Goal: Task Accomplishment & Management: Manage account settings

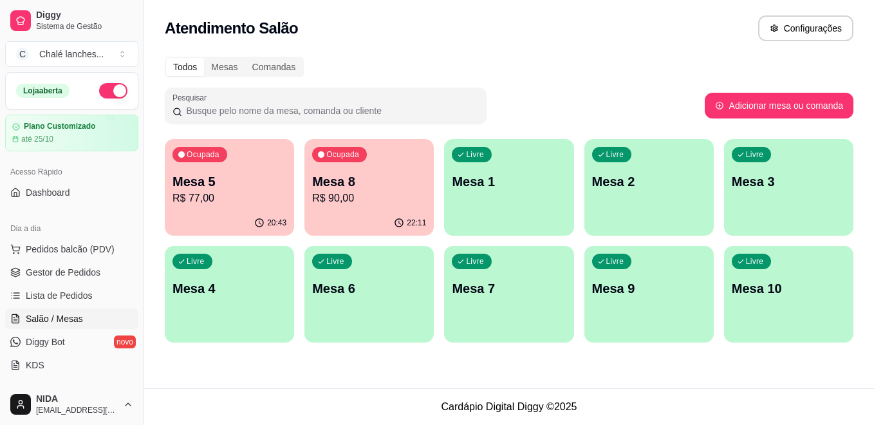
click at [223, 179] on p "Mesa 5" at bounding box center [229, 181] width 114 height 18
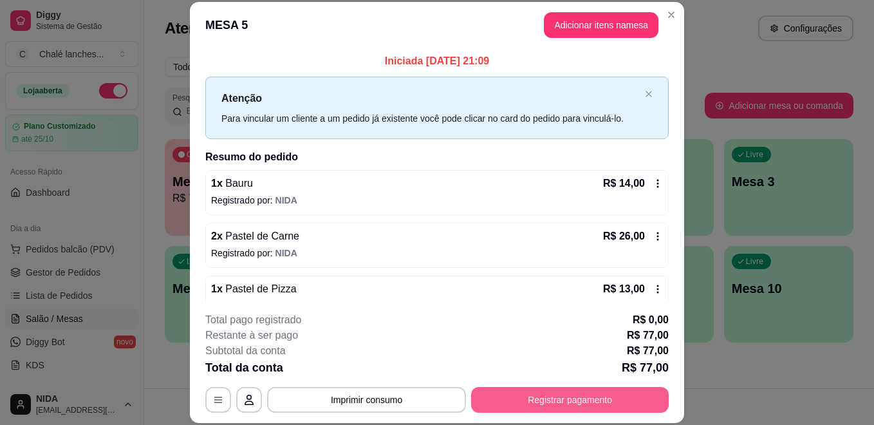
click at [558, 398] on button "Registrar pagamento" at bounding box center [569, 400] width 197 height 26
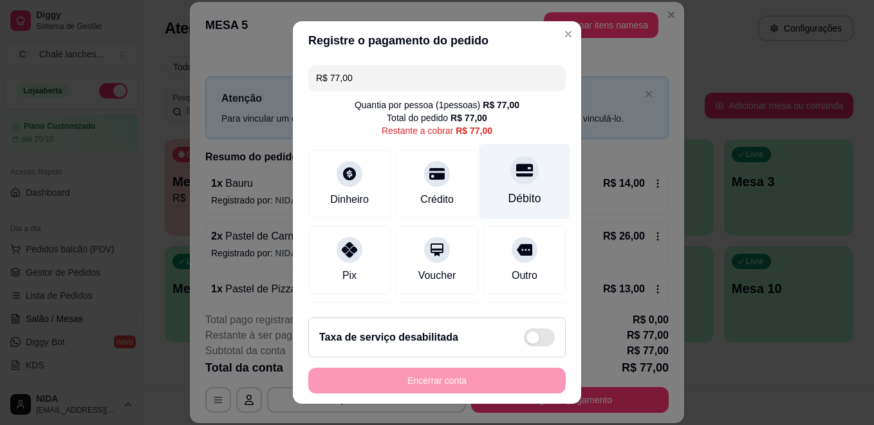
click at [516, 172] on icon at bounding box center [524, 169] width 17 height 17
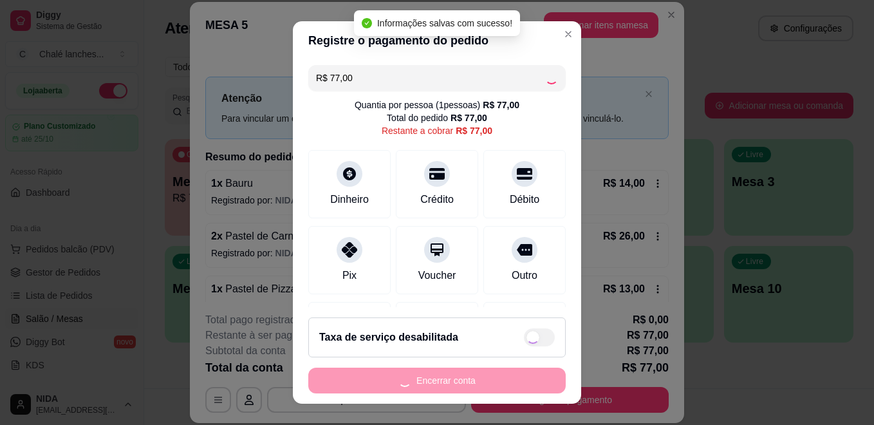
type input "R$ 0,00"
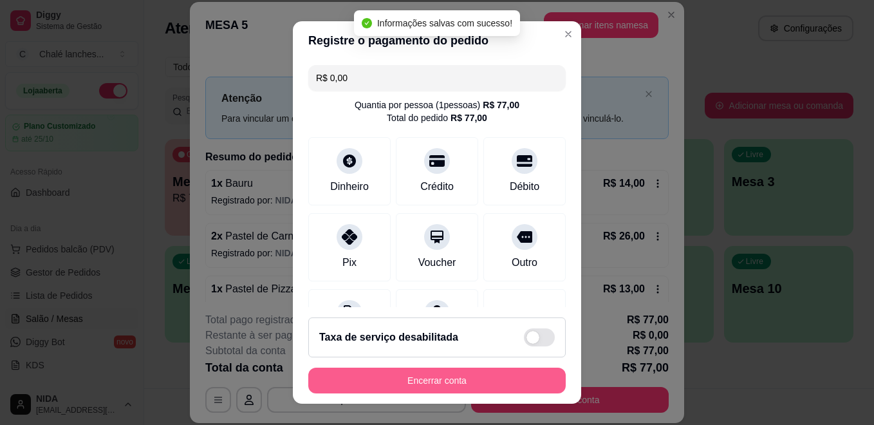
click at [462, 378] on button "Encerrar conta" at bounding box center [436, 380] width 257 height 26
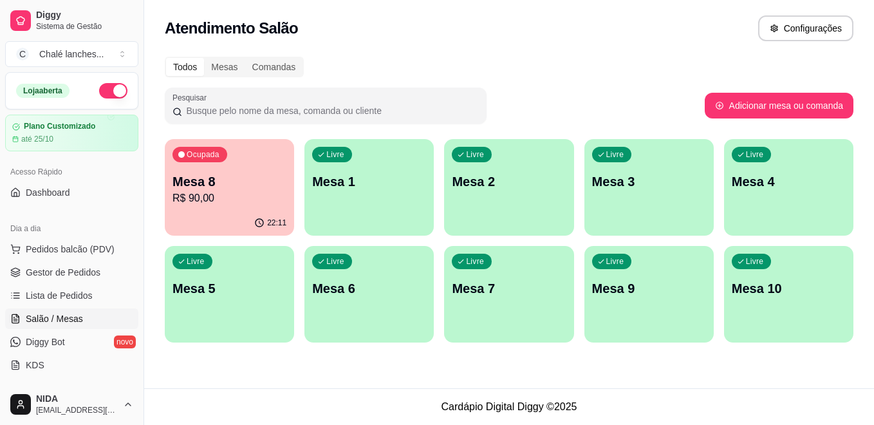
click at [238, 197] on p "R$ 90,00" at bounding box center [229, 197] width 114 height 15
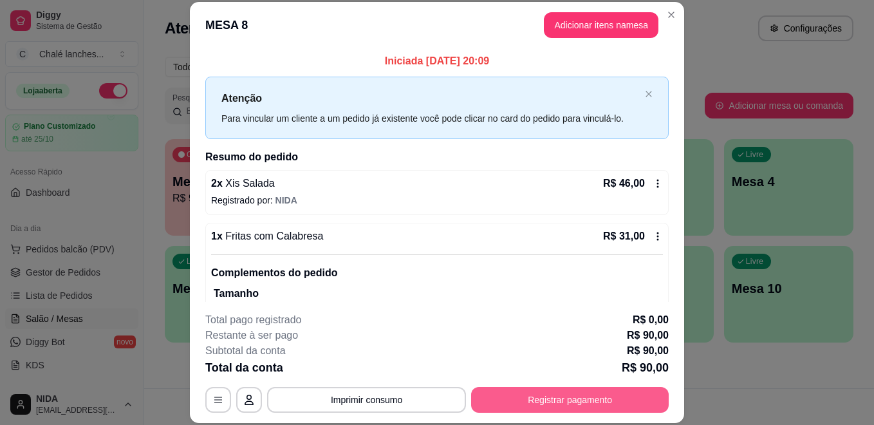
click at [585, 392] on button "Registrar pagamento" at bounding box center [569, 400] width 197 height 26
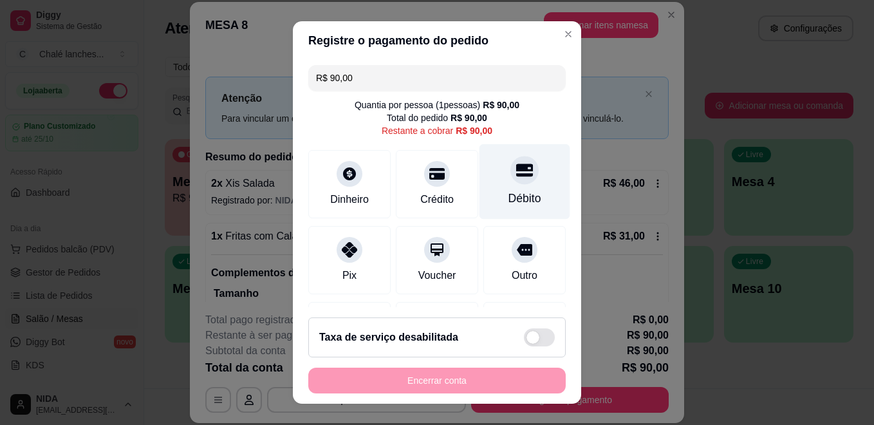
click at [516, 174] on icon at bounding box center [524, 170] width 17 height 13
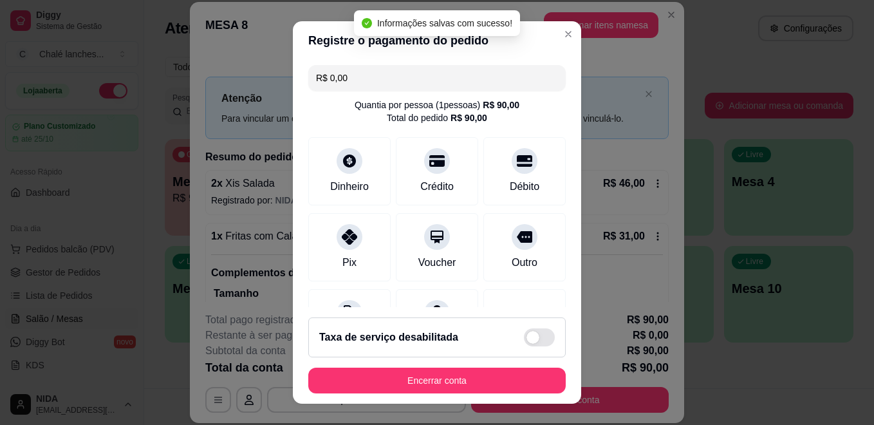
type input "R$ 0,00"
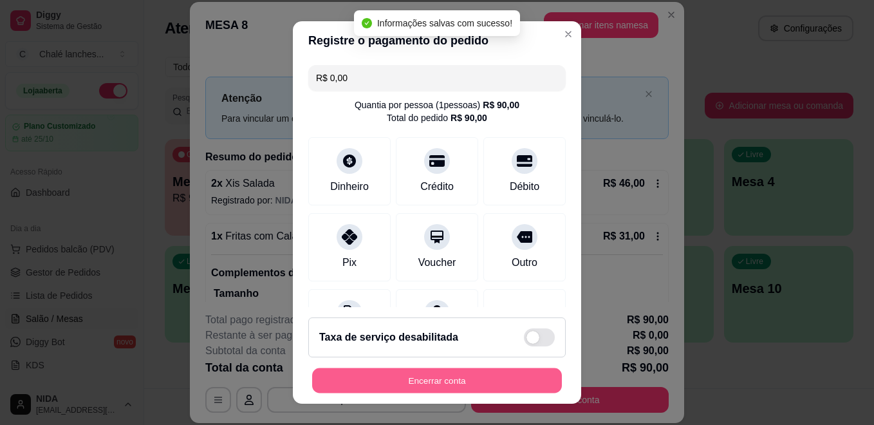
click at [512, 376] on button "Encerrar conta" at bounding box center [437, 380] width 250 height 25
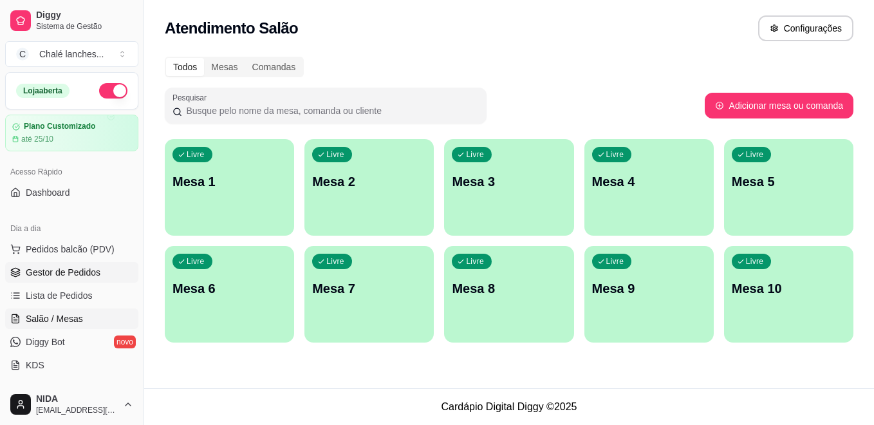
click at [56, 273] on span "Gestor de Pedidos" at bounding box center [63, 272] width 75 height 13
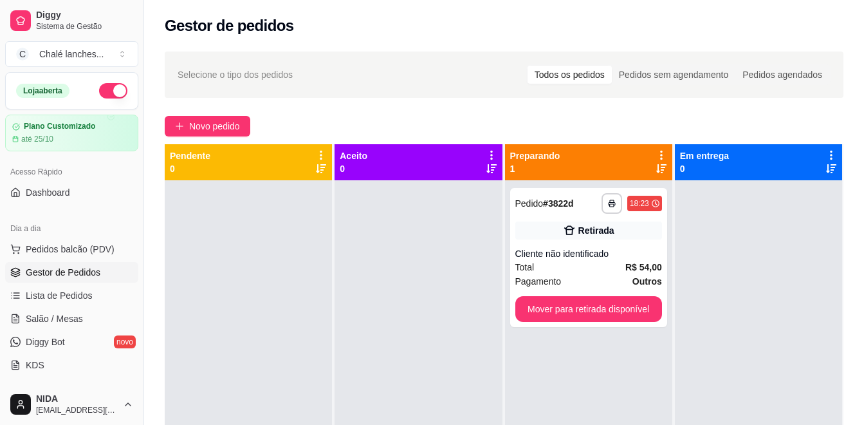
click at [56, 273] on span "Gestor de Pedidos" at bounding box center [63, 272] width 75 height 13
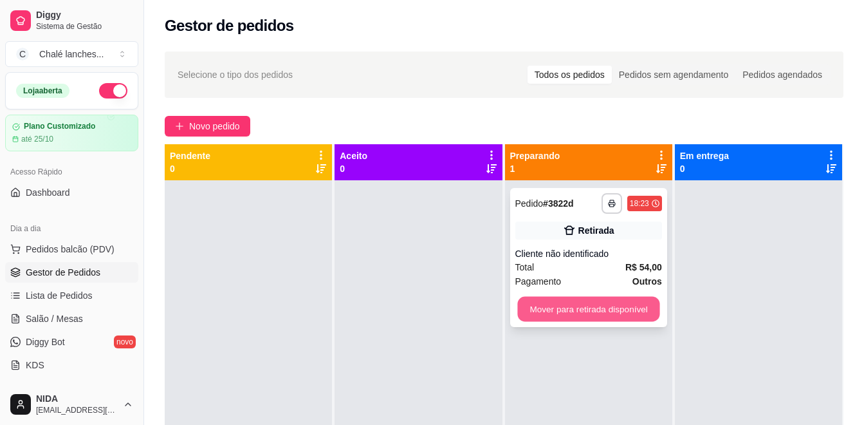
click at [606, 313] on button "Mover para retirada disponível" at bounding box center [588, 309] width 142 height 25
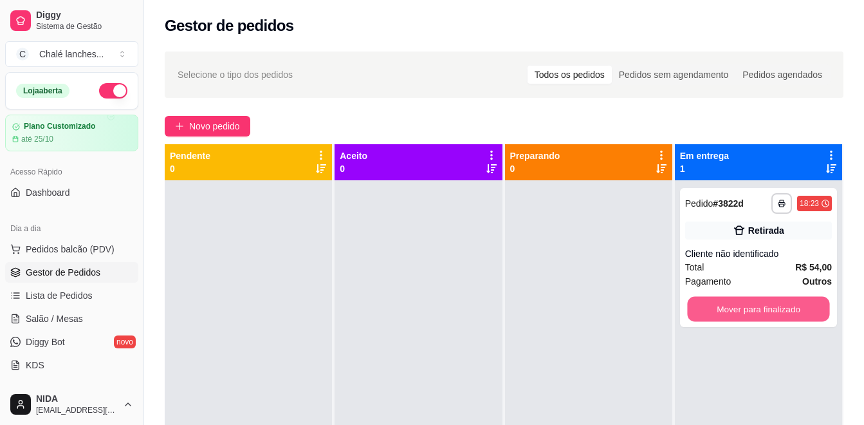
click at [729, 307] on button "Mover para finalizado" at bounding box center [758, 309] width 142 height 25
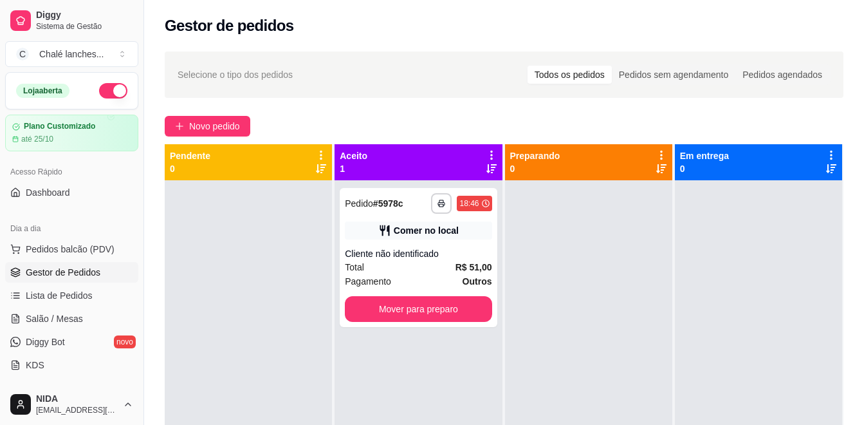
click at [728, 310] on div at bounding box center [758, 392] width 167 height 425
click at [725, 300] on div at bounding box center [758, 392] width 167 height 425
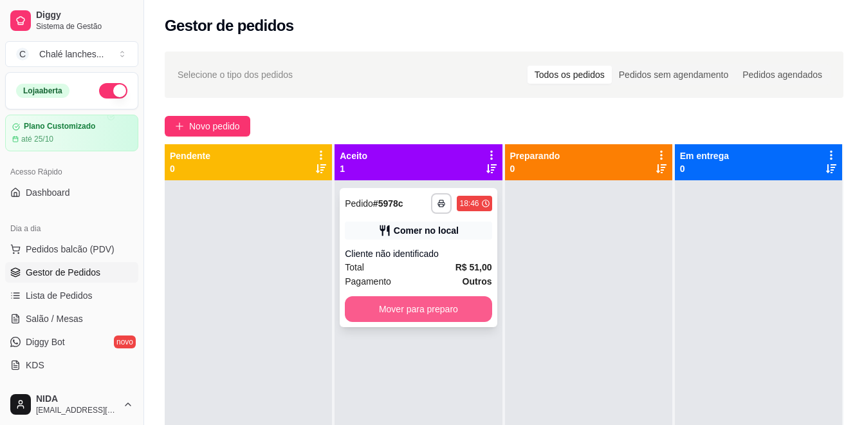
click at [426, 307] on button "Mover para preparo" at bounding box center [418, 309] width 147 height 26
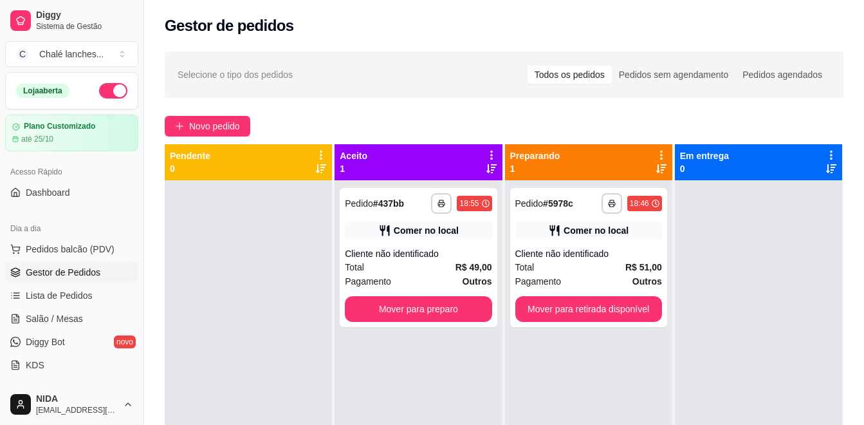
click at [484, 336] on div "**********" at bounding box center [417, 392] width 167 height 425
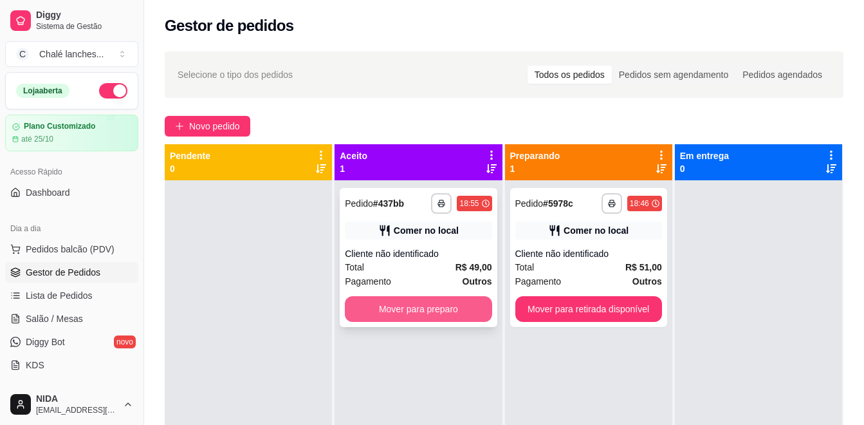
click at [412, 306] on button "Mover para preparo" at bounding box center [418, 309] width 147 height 26
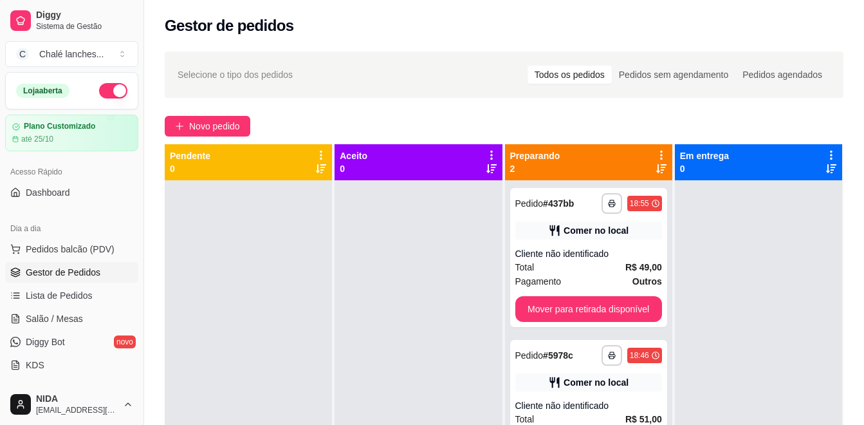
click at [468, 405] on div at bounding box center [417, 392] width 167 height 425
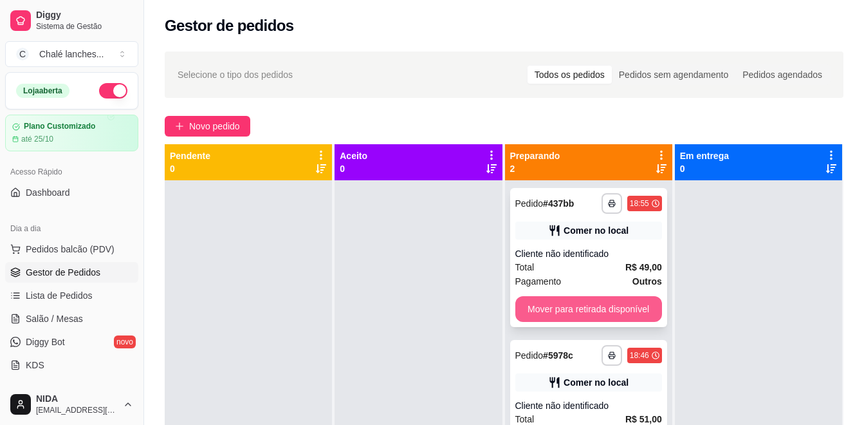
click at [583, 304] on button "Mover para retirada disponível" at bounding box center [588, 309] width 147 height 26
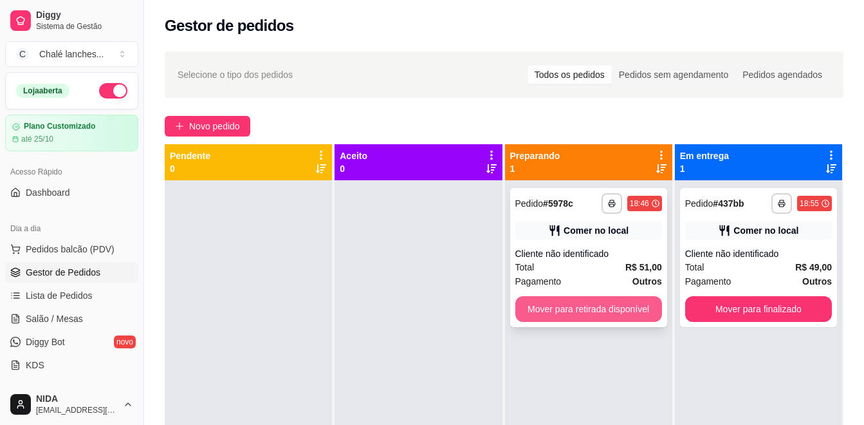
click at [576, 317] on button "Mover para retirada disponível" at bounding box center [588, 309] width 147 height 26
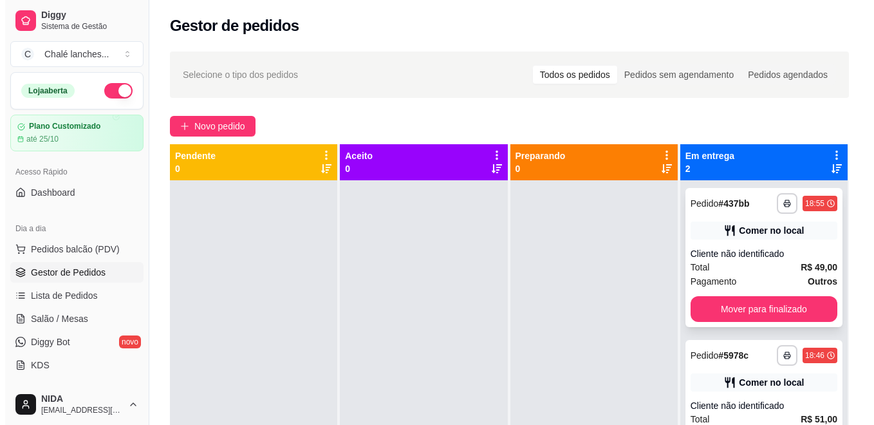
scroll to position [36, 0]
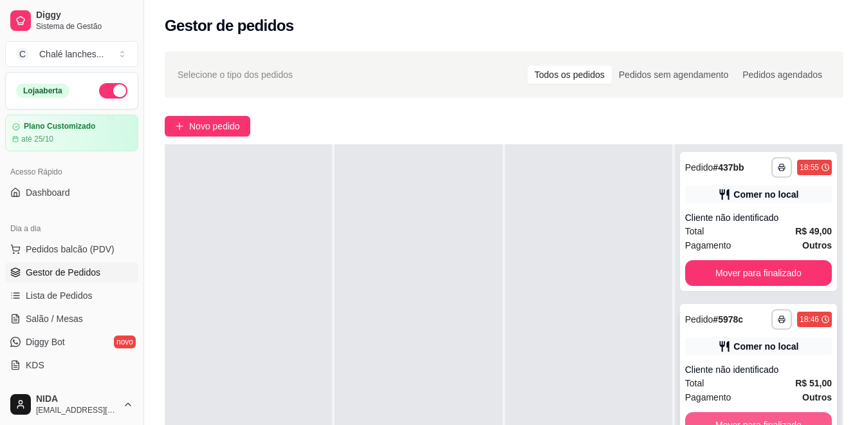
click at [773, 417] on button "Mover para finalizado" at bounding box center [758, 425] width 147 height 26
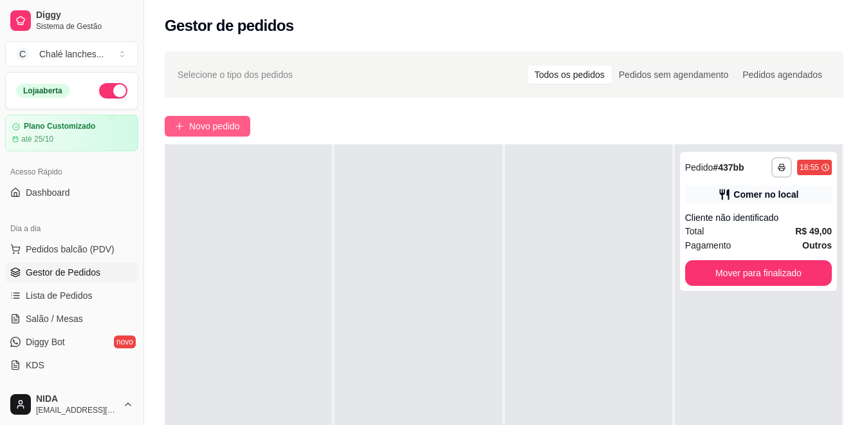
click at [225, 120] on span "Novo pedido" at bounding box center [214, 126] width 51 height 14
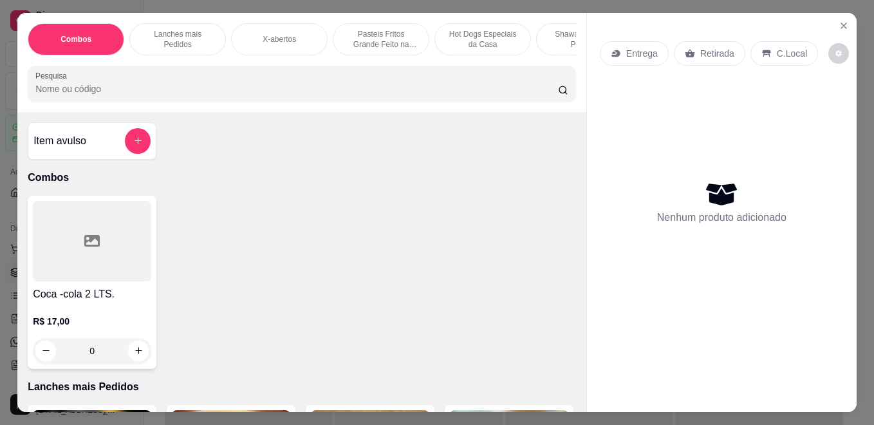
click at [375, 30] on p "Pasteis Fritos Grande Feito na Hora" at bounding box center [380, 39] width 75 height 21
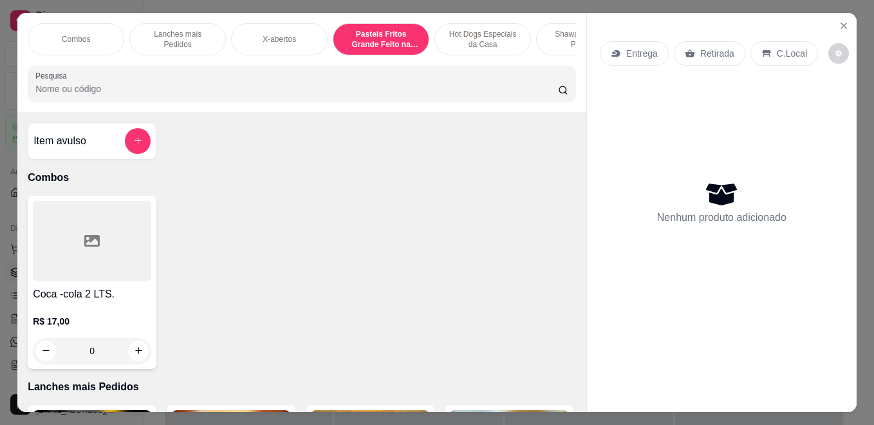
scroll to position [33, 0]
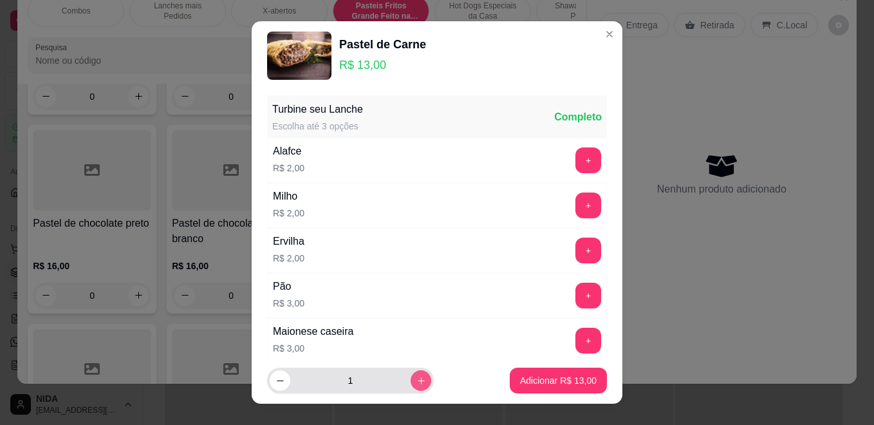
click at [416, 383] on icon "increase-product-quantity" at bounding box center [421, 381] width 10 height 10
click at [410, 383] on button "increase-product-quantity" at bounding box center [420, 380] width 20 height 20
type input "3"
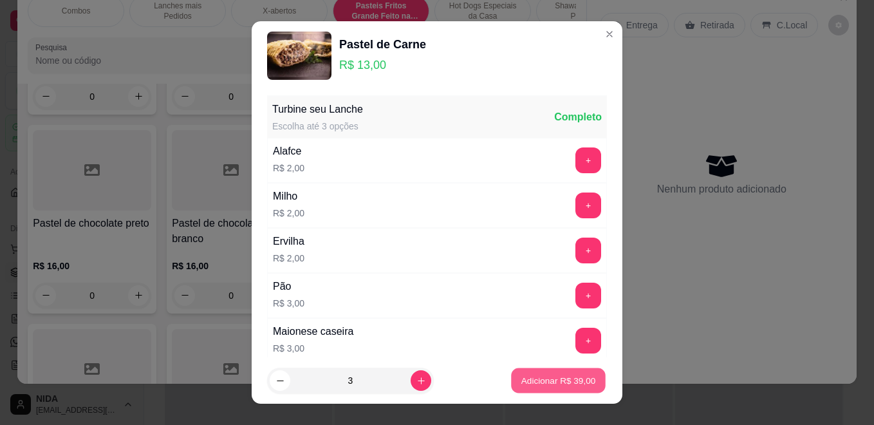
click at [576, 373] on button "Adicionar R$ 39,00" at bounding box center [558, 380] width 95 height 25
type input "3"
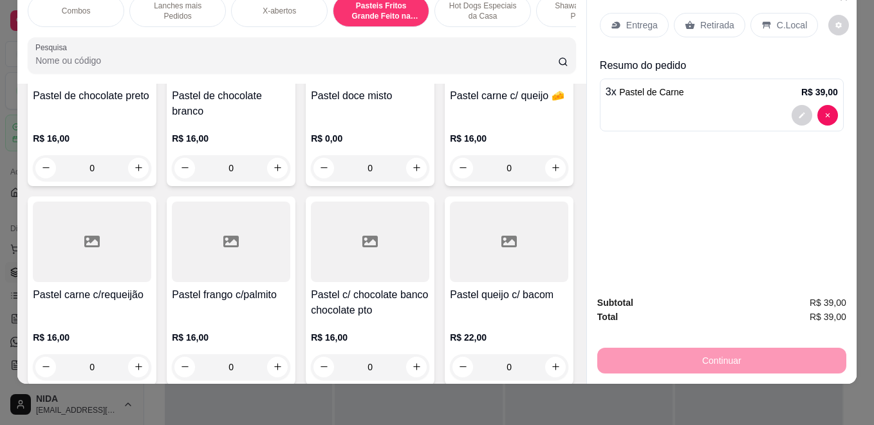
scroll to position [1859, 0]
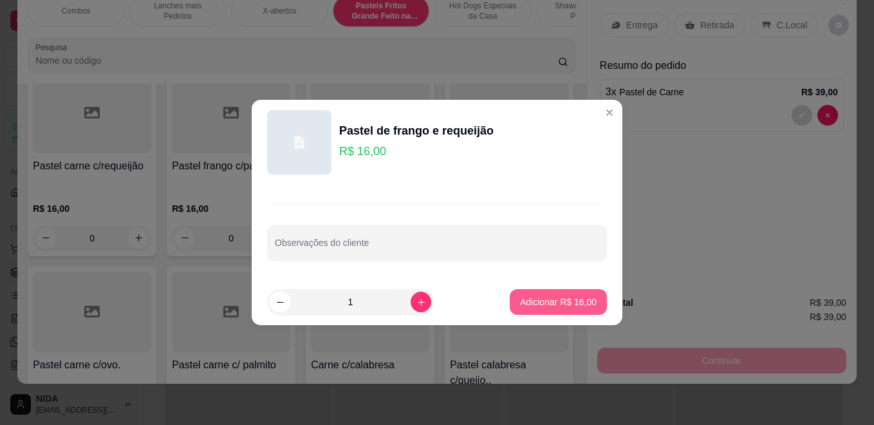
click at [534, 293] on button "Adicionar R$ 16,00" at bounding box center [557, 302] width 97 height 26
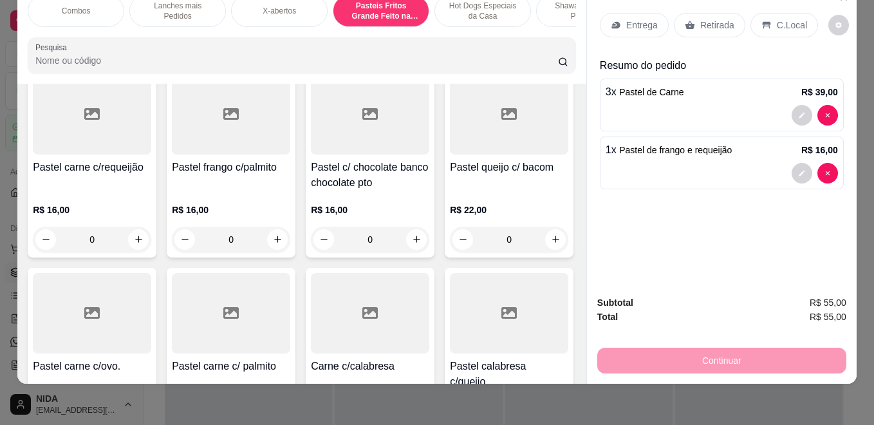
type input "1"
click at [717, 19] on p "Retirada" at bounding box center [717, 25] width 34 height 13
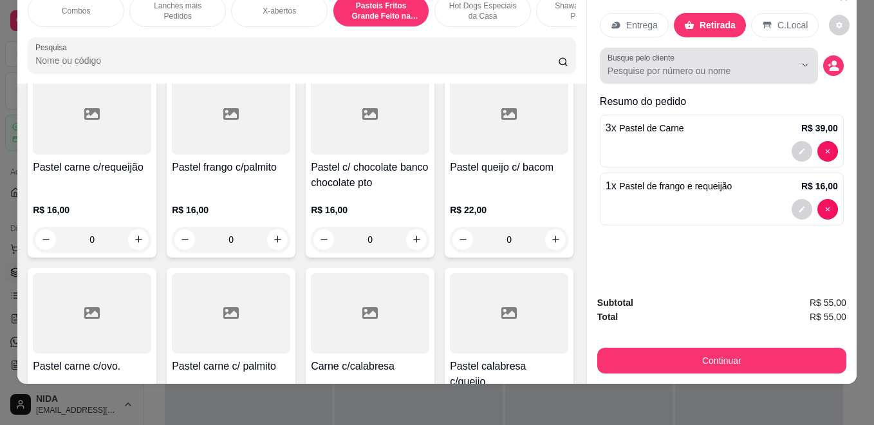
click at [776, 55] on button "Show suggestions" at bounding box center [786, 65] width 21 height 21
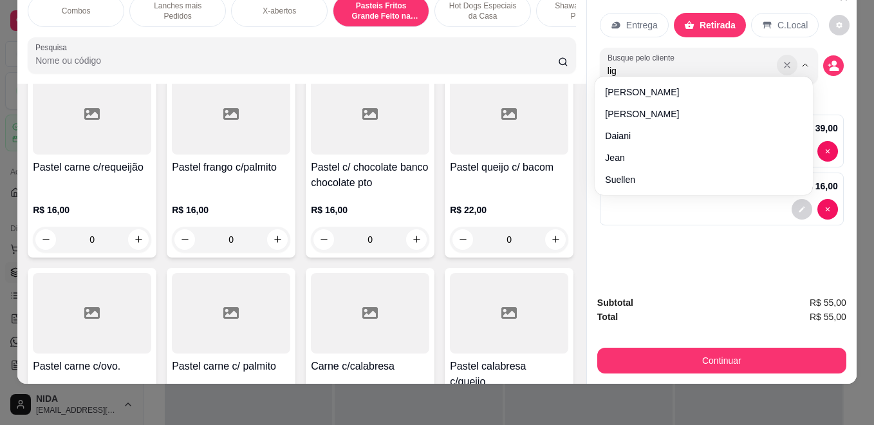
type input "ligi"
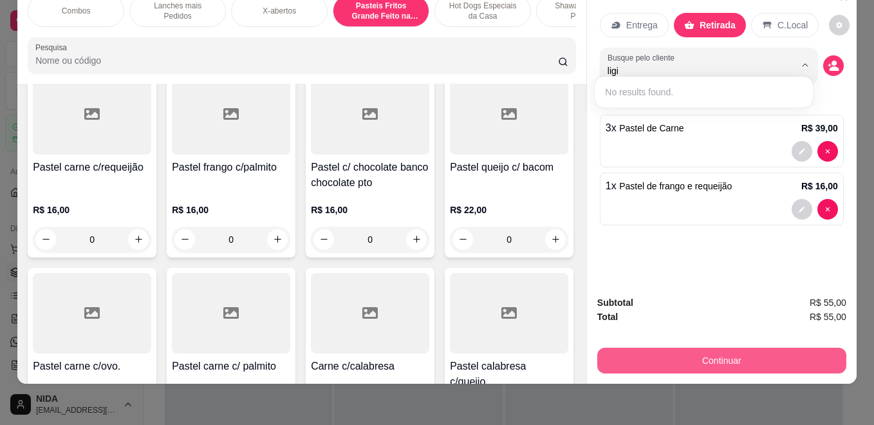
click at [748, 357] on button "Continuar" at bounding box center [721, 360] width 249 height 26
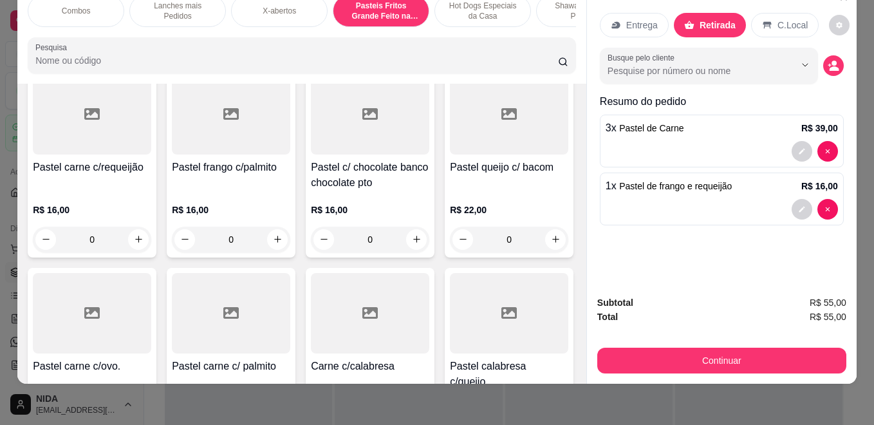
click at [705, 19] on p "Retirada" at bounding box center [717, 25] width 36 height 13
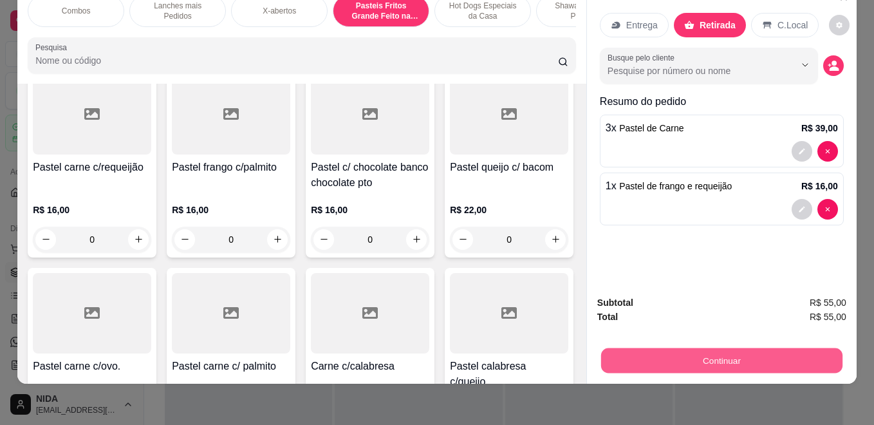
click at [704, 348] on button "Continuar" at bounding box center [721, 360] width 241 height 25
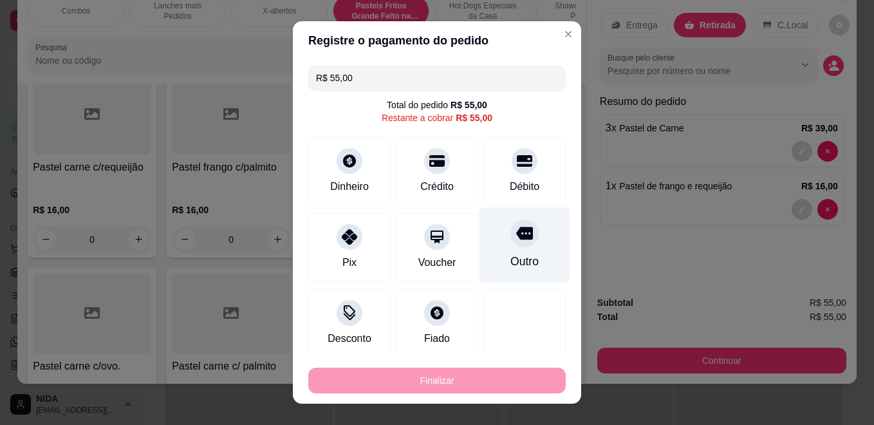
click at [516, 239] on icon at bounding box center [524, 232] width 17 height 17
type input "R$ 0,00"
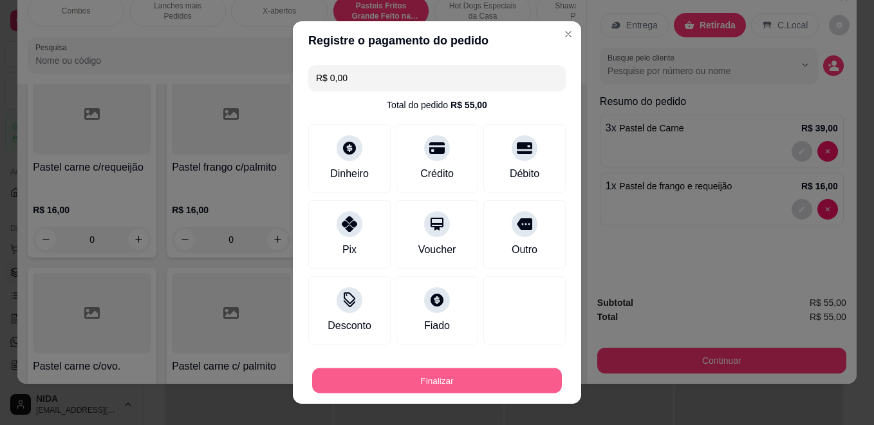
click at [423, 376] on button "Finalizar" at bounding box center [437, 380] width 250 height 25
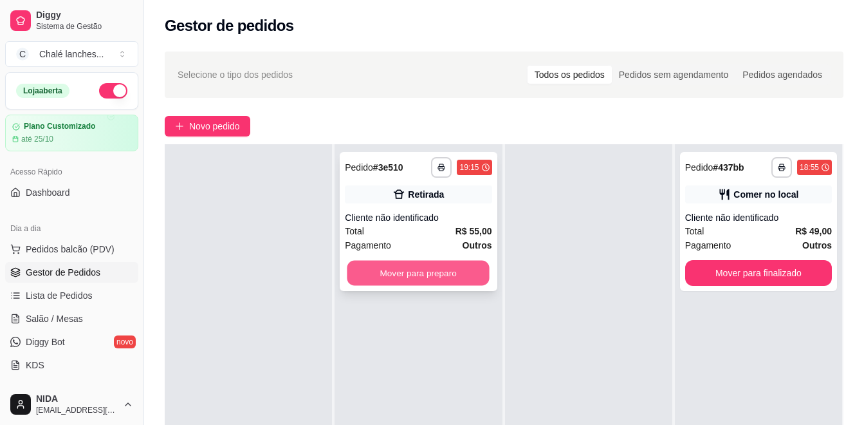
click at [433, 274] on button "Mover para preparo" at bounding box center [418, 273] width 142 height 25
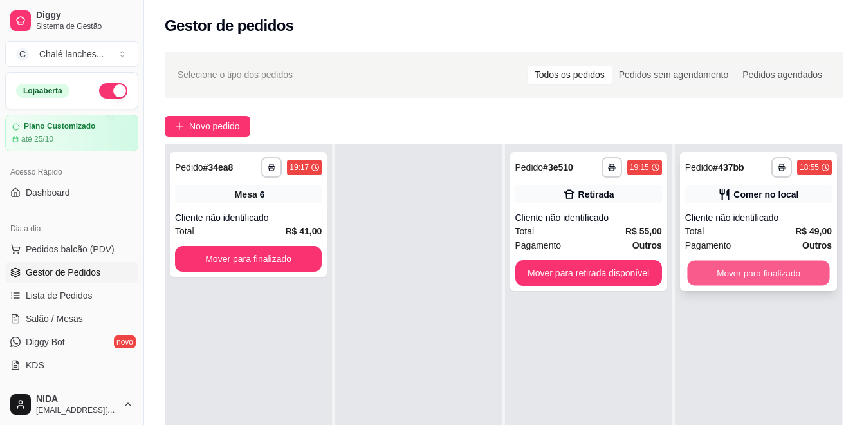
click at [750, 281] on button "Mover para finalizado" at bounding box center [758, 273] width 142 height 25
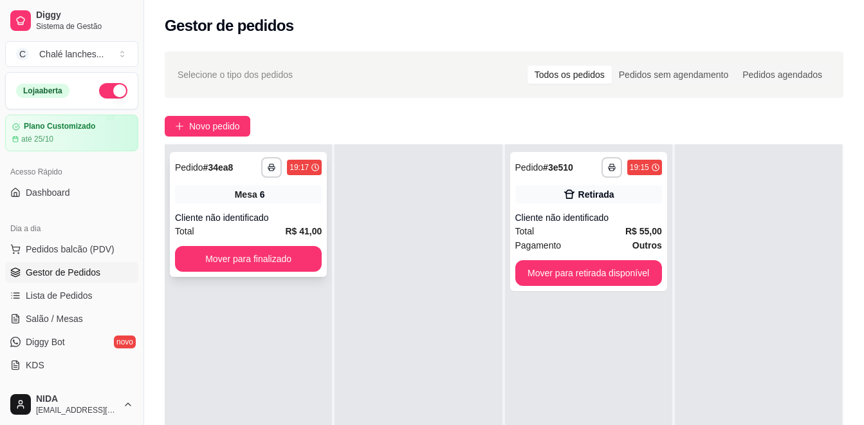
click at [232, 214] on div "Cliente não identificado" at bounding box center [248, 217] width 147 height 13
click at [39, 336] on span "Diggy Bot" at bounding box center [45, 341] width 39 height 13
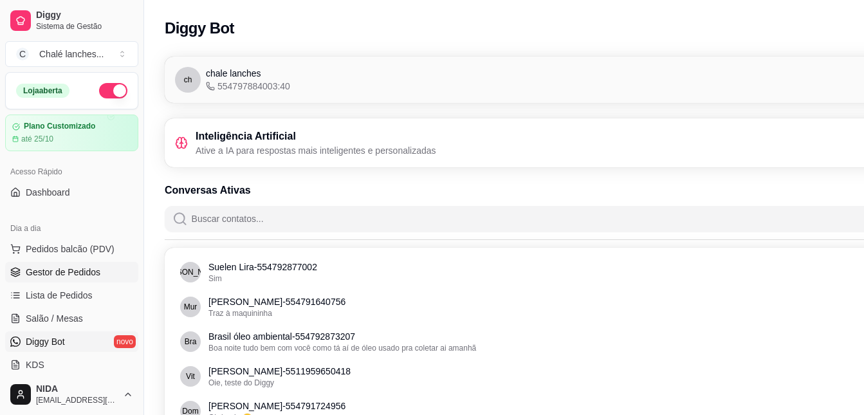
click at [82, 275] on span "Gestor de Pedidos" at bounding box center [63, 272] width 75 height 13
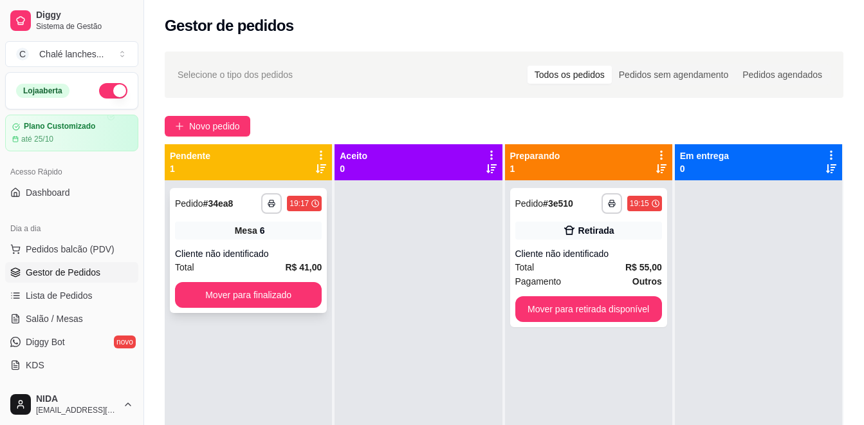
drag, startPoint x: 244, startPoint y: 232, endPoint x: 231, endPoint y: 248, distance: 20.1
click at [231, 248] on div "**********" at bounding box center [248, 250] width 157 height 125
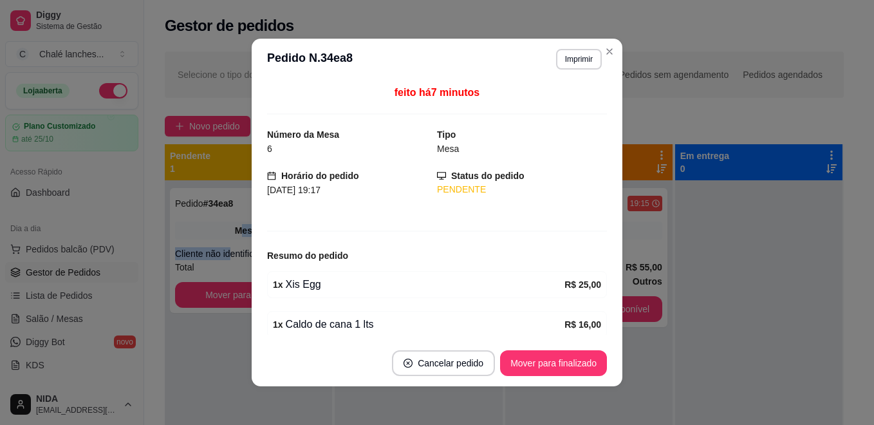
scroll to position [53, 0]
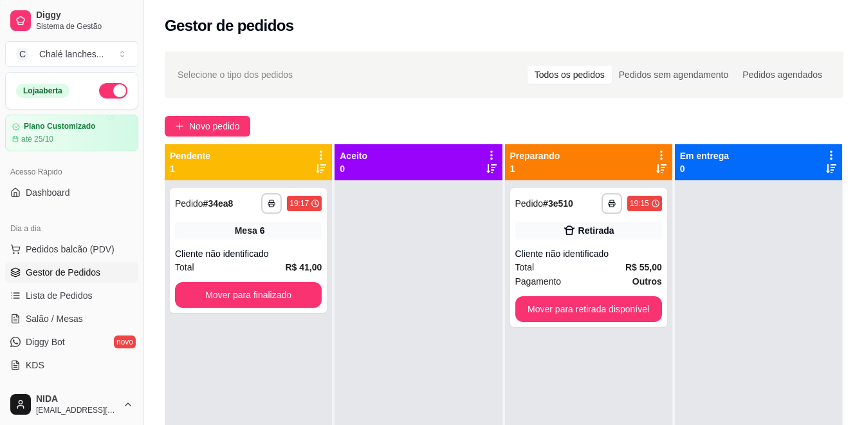
click at [439, 66] on div "Selecione o tipo dos pedidos Todos os pedidos Pedidos sem agendamento Pedidos a…" at bounding box center [504, 74] width 653 height 21
click at [577, 270] on div "Total R$ 55,00" at bounding box center [588, 267] width 147 height 14
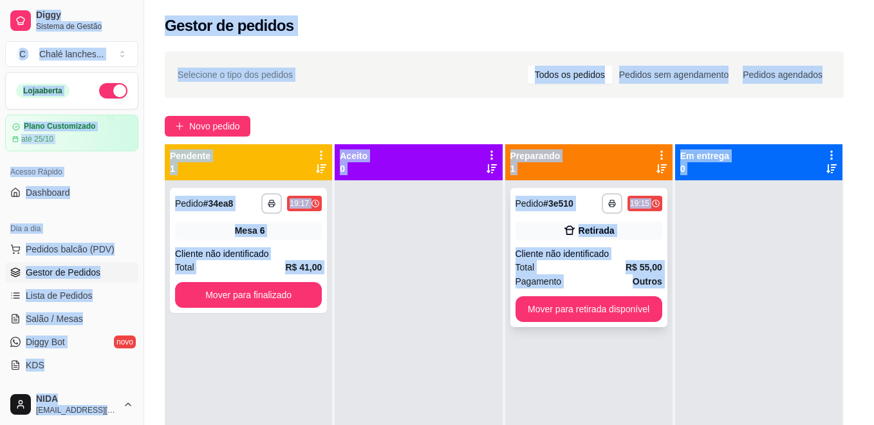
click at [577, 270] on div "Pagamento Outros R$ 55,00" at bounding box center [436, 279] width 347 height 37
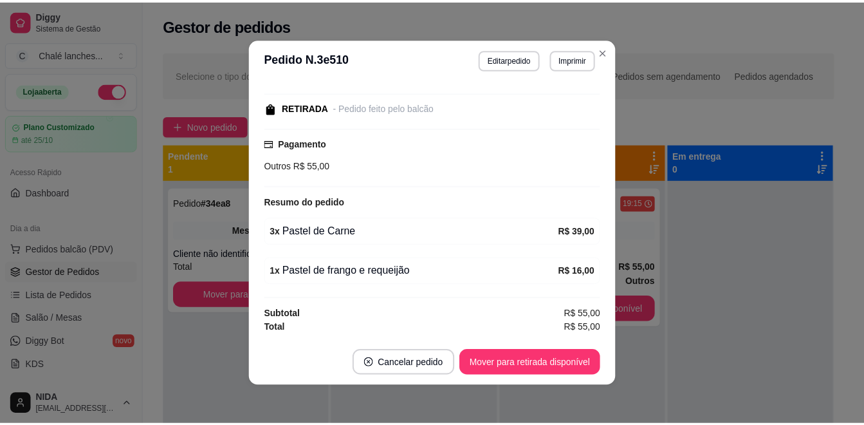
scroll to position [0, 0]
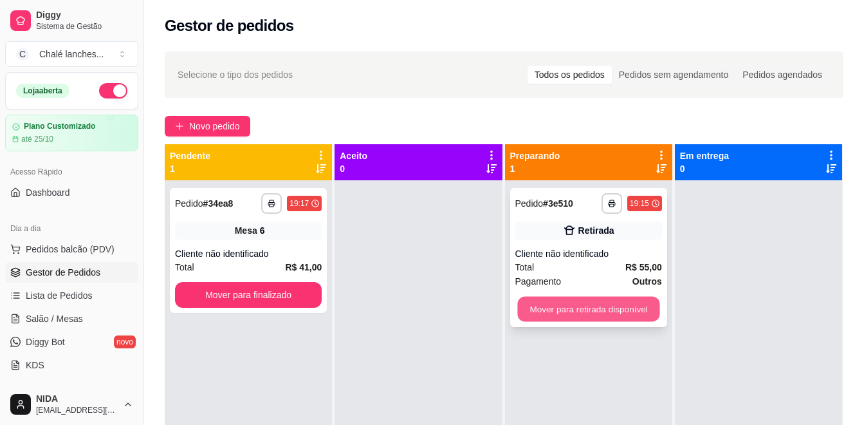
click at [537, 317] on button "Mover para retirada disponível" at bounding box center [588, 309] width 142 height 25
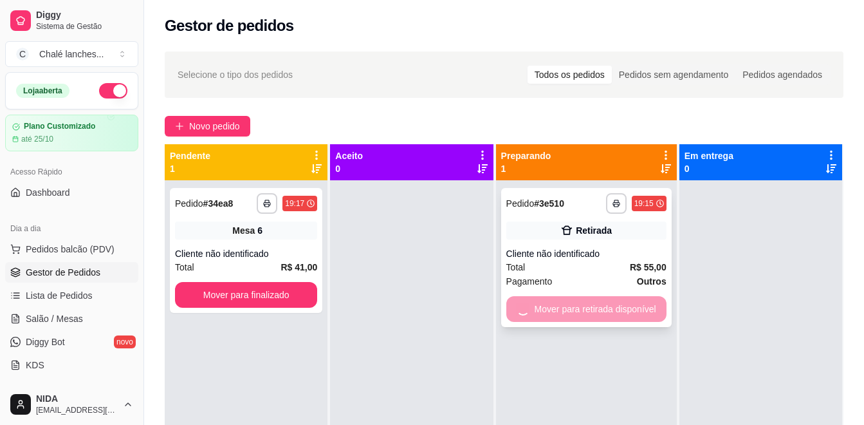
click at [537, 317] on div "Mover para retirada disponível" at bounding box center [586, 309] width 160 height 26
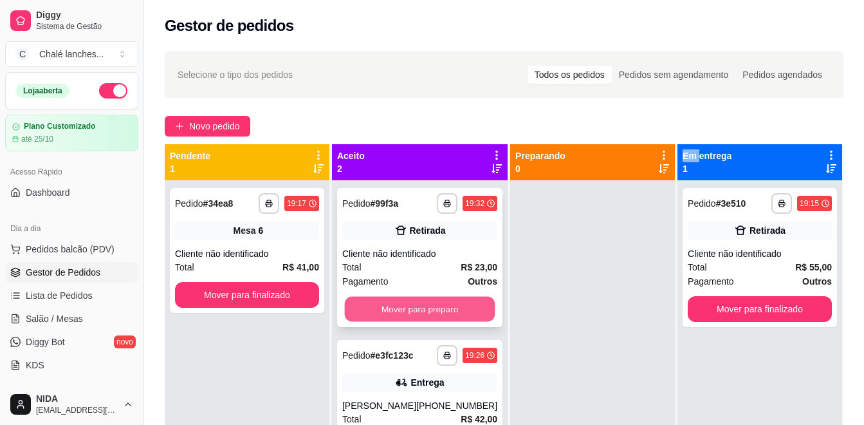
click at [419, 302] on button "Mover para preparo" at bounding box center [420, 309] width 151 height 25
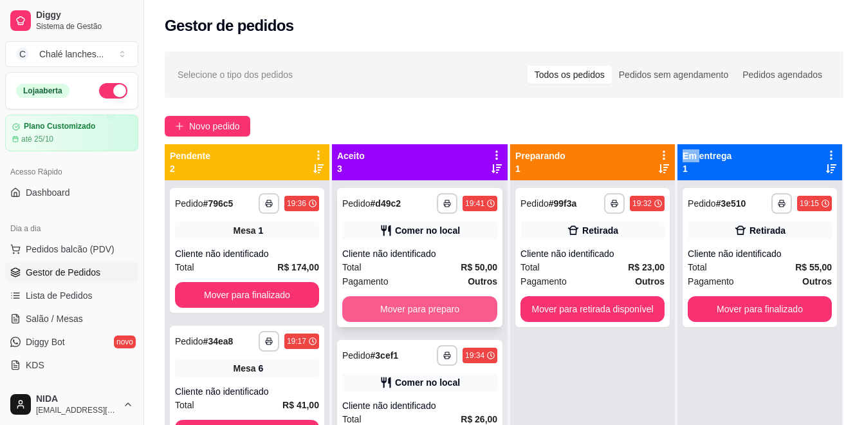
click at [399, 301] on button "Mover para preparo" at bounding box center [419, 309] width 155 height 26
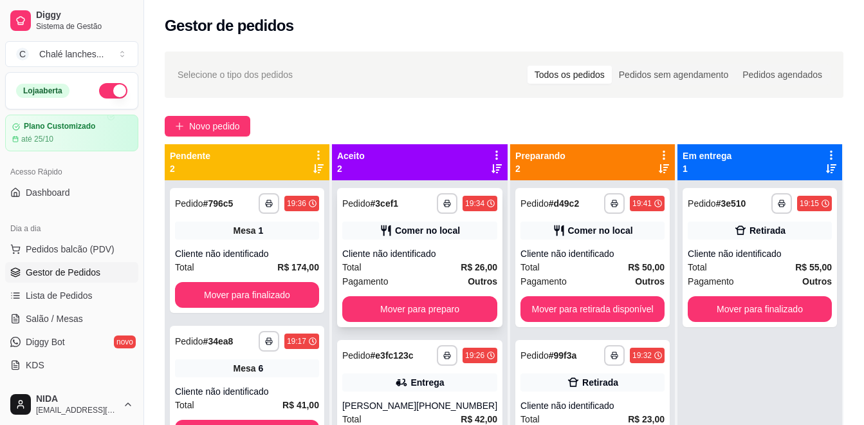
click at [425, 292] on div "**********" at bounding box center [419, 257] width 165 height 139
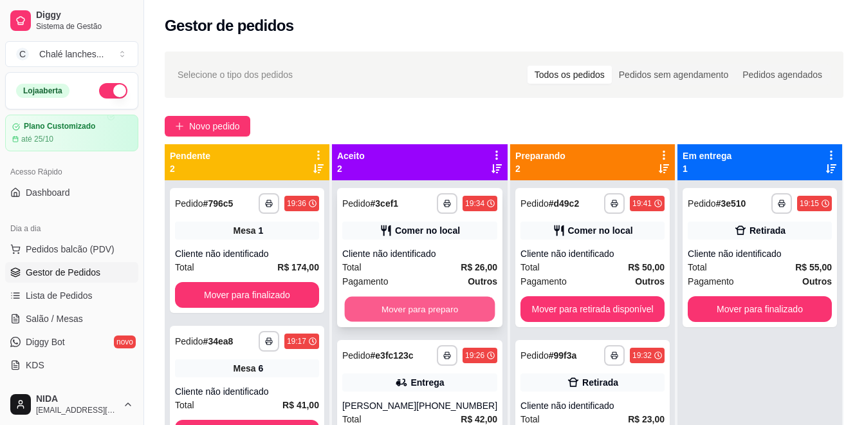
click at [436, 305] on button "Mover para preparo" at bounding box center [420, 309] width 151 height 25
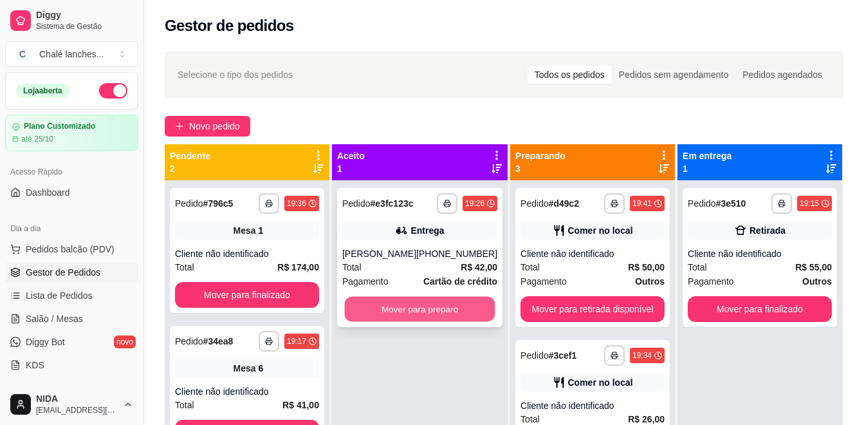
click at [405, 300] on button "Mover para preparo" at bounding box center [420, 309] width 151 height 25
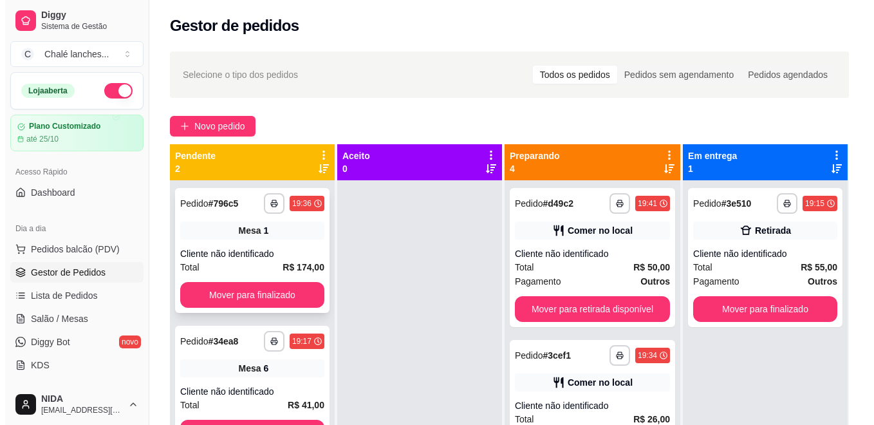
scroll to position [36, 0]
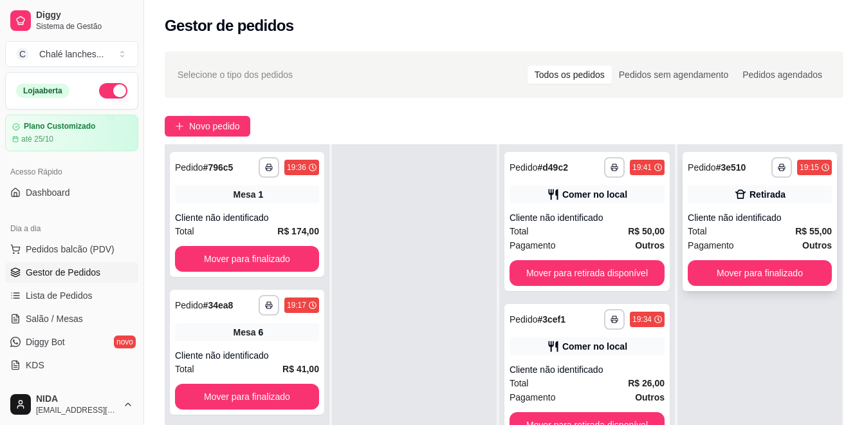
click at [744, 226] on div "Total R$ 55,00" at bounding box center [760, 231] width 144 height 14
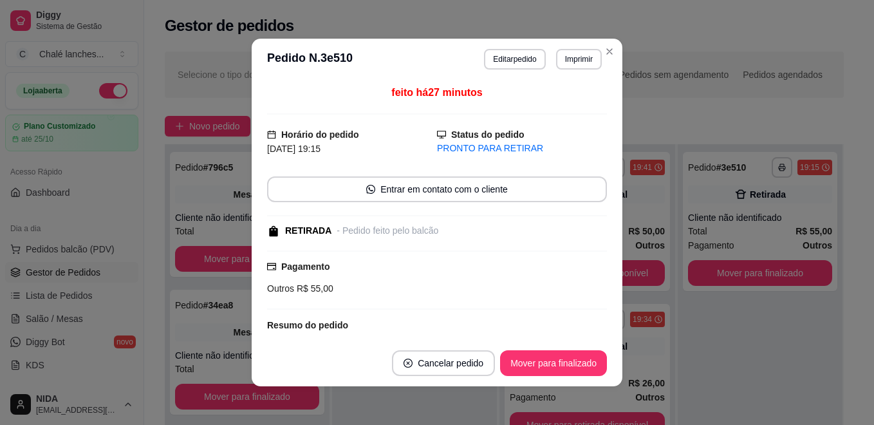
scroll to position [123, 0]
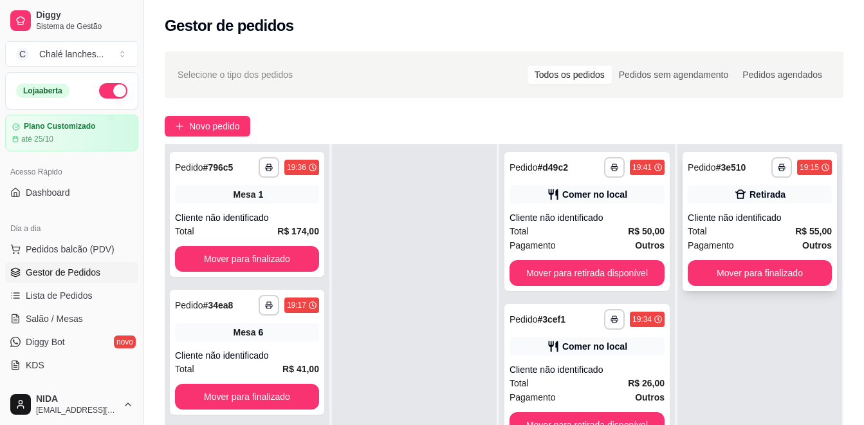
click at [743, 215] on div "Cliente não identificado" at bounding box center [760, 217] width 144 height 13
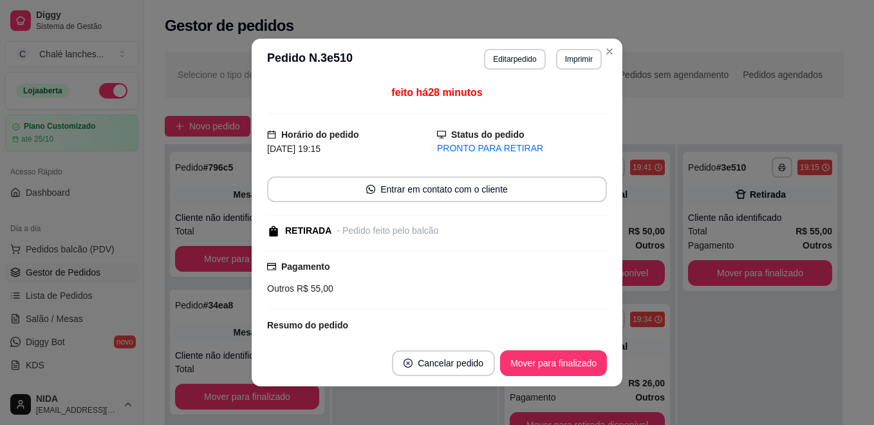
scroll to position [3, 0]
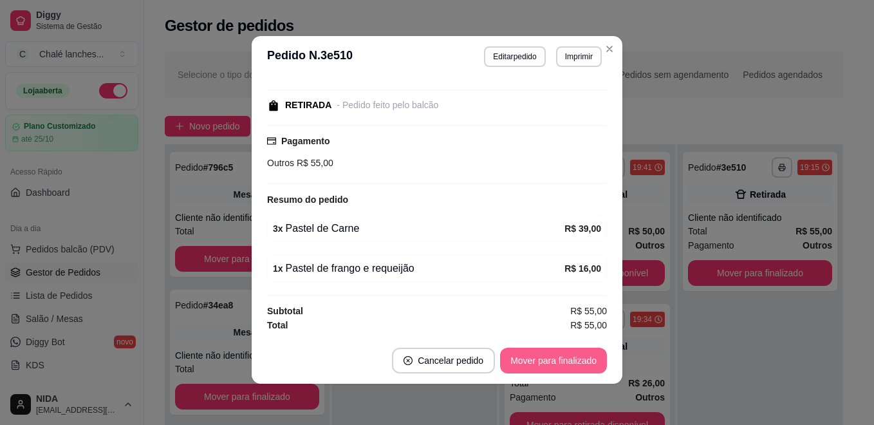
click at [577, 360] on button "Mover para finalizado" at bounding box center [553, 360] width 107 height 26
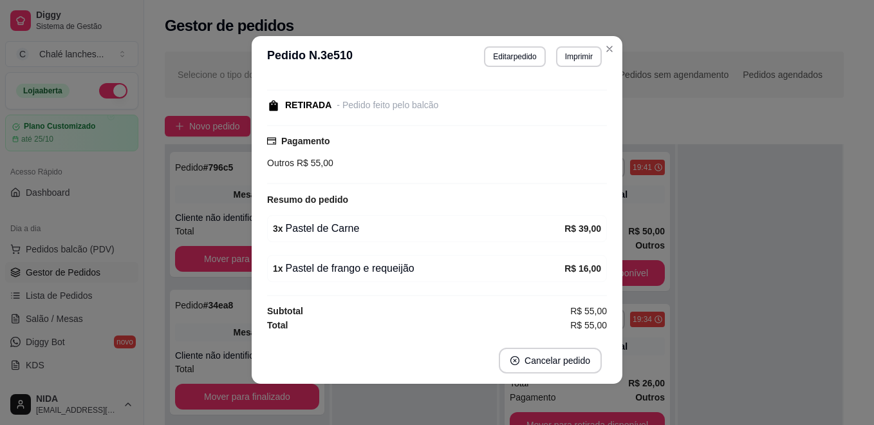
scroll to position [68, 0]
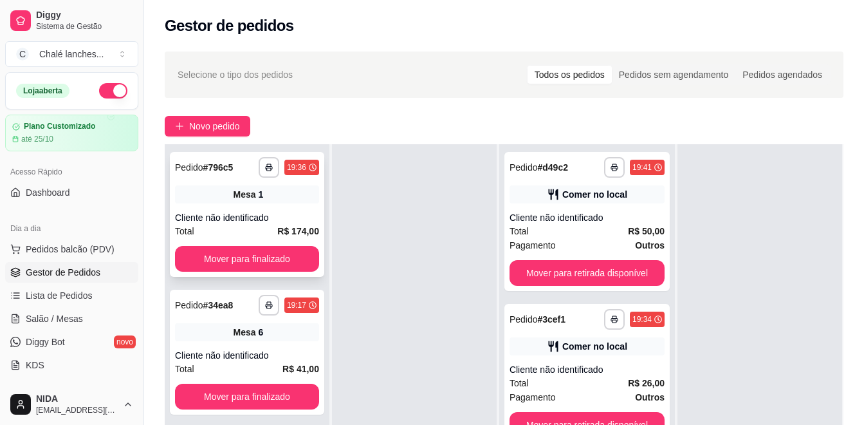
click at [226, 203] on div "**********" at bounding box center [247, 214] width 154 height 125
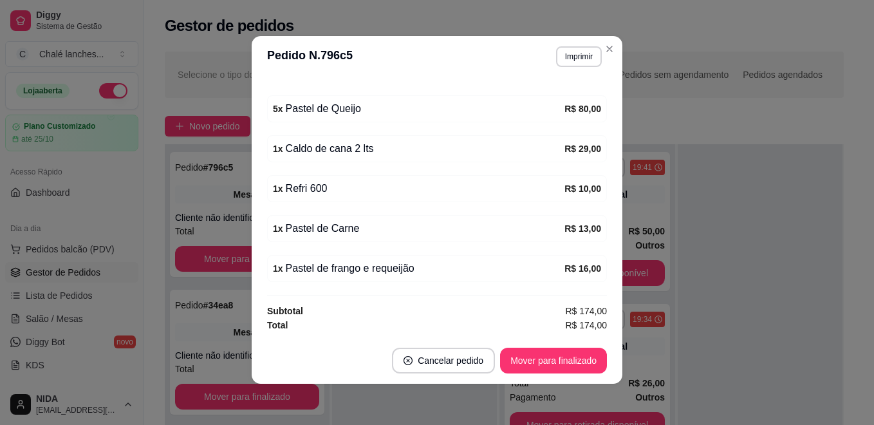
scroll to position [0, 0]
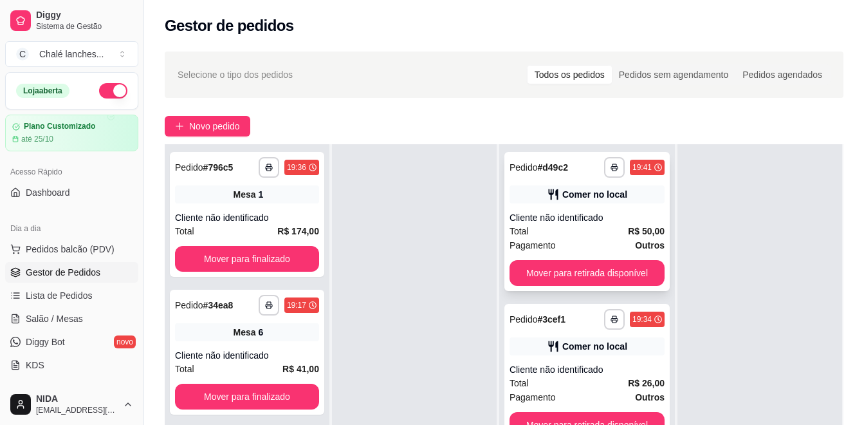
click at [569, 224] on div "Total R$ 50,00" at bounding box center [586, 231] width 155 height 14
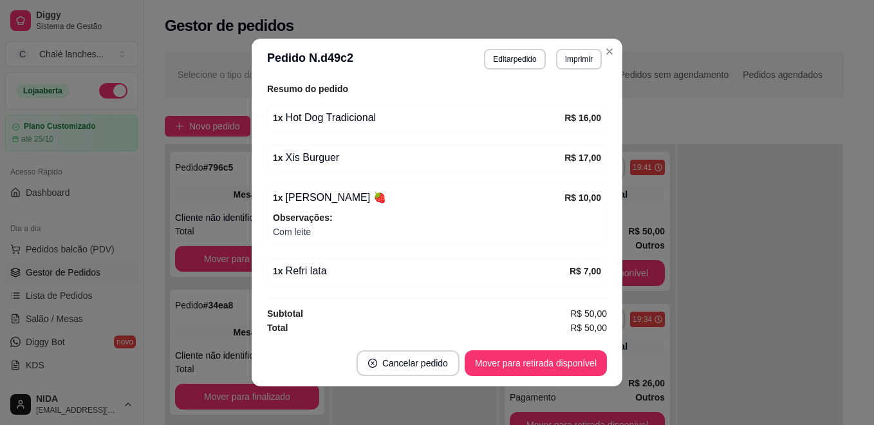
scroll to position [172, 0]
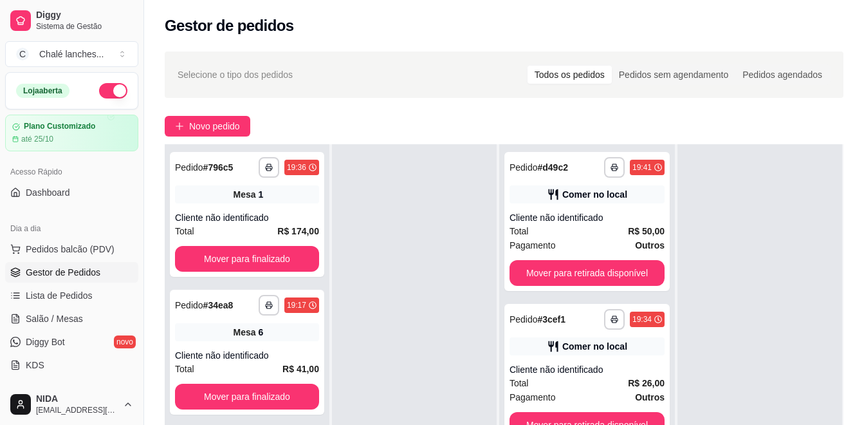
click at [667, 99] on div "**********" at bounding box center [504, 314] width 720 height 540
click at [549, 200] on icon at bounding box center [553, 194] width 13 height 13
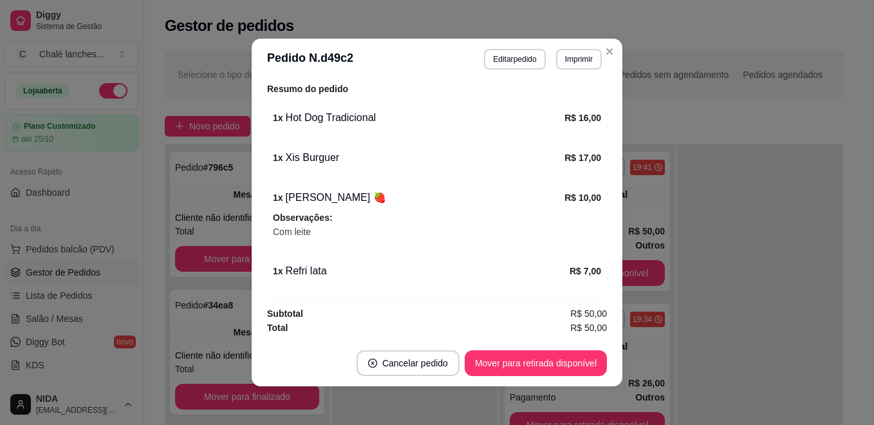
scroll to position [0, 0]
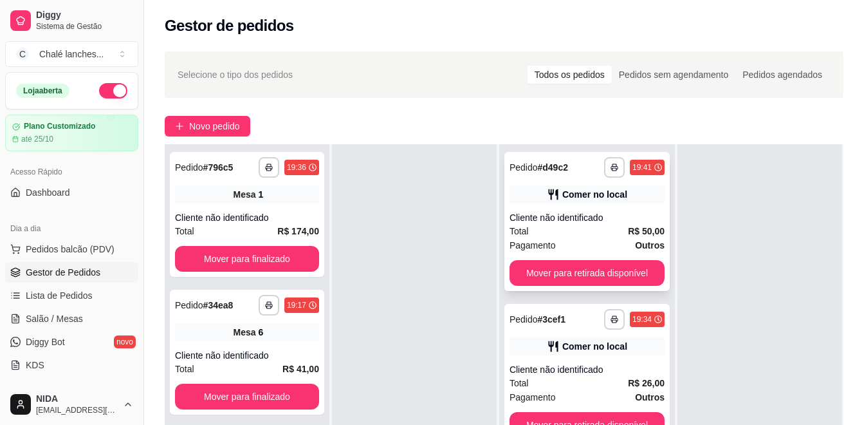
click at [572, 223] on div "Cliente não identificado" at bounding box center [586, 217] width 155 height 13
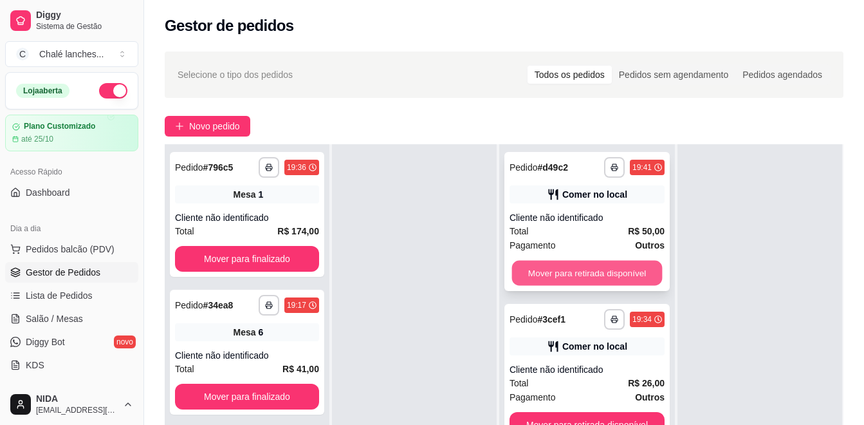
click at [586, 268] on button "Mover para retirada disponível" at bounding box center [586, 273] width 151 height 25
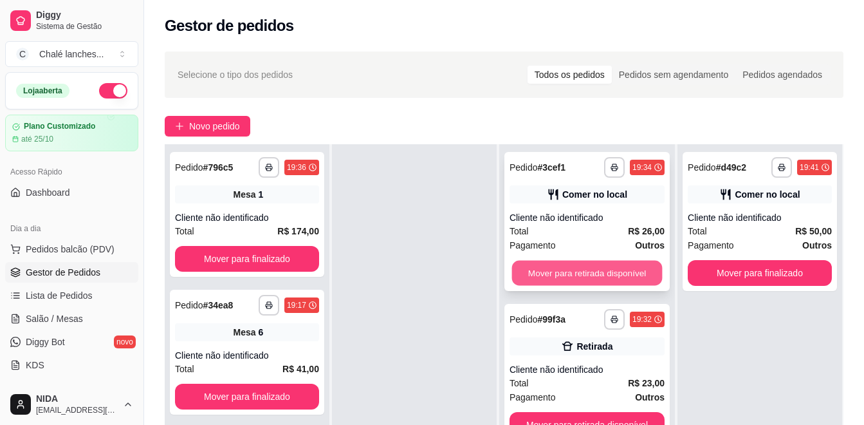
click at [585, 275] on button "Mover para retirada disponível" at bounding box center [586, 273] width 151 height 25
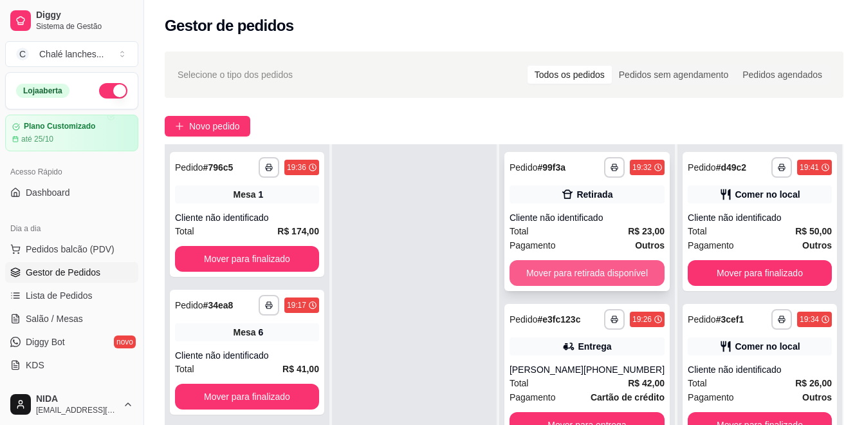
click at [580, 265] on button "Mover para retirada disponível" at bounding box center [586, 273] width 155 height 26
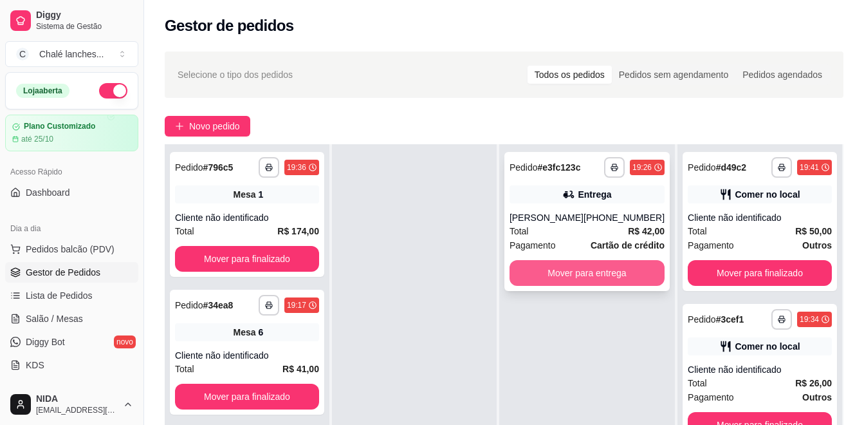
click at [572, 269] on button "Mover para entrega" at bounding box center [586, 273] width 155 height 26
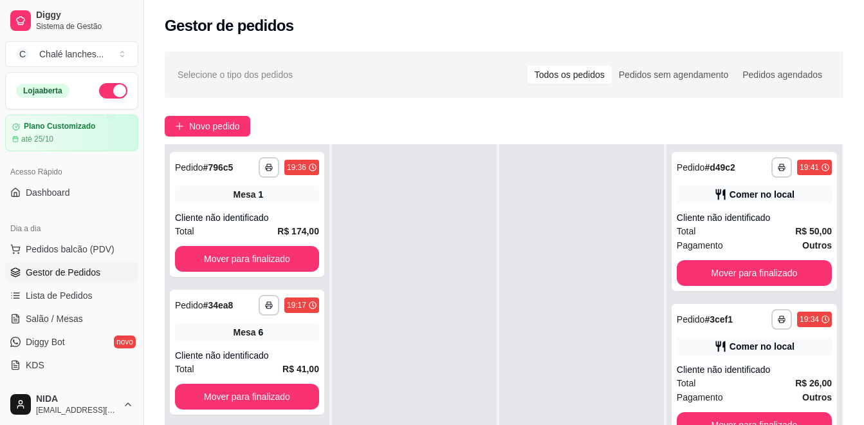
click at [62, 273] on span "Gestor de Pedidos" at bounding box center [63, 272] width 75 height 13
click at [194, 122] on span "Novo pedido" at bounding box center [214, 126] width 51 height 14
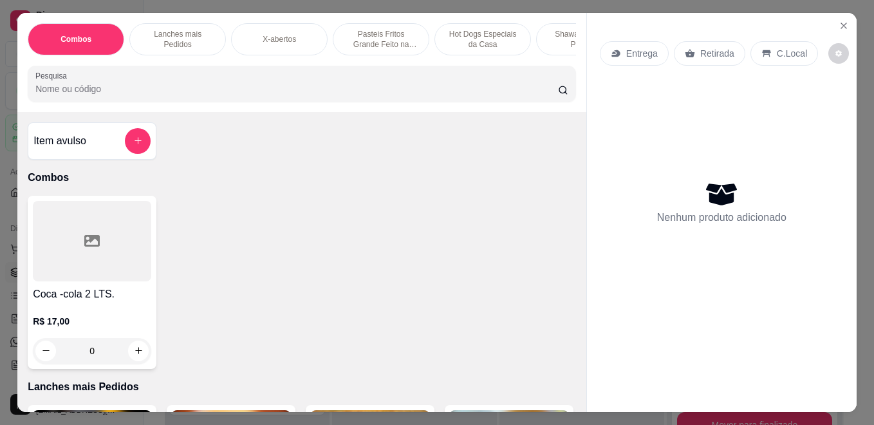
scroll to position [193, 0]
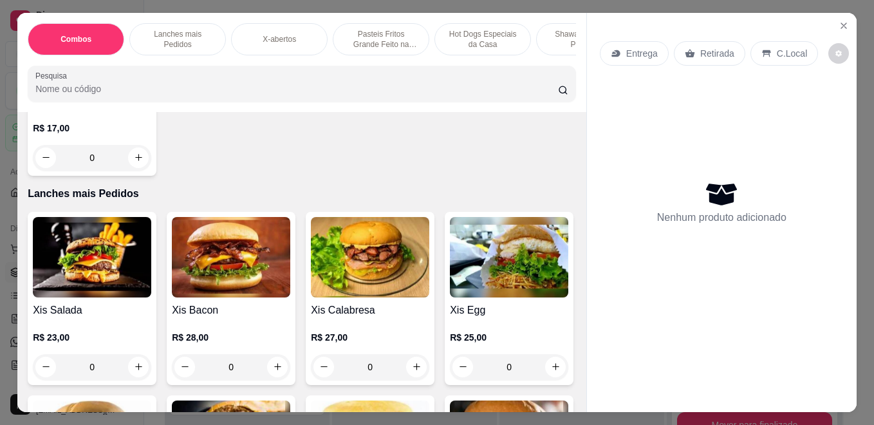
click at [360, 37] on p "Pasteis Fritos Grande Feito na Hora" at bounding box center [380, 39] width 75 height 21
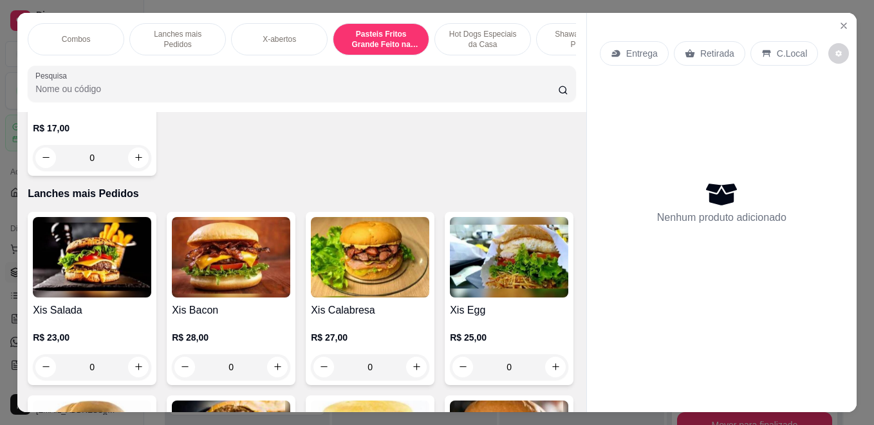
scroll to position [33, 0]
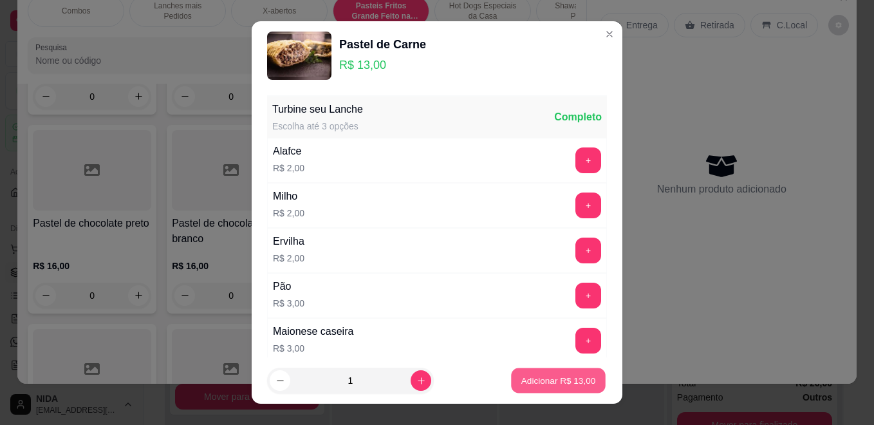
click at [545, 378] on p "Adicionar R$ 13,00" at bounding box center [558, 380] width 75 height 12
type input "1"
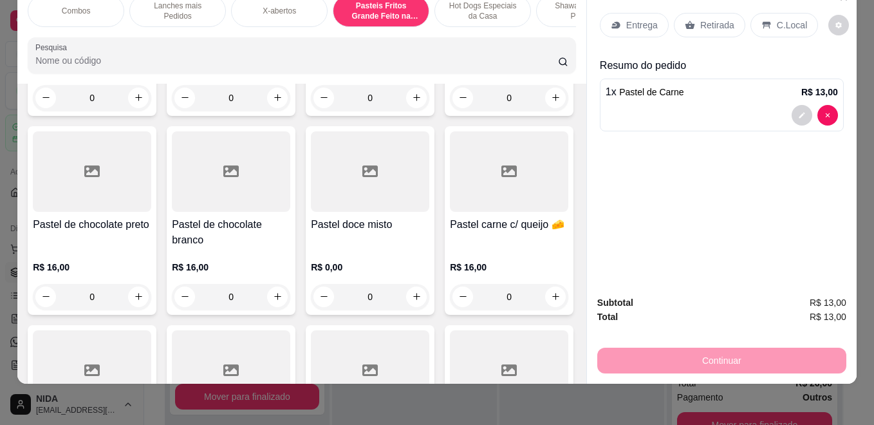
click at [663, 105] on div at bounding box center [721, 115] width 232 height 21
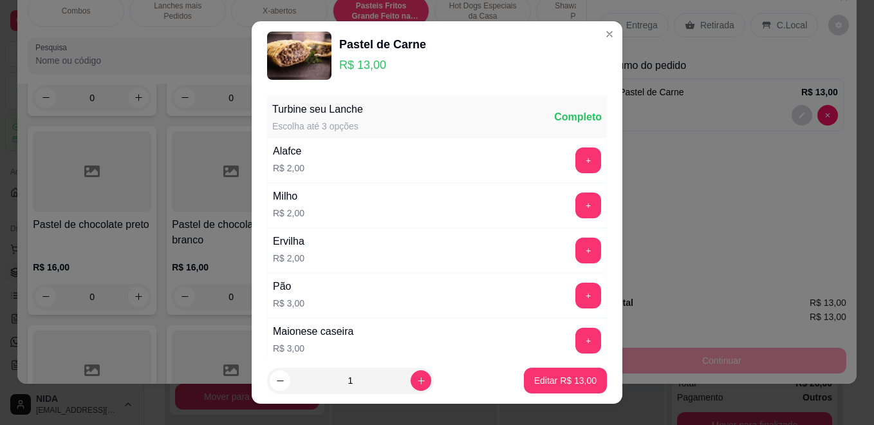
scroll to position [20, 0]
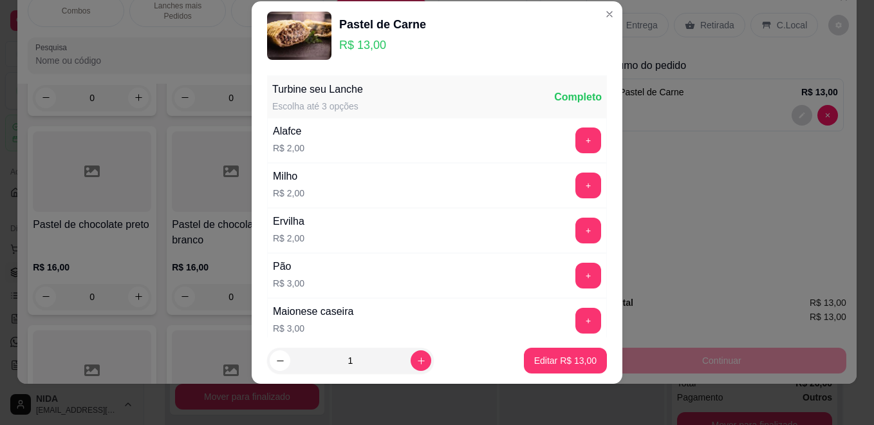
click at [389, 95] on div "Turbine seu Lanche Escolha até 3 opções Completo" at bounding box center [437, 97] width 340 height 41
click at [385, 105] on div "Turbine seu Lanche Escolha até 3 opções Completo" at bounding box center [437, 97] width 340 height 41
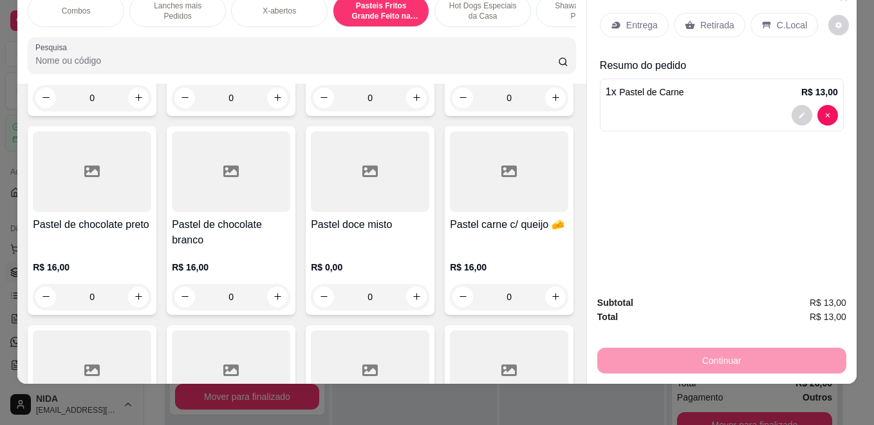
click at [776, 19] on p "C.Local" at bounding box center [791, 25] width 30 height 13
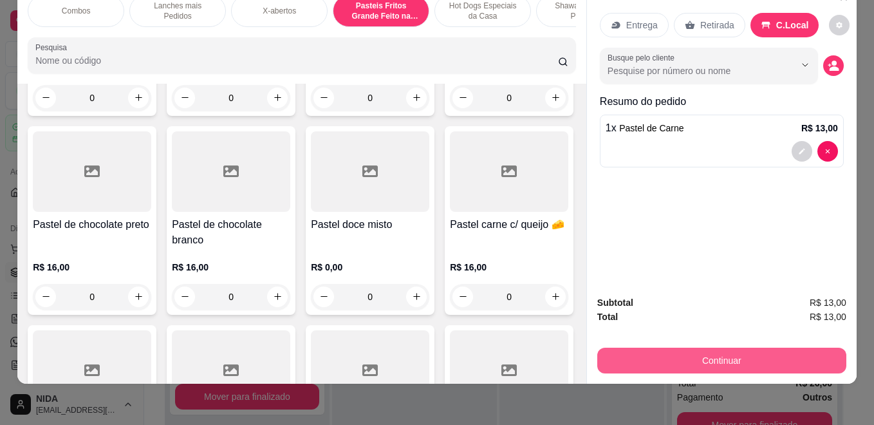
click at [742, 347] on button "Continuar" at bounding box center [721, 360] width 249 height 26
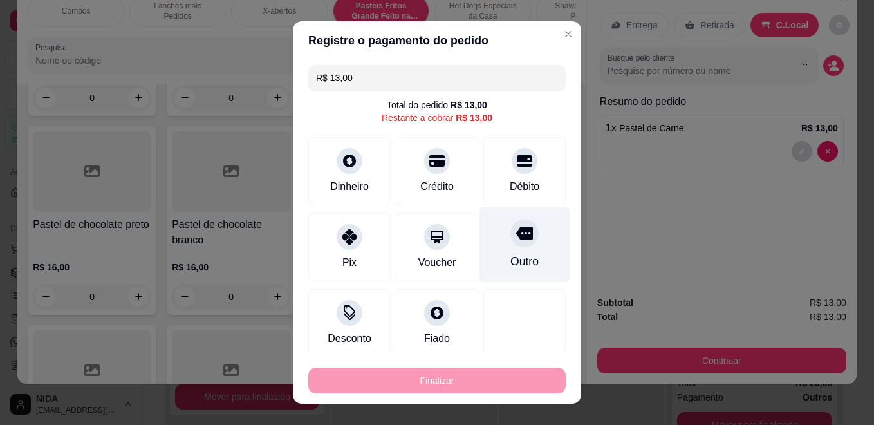
click at [516, 237] on icon at bounding box center [524, 233] width 17 height 13
type input "R$ 0,00"
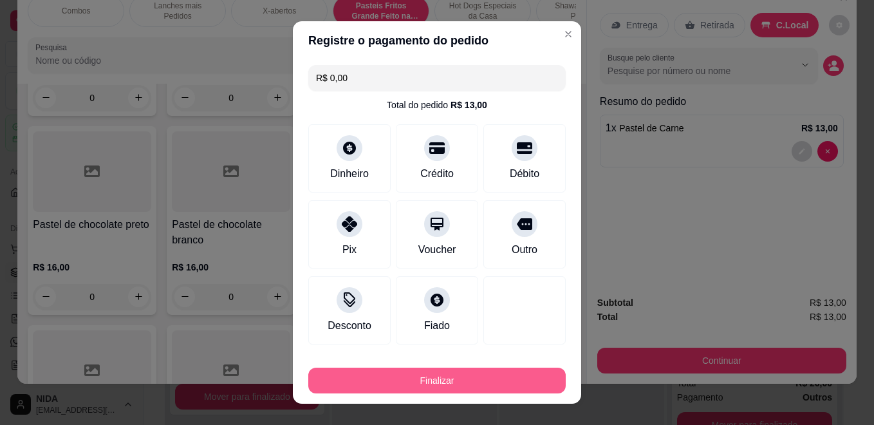
click at [462, 372] on button "Finalizar" at bounding box center [436, 380] width 257 height 26
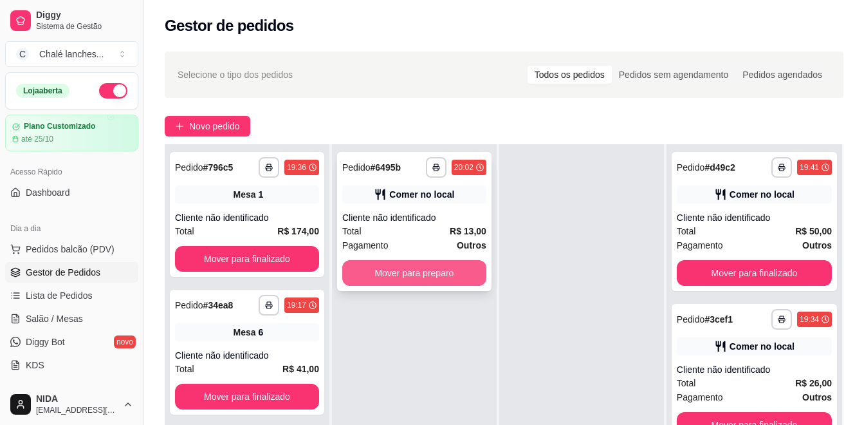
click at [430, 273] on button "Mover para preparo" at bounding box center [414, 273] width 144 height 26
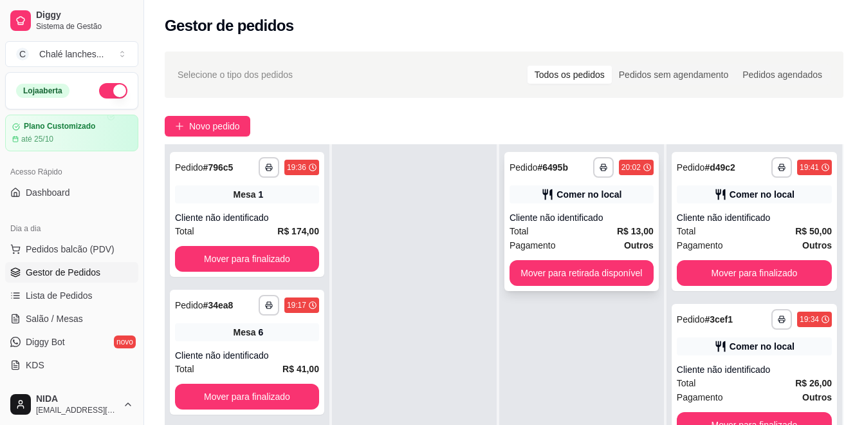
click at [576, 205] on div "**********" at bounding box center [581, 221] width 154 height 139
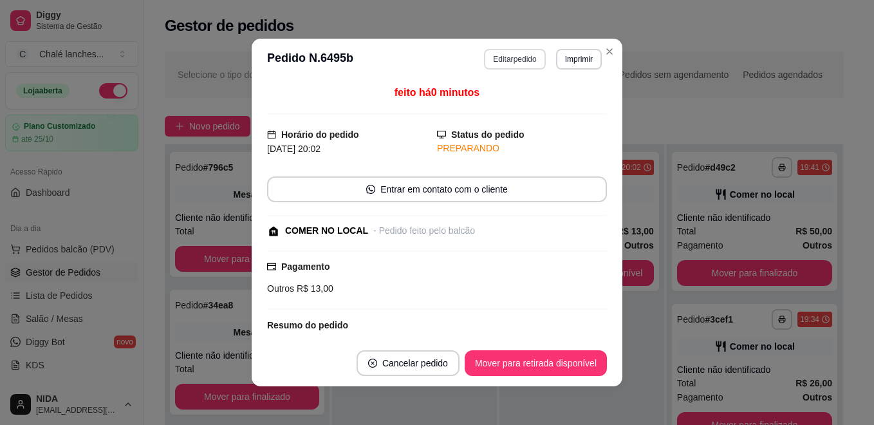
click at [509, 62] on button "Editar pedido" at bounding box center [514, 59] width 61 height 21
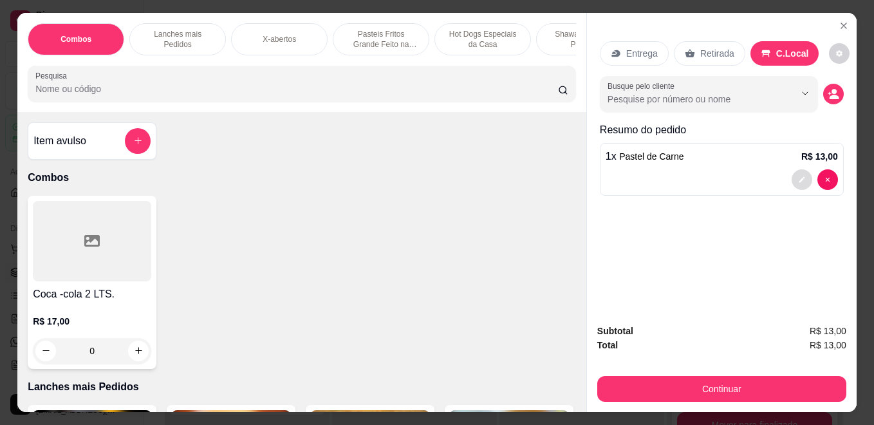
click at [798, 176] on icon "decrease-product-quantity" at bounding box center [802, 180] width 8 height 8
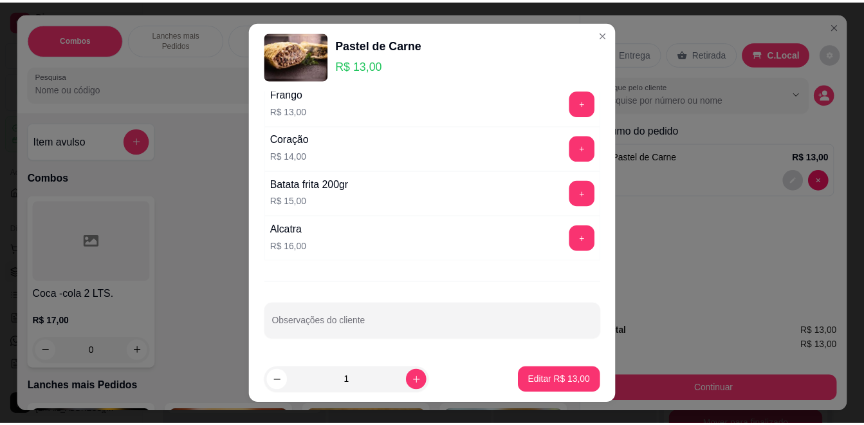
scroll to position [20, 0]
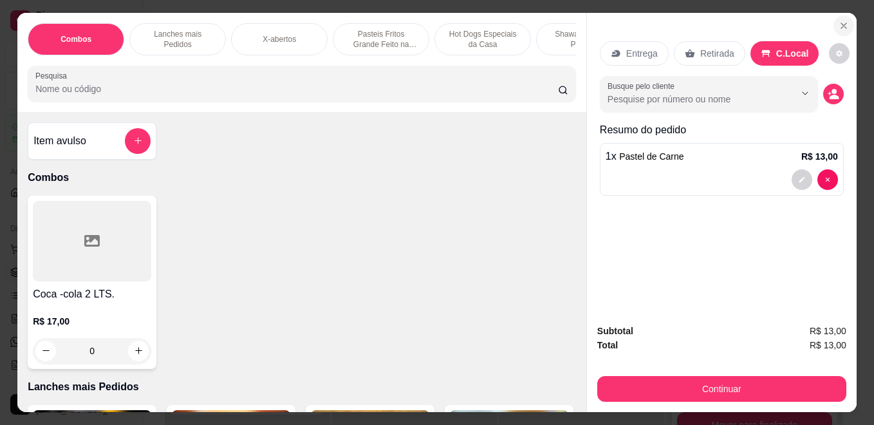
click at [841, 23] on icon "Close" at bounding box center [843, 25] width 5 height 5
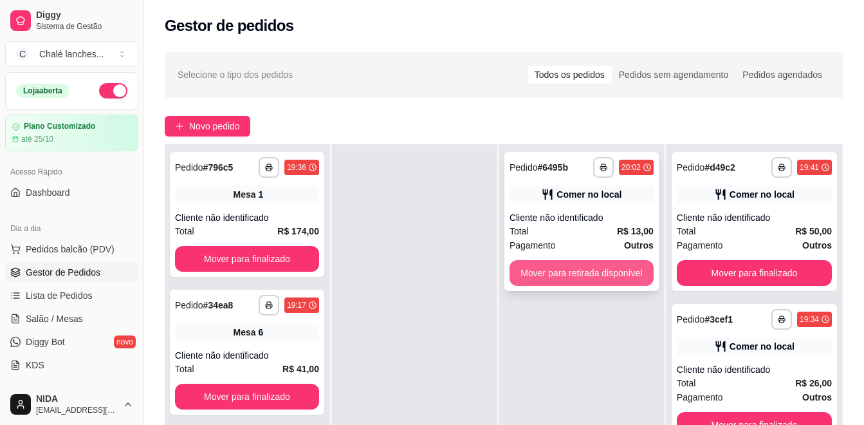
click at [601, 275] on button "Mover para retirada disponível" at bounding box center [581, 273] width 144 height 26
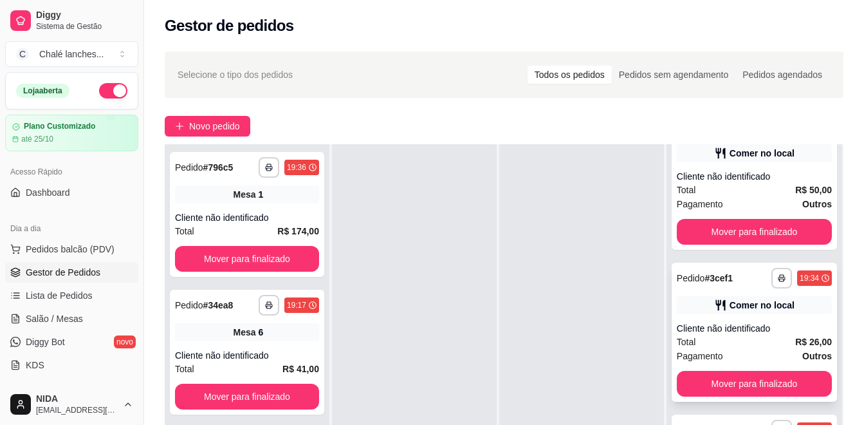
scroll to position [322, 0]
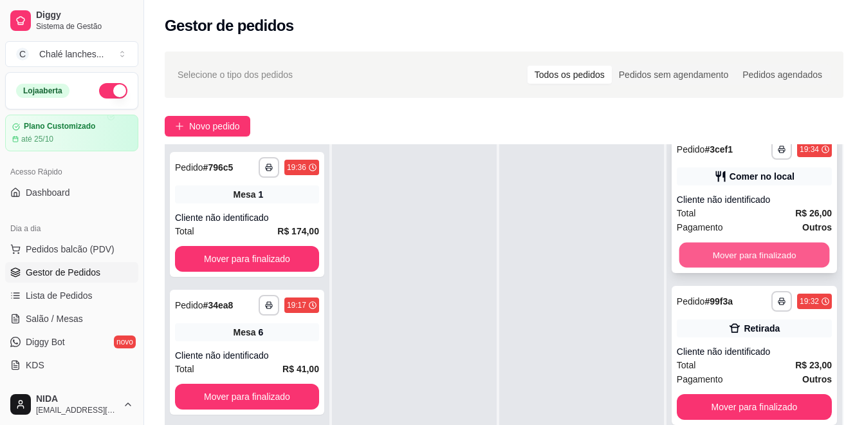
click at [749, 257] on button "Mover para finalizado" at bounding box center [754, 255] width 151 height 25
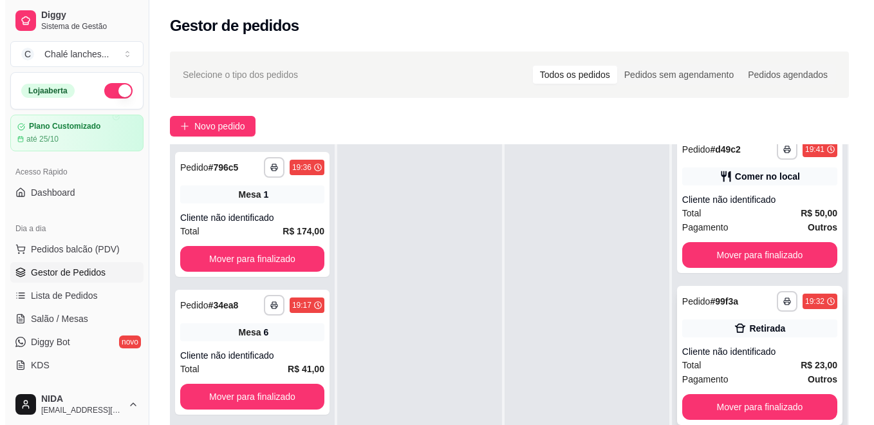
scroll to position [196, 0]
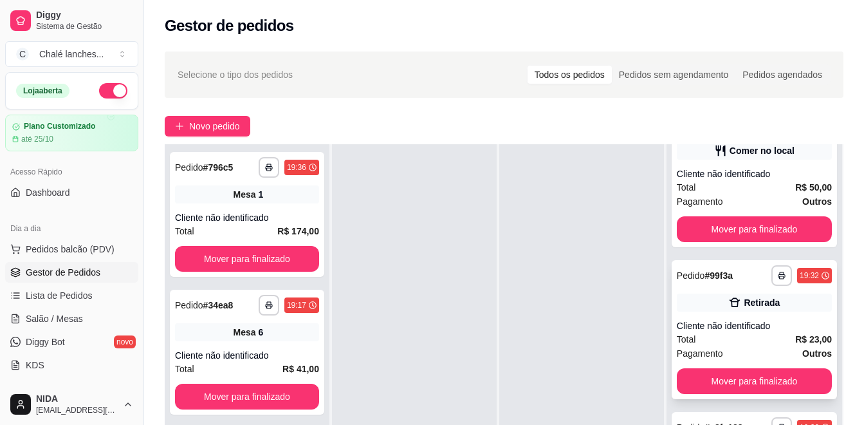
click at [753, 325] on div "Cliente não identificado" at bounding box center [754, 325] width 155 height 13
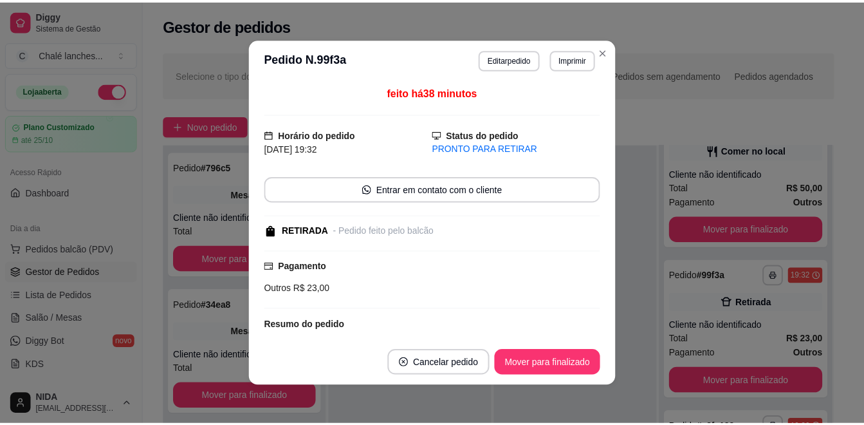
scroll to position [116, 0]
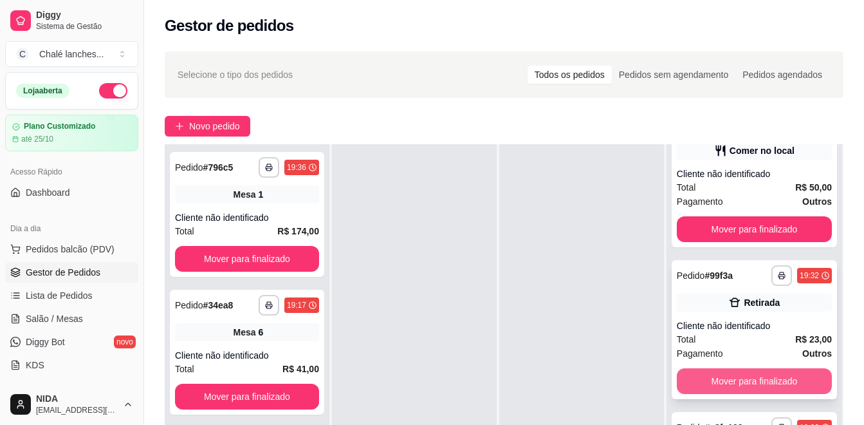
click at [744, 383] on button "Mover para finalizado" at bounding box center [754, 381] width 155 height 26
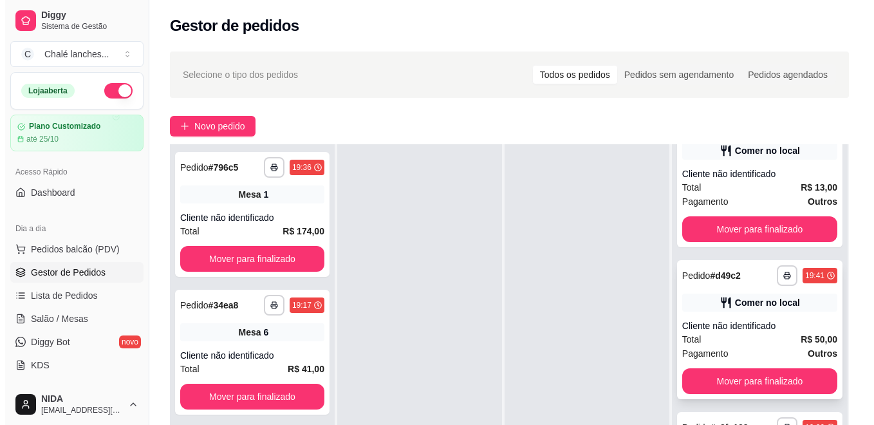
scroll to position [0, 0]
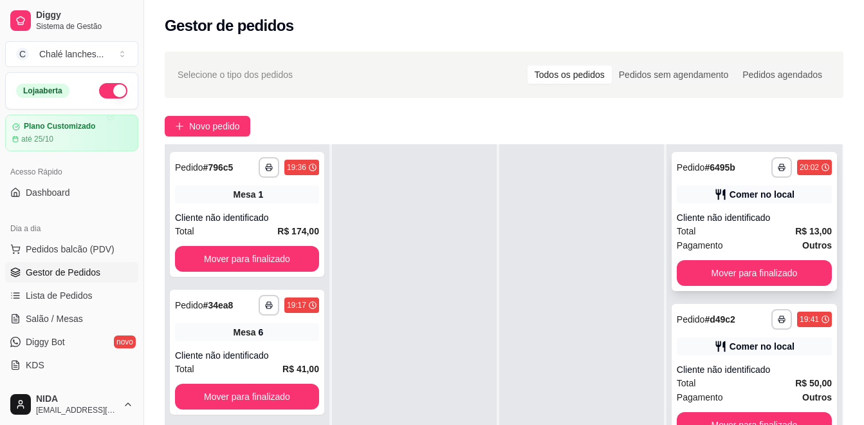
click at [752, 198] on div "Comer no local" at bounding box center [761, 194] width 65 height 13
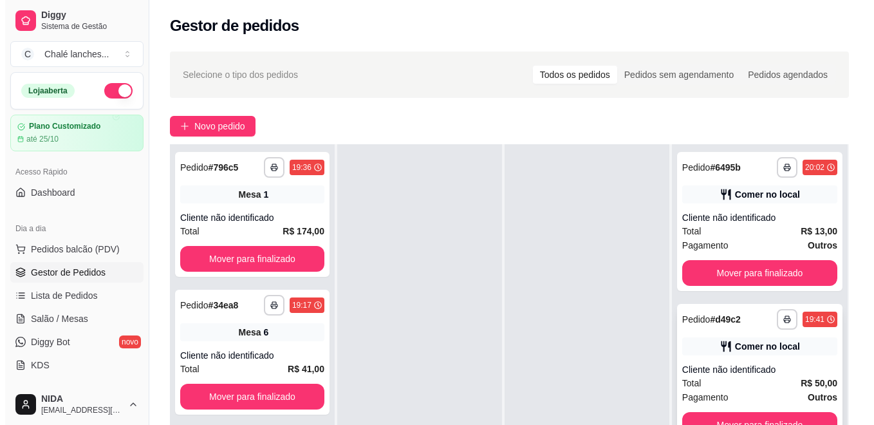
scroll to position [44, 0]
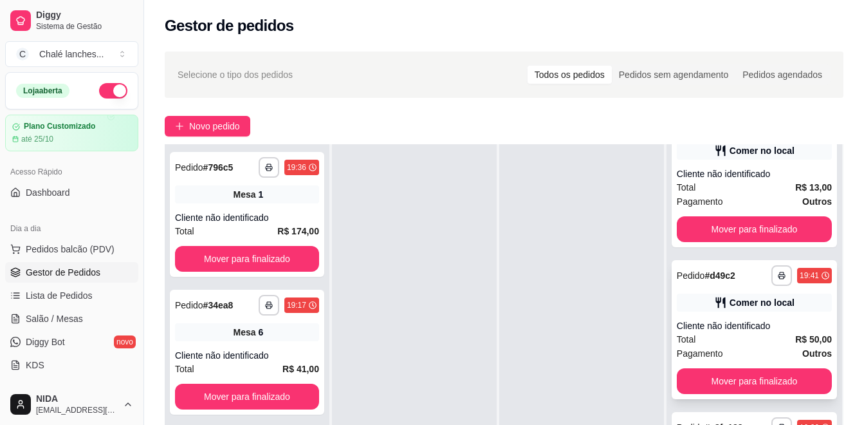
click at [761, 318] on div "**********" at bounding box center [754, 329] width 165 height 139
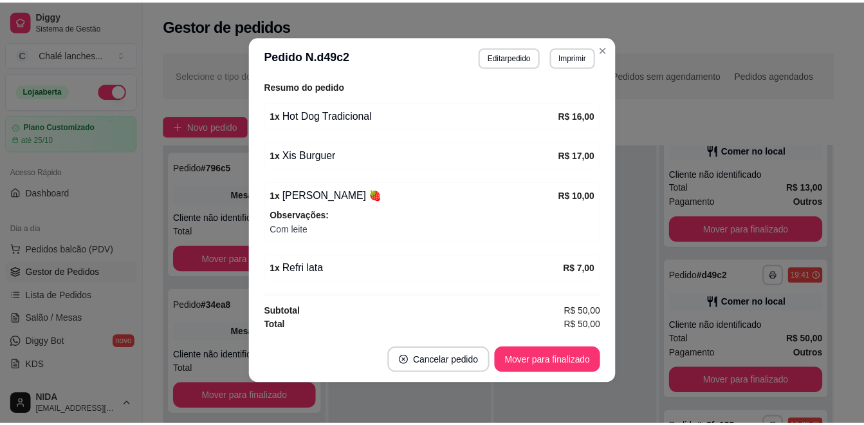
scroll to position [43, 0]
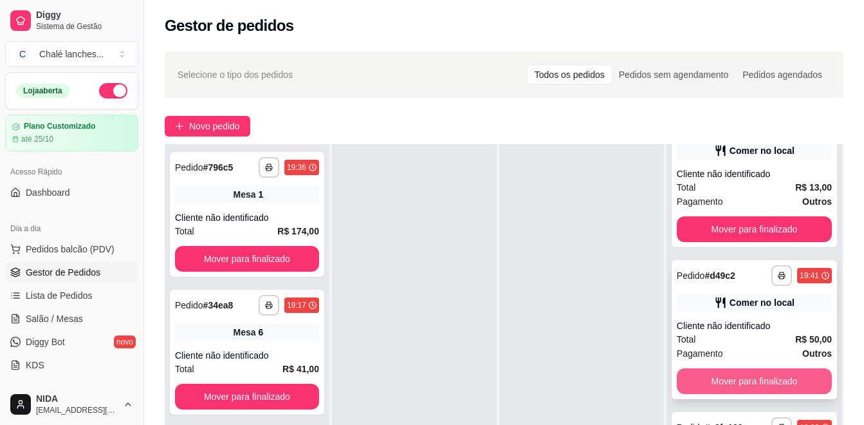
click at [768, 375] on button "Mover para finalizado" at bounding box center [754, 381] width 155 height 26
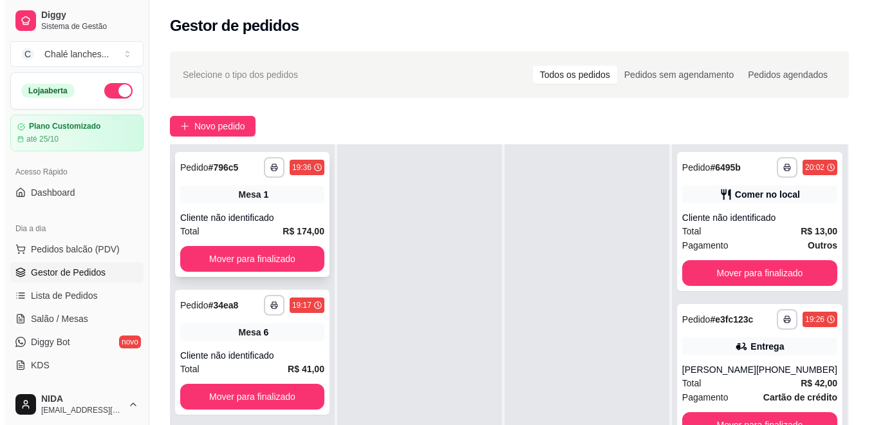
scroll to position [0, 0]
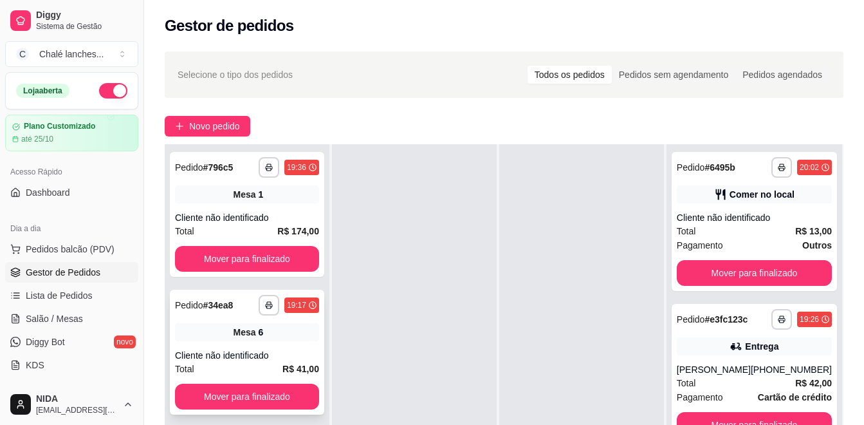
click at [251, 345] on div "**********" at bounding box center [247, 351] width 154 height 125
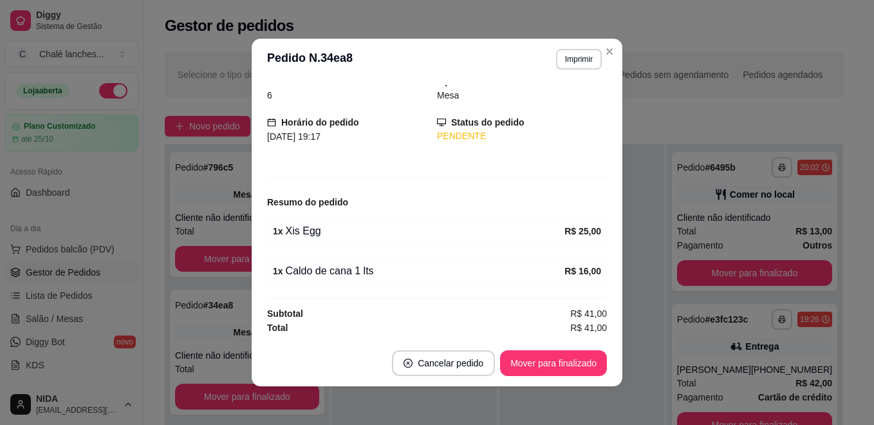
scroll to position [3, 0]
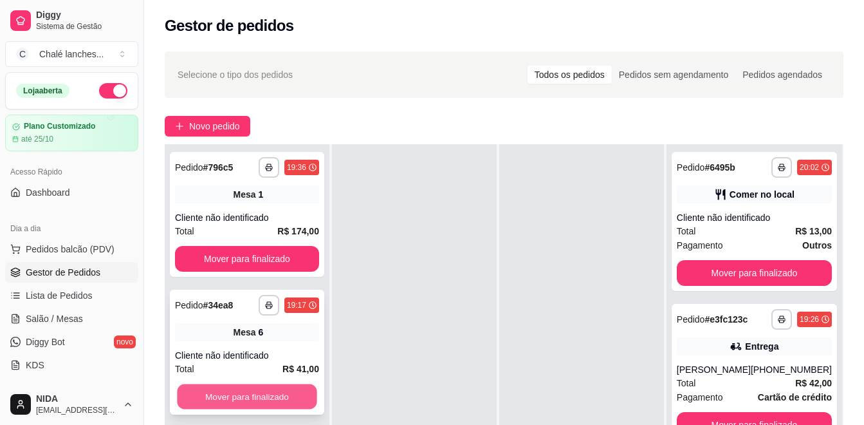
click at [262, 399] on button "Mover para finalizado" at bounding box center [247, 396] width 140 height 25
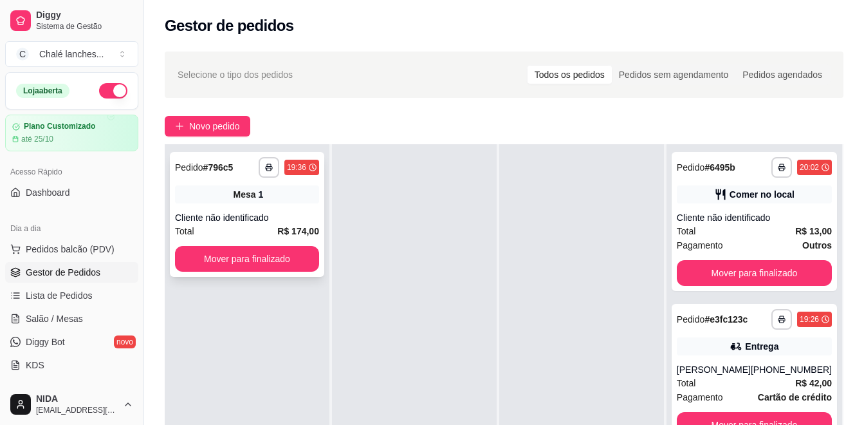
click at [237, 196] on span "Mesa" at bounding box center [244, 194] width 23 height 13
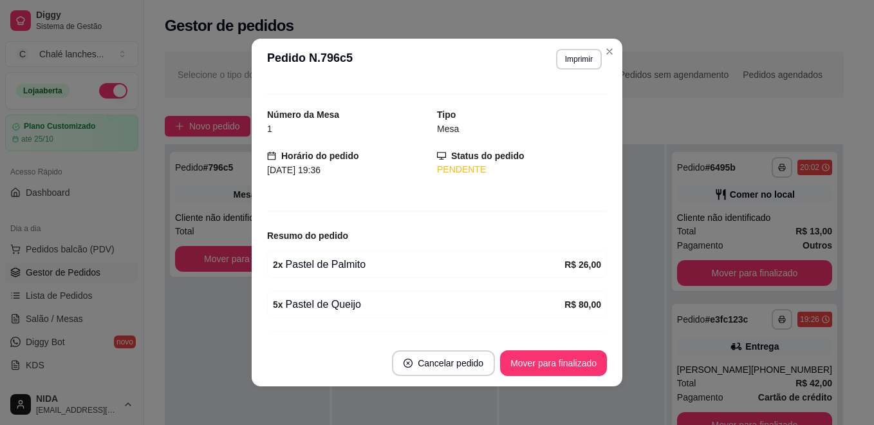
scroll to position [0, 0]
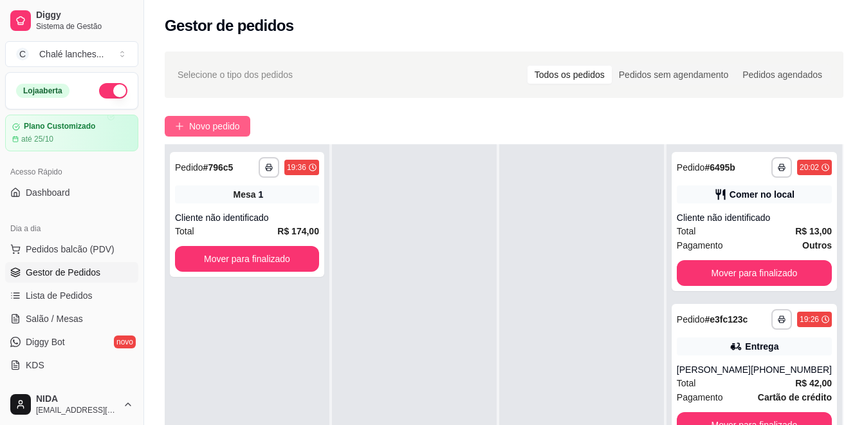
click at [230, 122] on span "Novo pedido" at bounding box center [214, 126] width 51 height 14
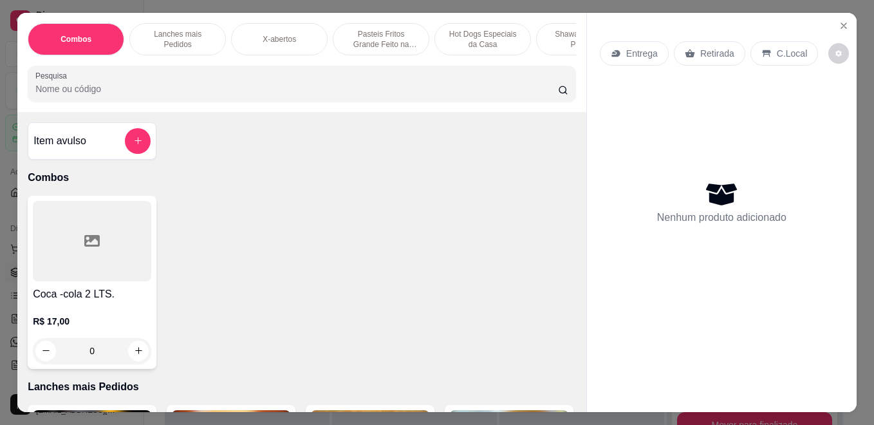
click at [383, 29] on p "Pasteis Fritos Grande Feito na Hora" at bounding box center [380, 39] width 75 height 21
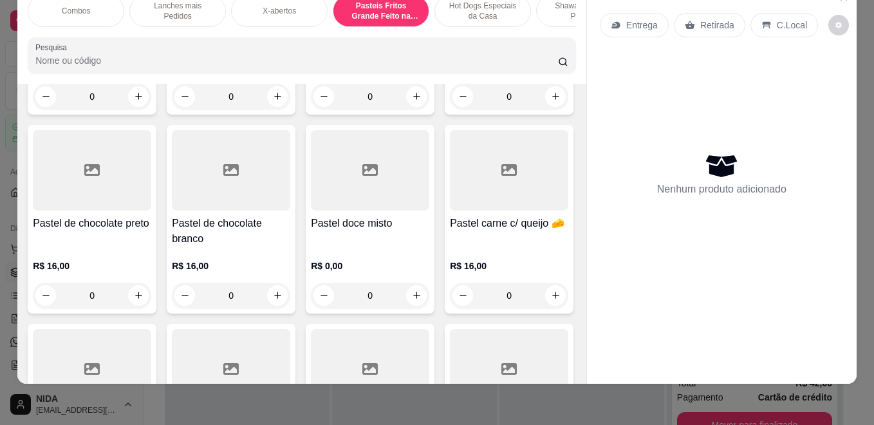
scroll to position [1730, 0]
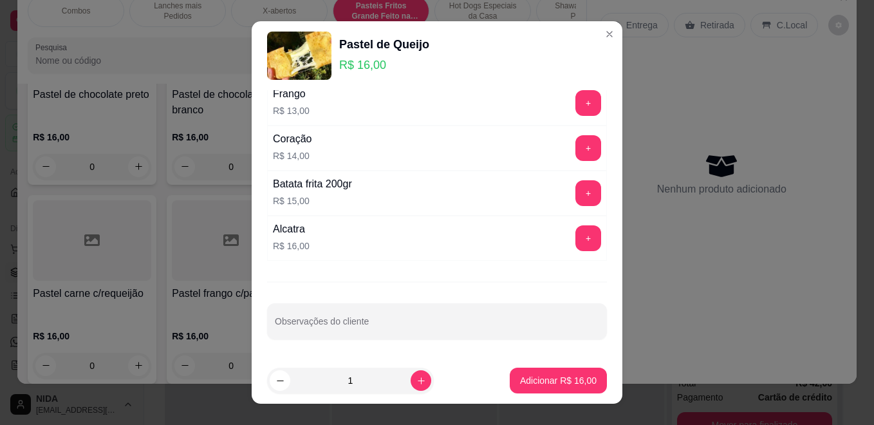
scroll to position [20, 0]
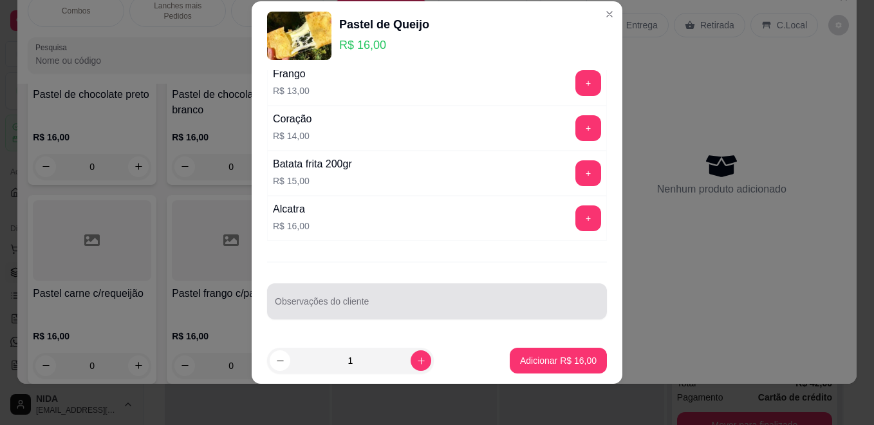
click at [364, 305] on input "Observações do cliente" at bounding box center [437, 306] width 324 height 13
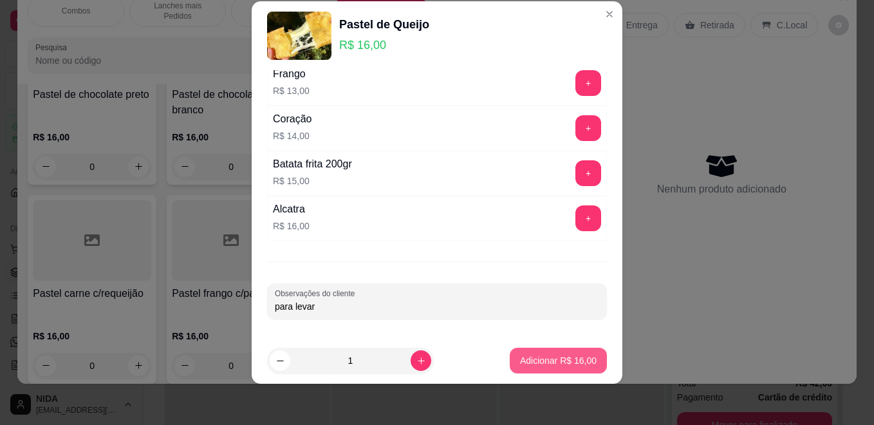
type input "para levar"
click at [545, 347] on button "Adicionar R$ 16,00" at bounding box center [557, 360] width 97 height 26
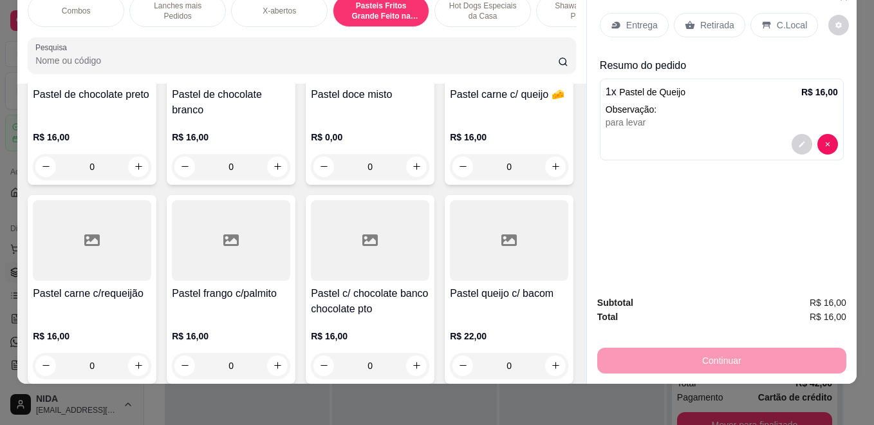
click at [709, 19] on p "Retirada" at bounding box center [717, 25] width 34 height 13
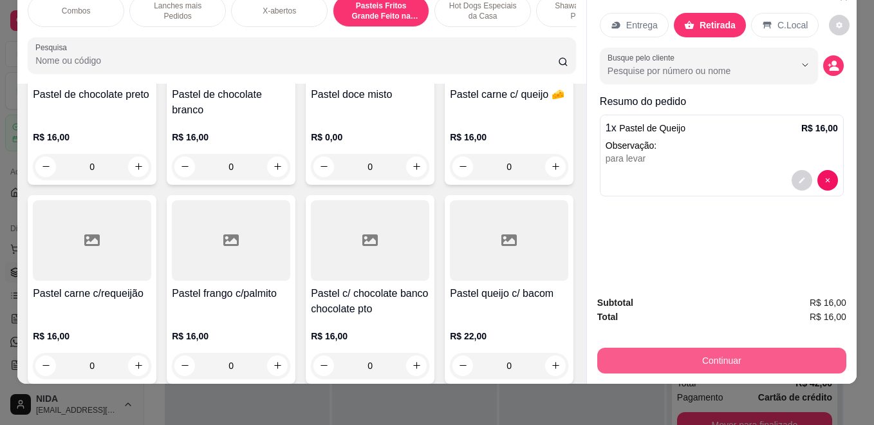
click at [734, 347] on button "Continuar" at bounding box center [721, 360] width 249 height 26
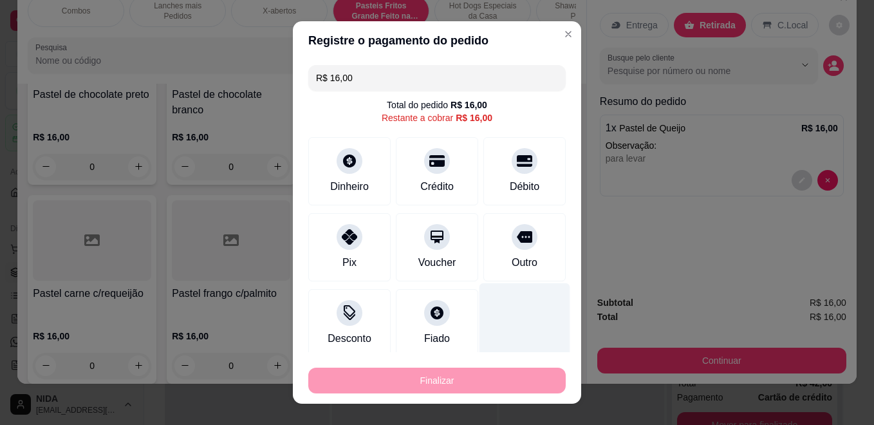
drag, startPoint x: 506, startPoint y: 236, endPoint x: 470, endPoint y: 336, distance: 106.6
click at [517, 237] on icon at bounding box center [524, 237] width 15 height 12
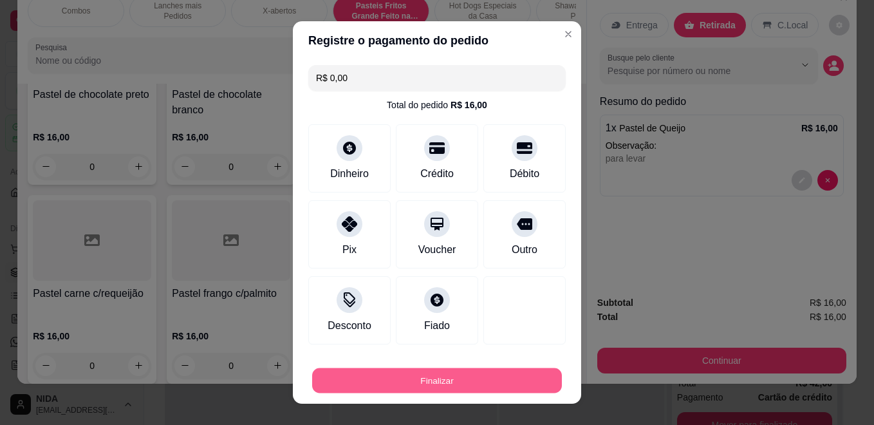
click at [471, 383] on button "Finalizar" at bounding box center [437, 380] width 250 height 25
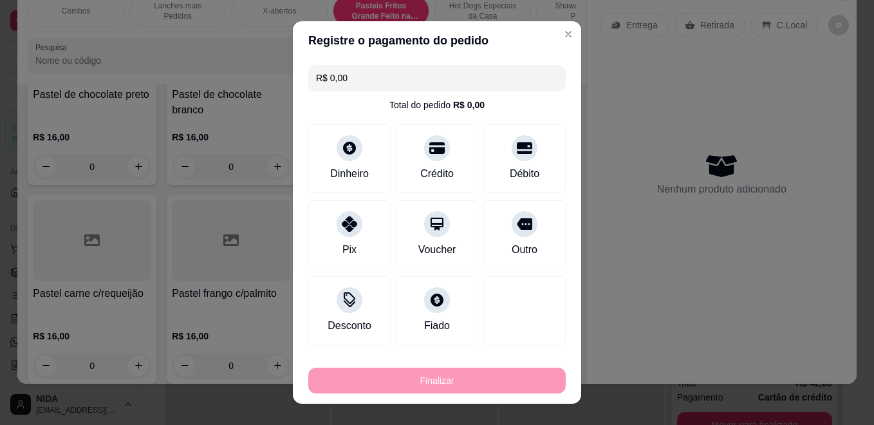
type input "-R$ 16,00"
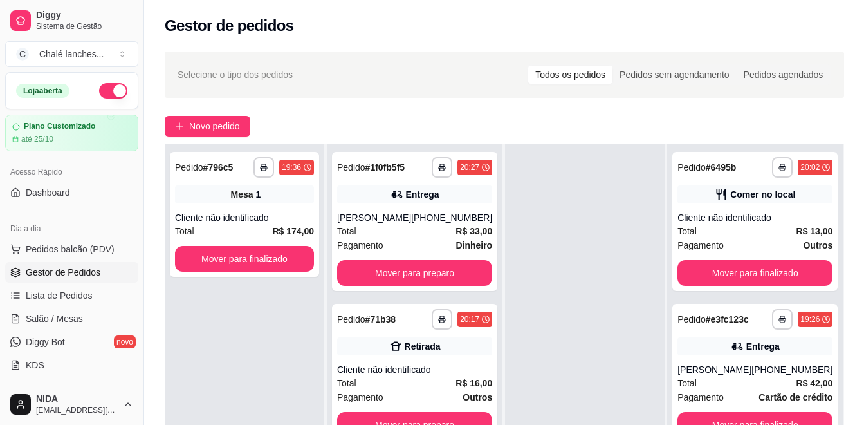
click at [471, 383] on strong "R$ 16,00" at bounding box center [473, 383] width 37 height 10
click at [277, 255] on button "Mover para finalizado" at bounding box center [244, 259] width 139 height 26
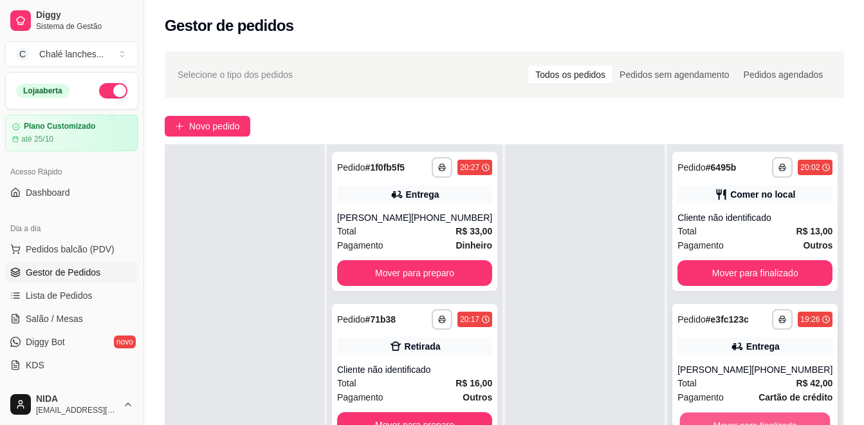
click at [729, 416] on button "Mover para finalizado" at bounding box center [755, 424] width 151 height 25
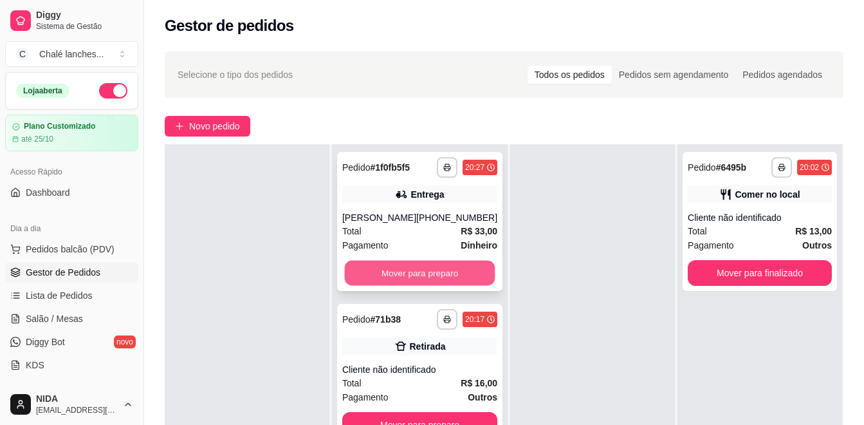
click at [435, 268] on button "Mover para preparo" at bounding box center [420, 273] width 151 height 25
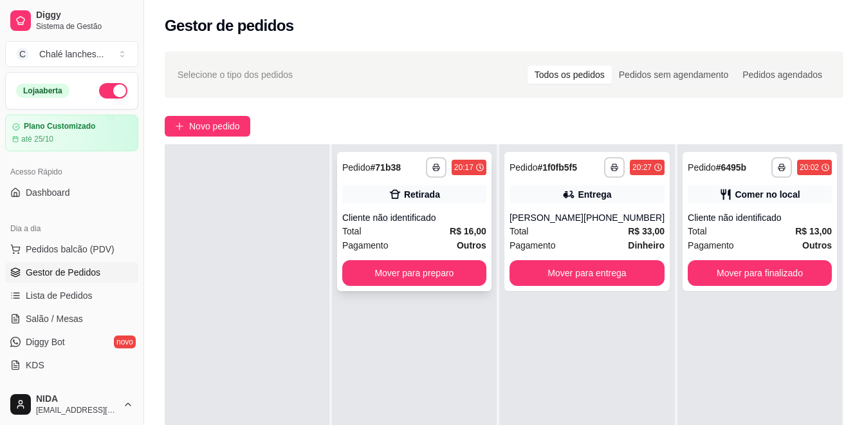
click at [418, 206] on div "**********" at bounding box center [414, 221] width 154 height 139
click at [401, 205] on div "**********" at bounding box center [414, 221] width 154 height 139
click at [578, 209] on div "**********" at bounding box center [586, 221] width 165 height 139
click at [740, 232] on div "Total R$ 13,00" at bounding box center [760, 231] width 144 height 14
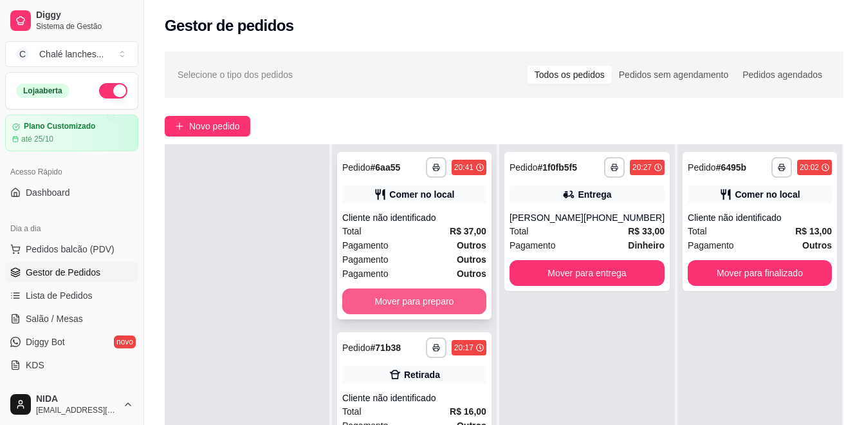
click at [415, 297] on button "Mover para preparo" at bounding box center [414, 301] width 144 height 26
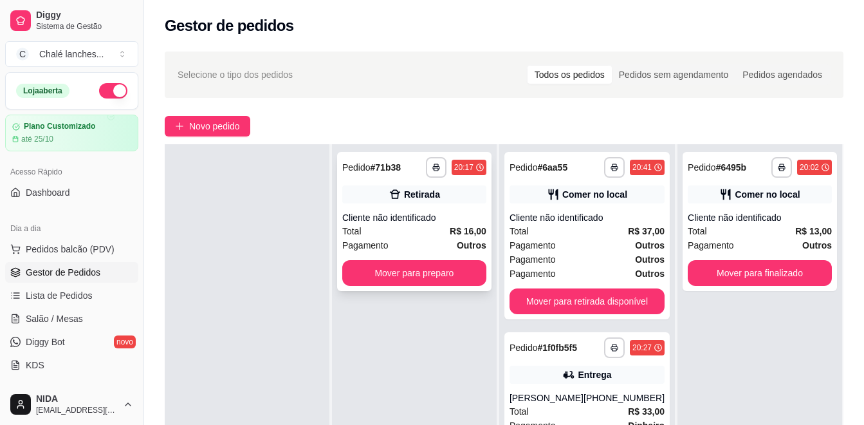
click at [407, 221] on div "Cliente não identificado" at bounding box center [414, 217] width 144 height 13
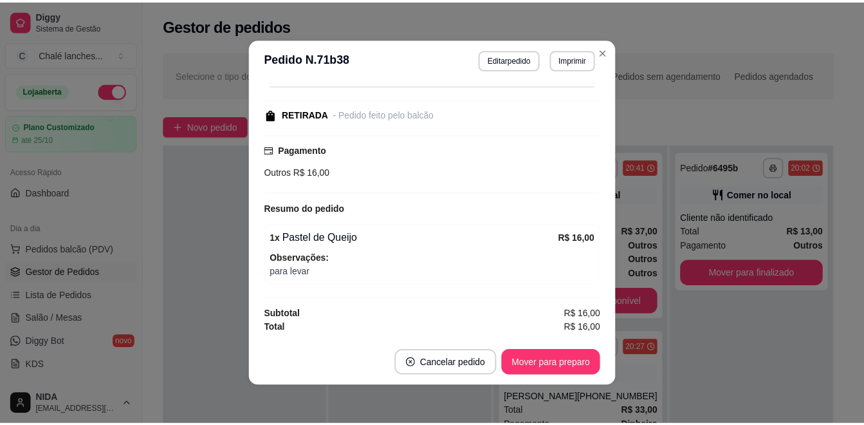
scroll to position [3, 0]
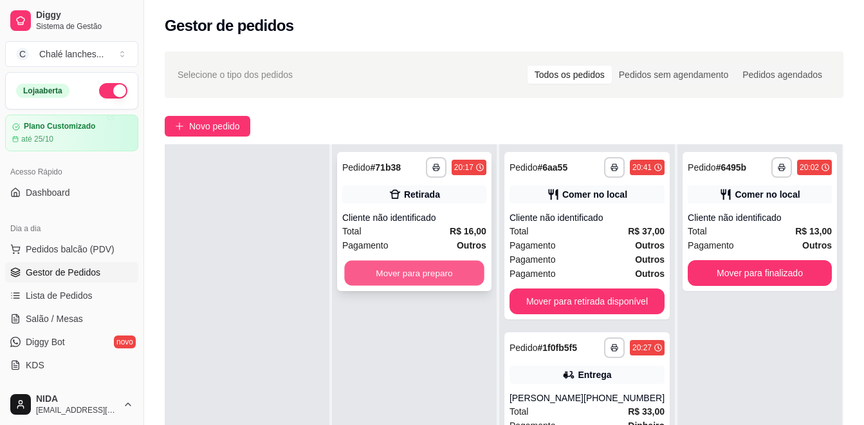
click at [448, 273] on button "Mover para preparo" at bounding box center [414, 273] width 140 height 25
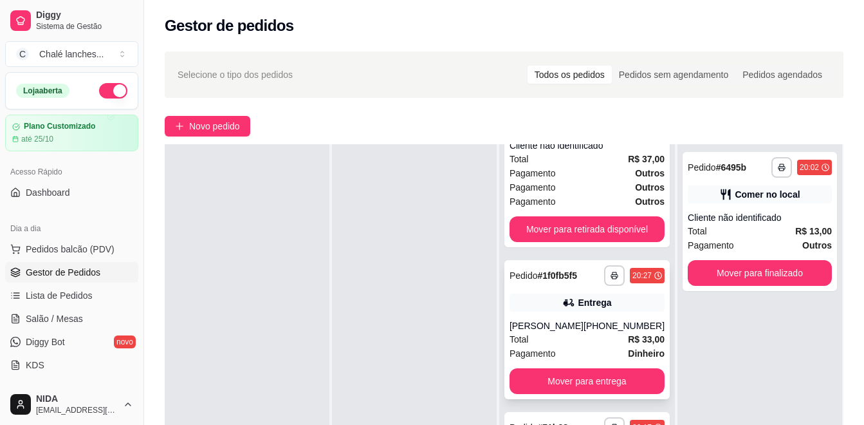
scroll to position [193, 0]
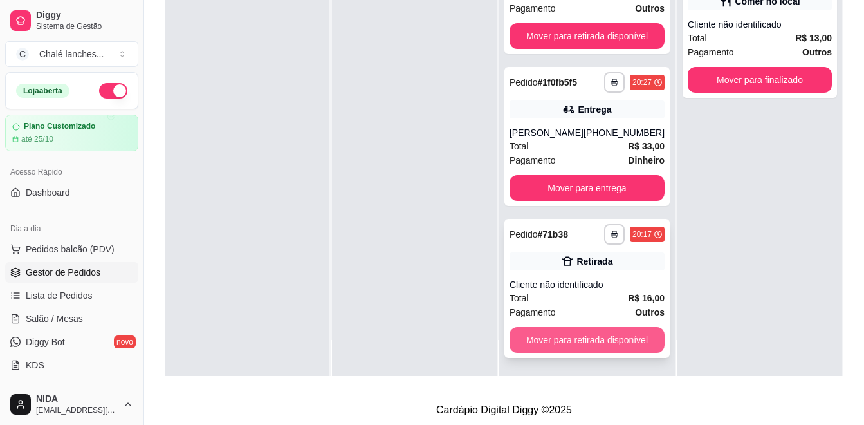
click at [580, 333] on button "Mover para retirada disponível" at bounding box center [586, 340] width 155 height 26
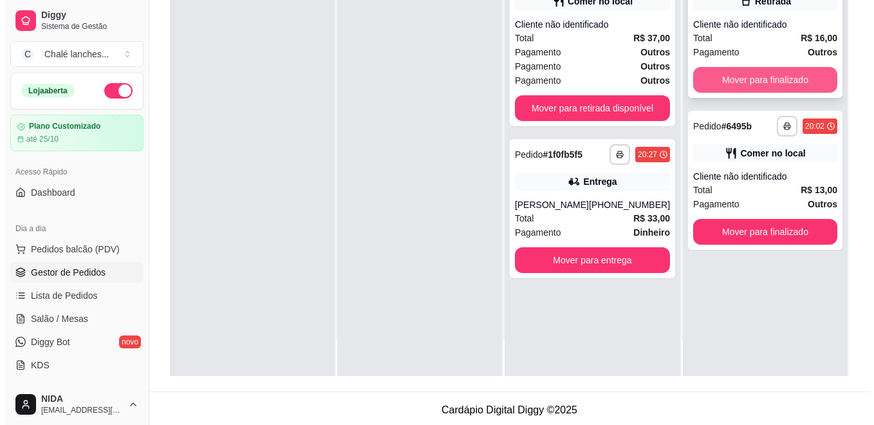
scroll to position [0, 0]
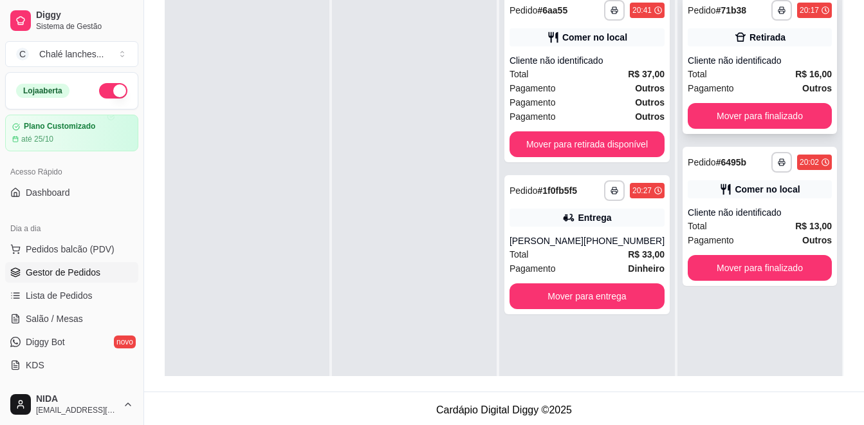
click at [753, 77] on div "Total R$ 16,00" at bounding box center [760, 74] width 144 height 14
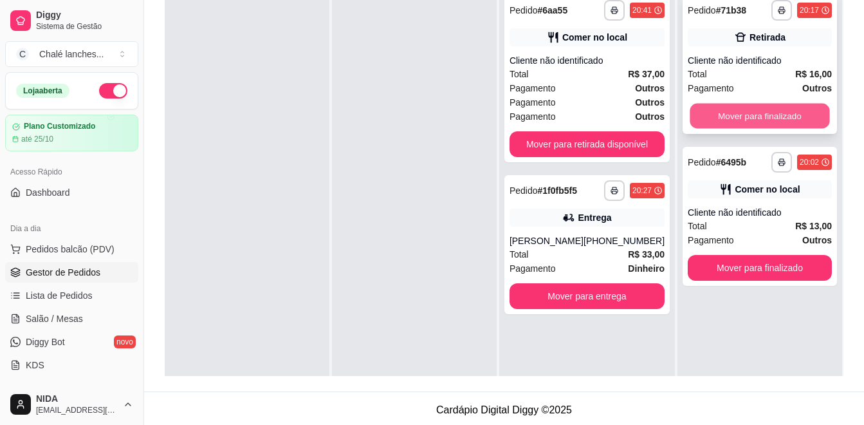
click at [760, 116] on button "Mover para finalizado" at bounding box center [760, 116] width 140 height 25
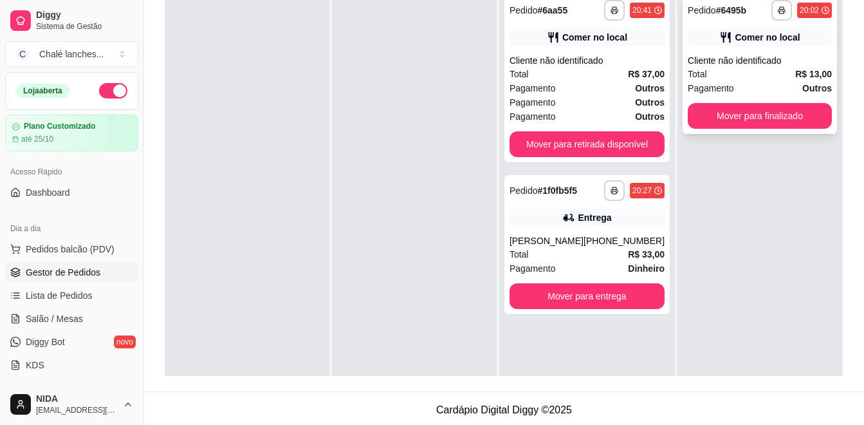
click at [742, 66] on div "Cliente não identificado" at bounding box center [760, 60] width 144 height 13
click at [583, 221] on div "Entrega" at bounding box center [594, 217] width 33 height 13
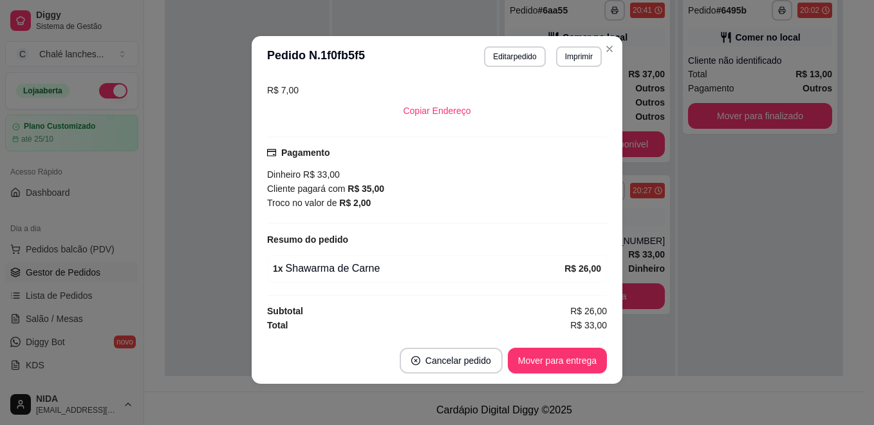
scroll to position [37, 0]
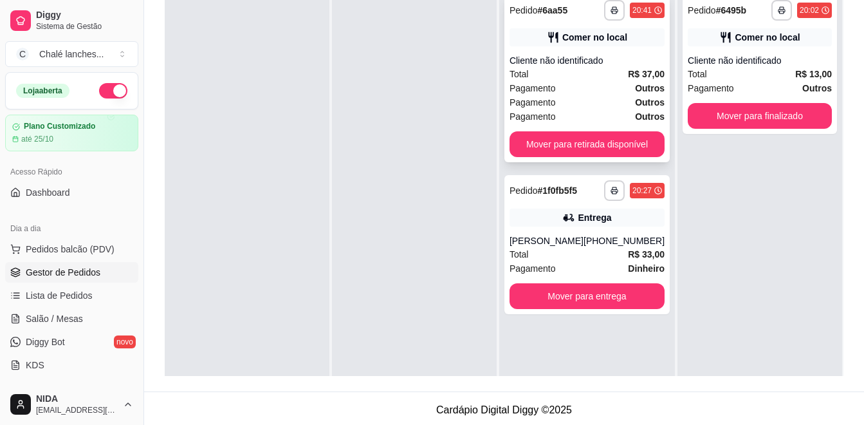
click at [571, 64] on div "Cliente não identificado" at bounding box center [586, 60] width 155 height 13
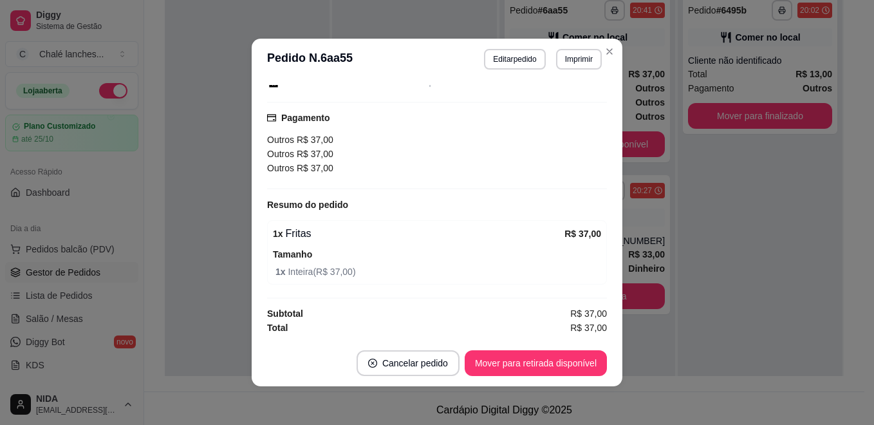
scroll to position [3, 0]
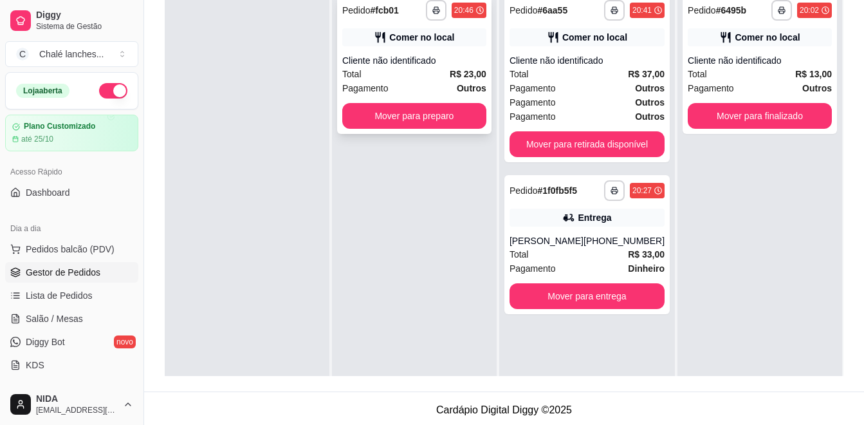
click at [427, 46] on div "**********" at bounding box center [414, 64] width 154 height 139
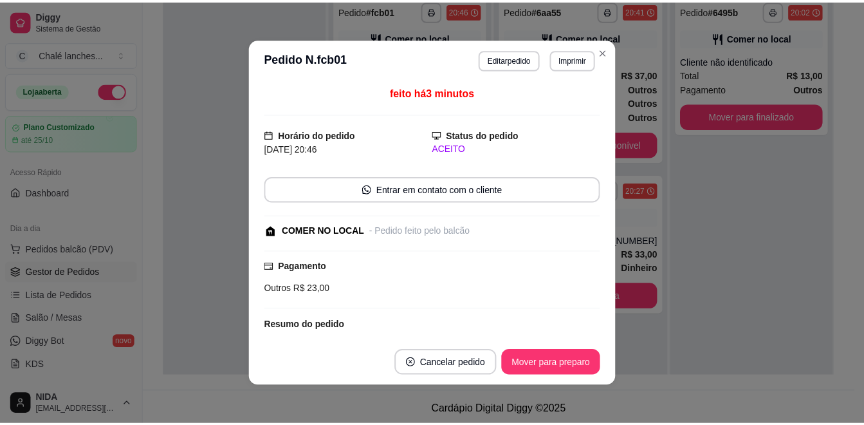
scroll to position [83, 0]
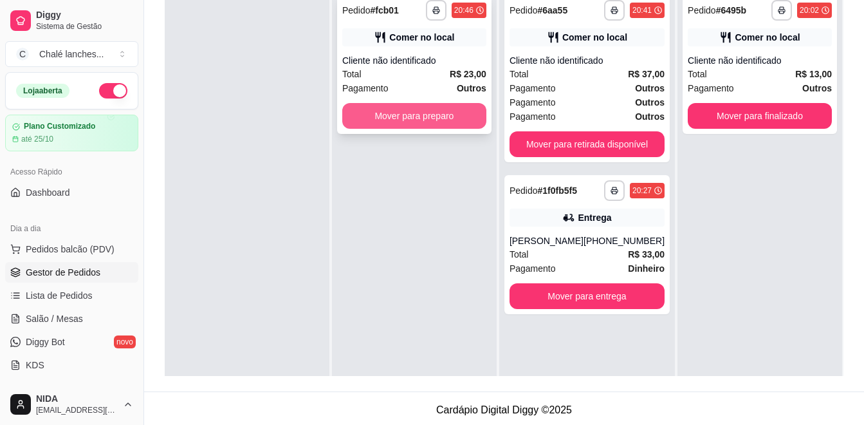
click at [410, 119] on button "Mover para preparo" at bounding box center [414, 116] width 144 height 26
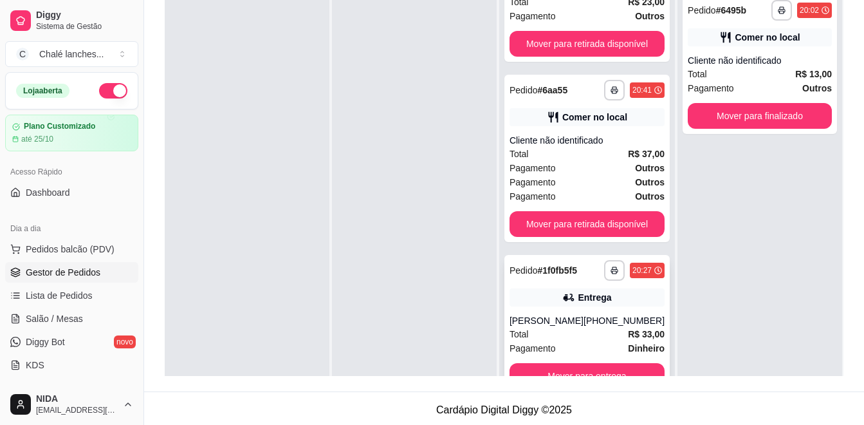
scroll to position [36, 0]
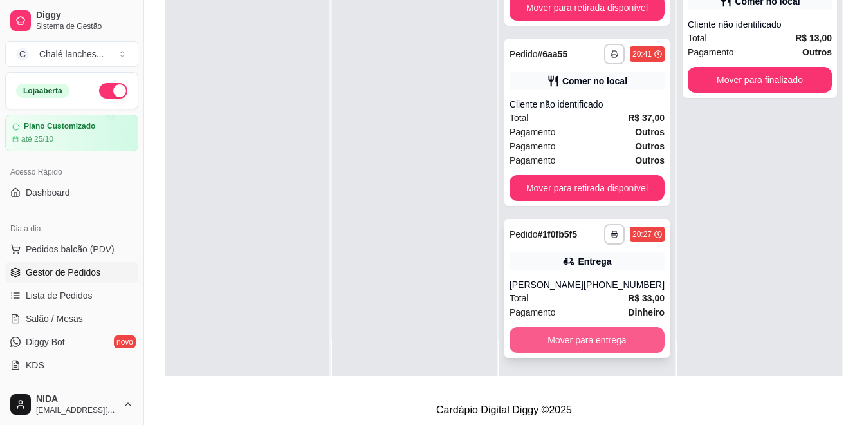
click at [580, 345] on button "Mover para entrega" at bounding box center [586, 340] width 155 height 26
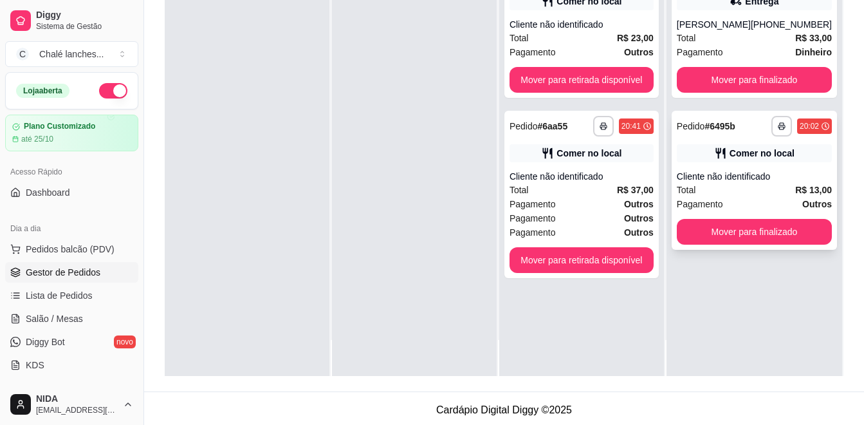
scroll to position [0, 0]
click at [748, 234] on button "Mover para finalizado" at bounding box center [754, 232] width 155 height 26
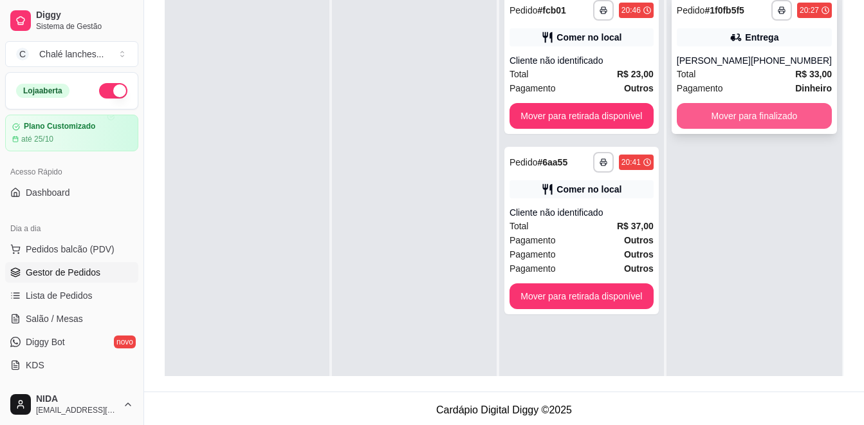
click at [765, 113] on button "Mover para finalizado" at bounding box center [754, 116] width 155 height 26
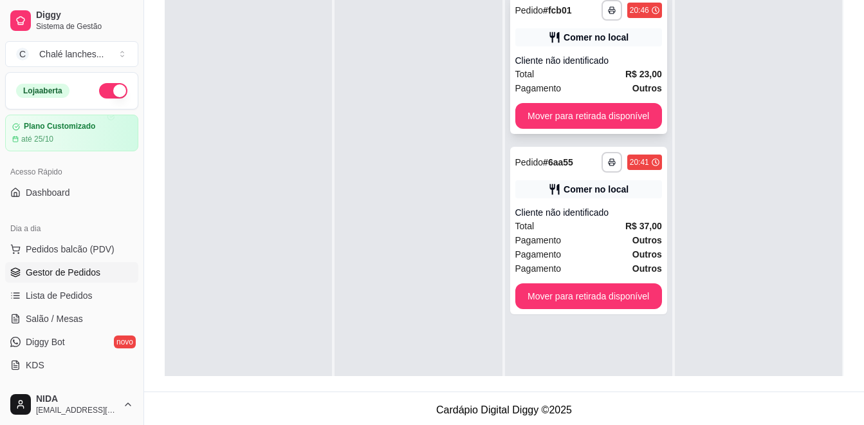
click at [571, 51] on div "**********" at bounding box center [588, 64] width 157 height 139
click at [604, 109] on button "Mover para retirada disponível" at bounding box center [588, 116] width 147 height 26
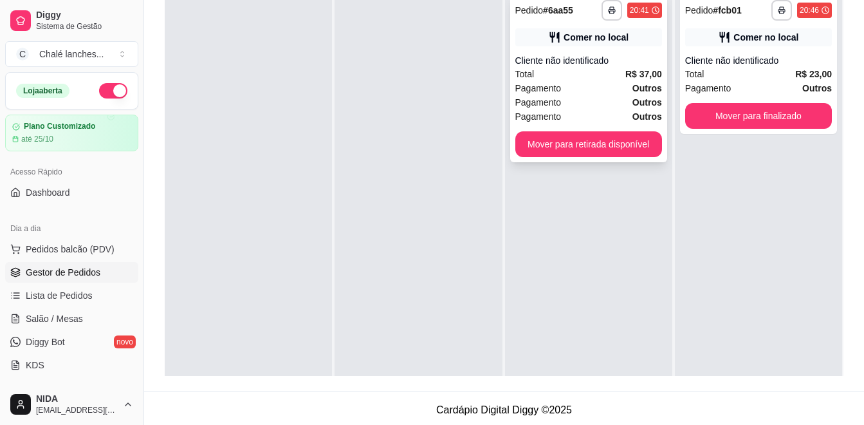
click at [596, 91] on div "Pagamento Outros" at bounding box center [588, 88] width 147 height 14
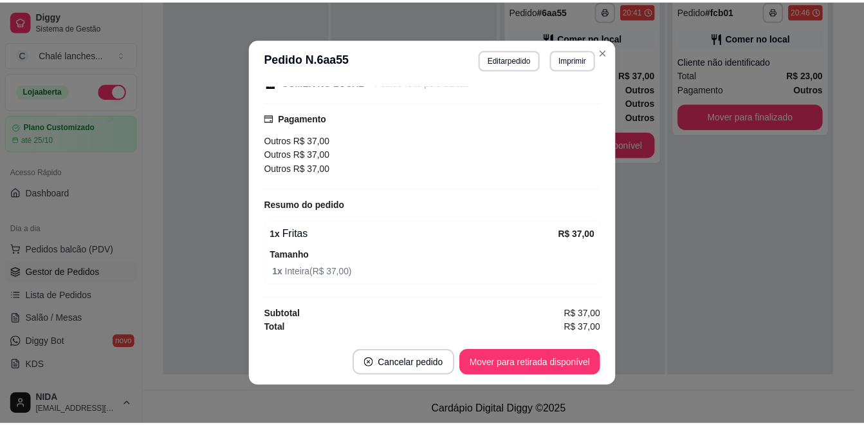
scroll to position [3, 0]
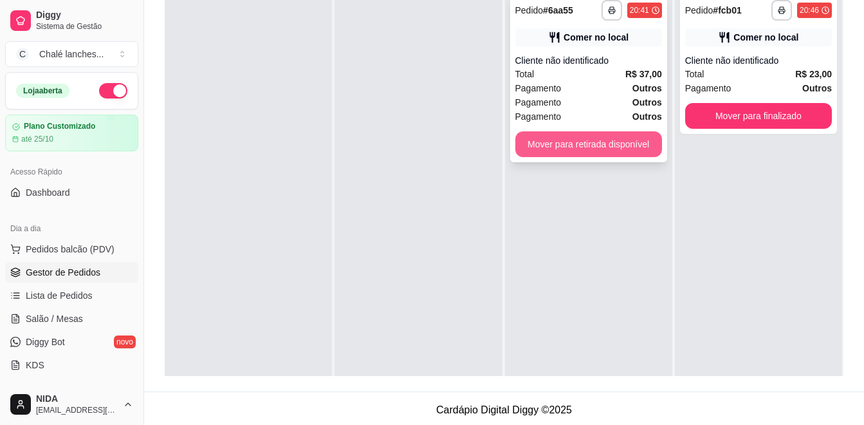
click at [609, 142] on button "Mover para retirada disponível" at bounding box center [588, 144] width 147 height 26
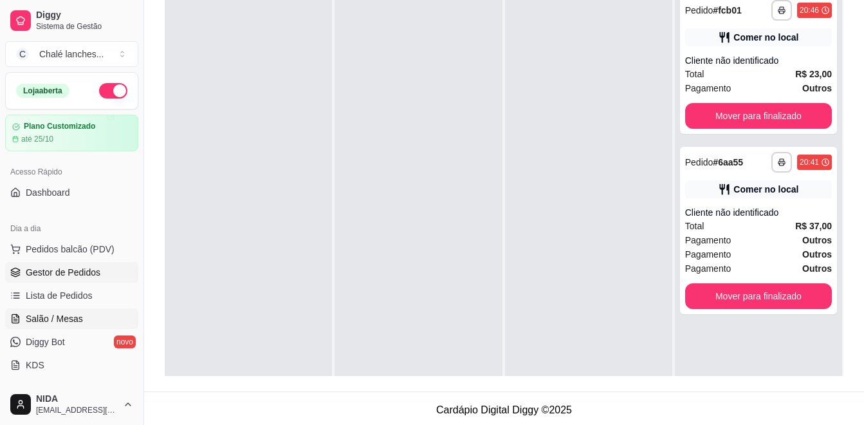
drag, startPoint x: 60, startPoint y: 318, endPoint x: 67, endPoint y: 318, distance: 7.1
click at [60, 318] on span "Salão / Mesas" at bounding box center [54, 318] width 57 height 13
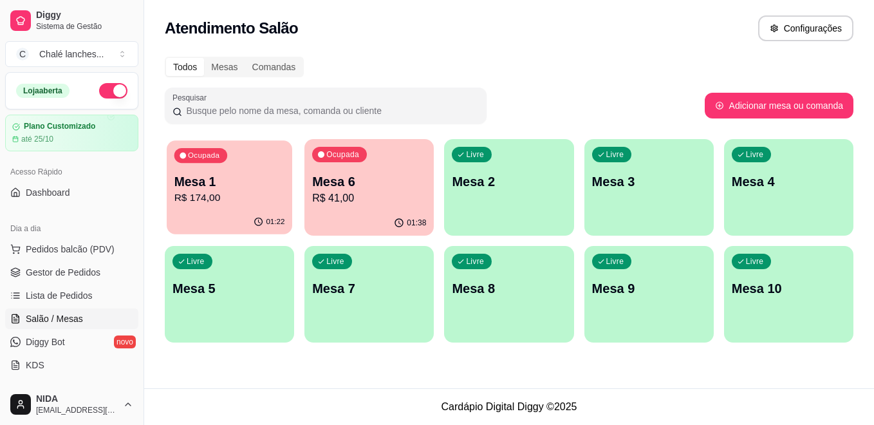
click at [220, 183] on p "Mesa 1" at bounding box center [229, 181] width 111 height 17
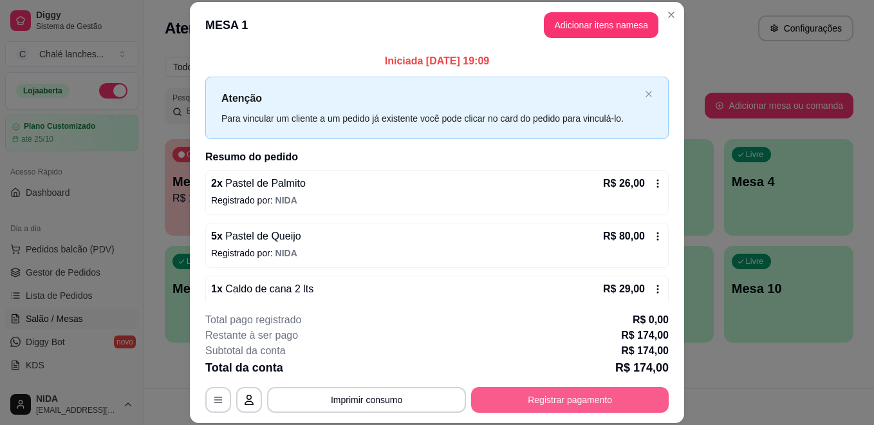
click at [554, 390] on button "Registrar pagamento" at bounding box center [569, 400] width 197 height 26
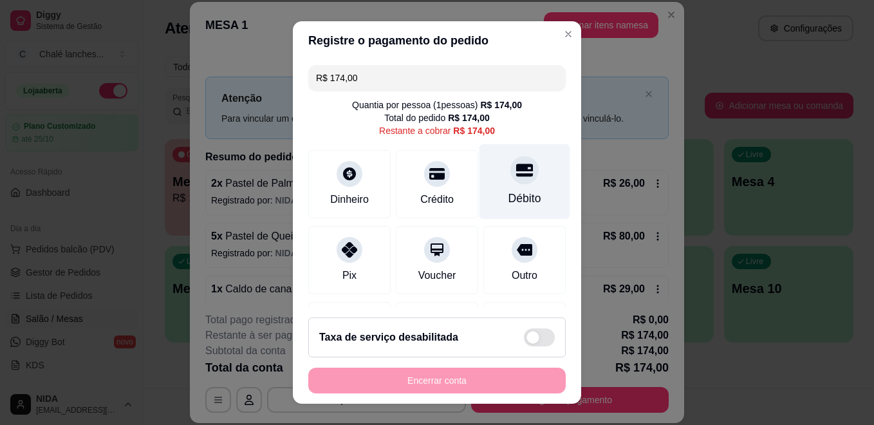
click at [516, 177] on icon at bounding box center [524, 169] width 17 height 17
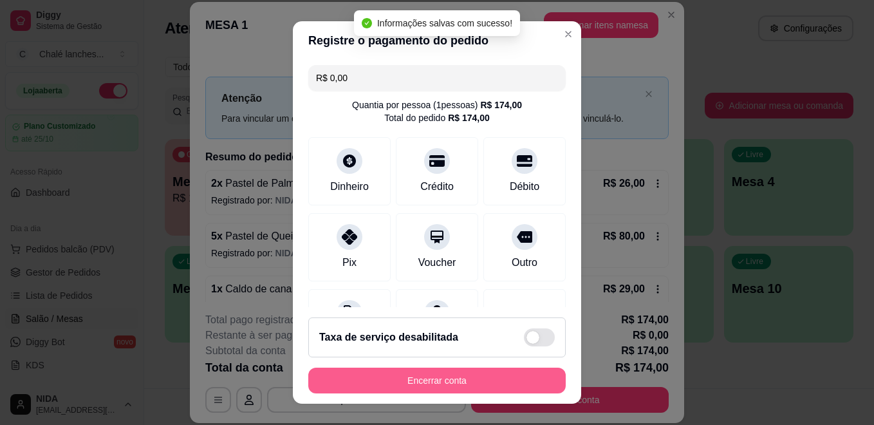
type input "R$ 0,00"
click at [453, 377] on button "Encerrar conta" at bounding box center [436, 380] width 257 height 26
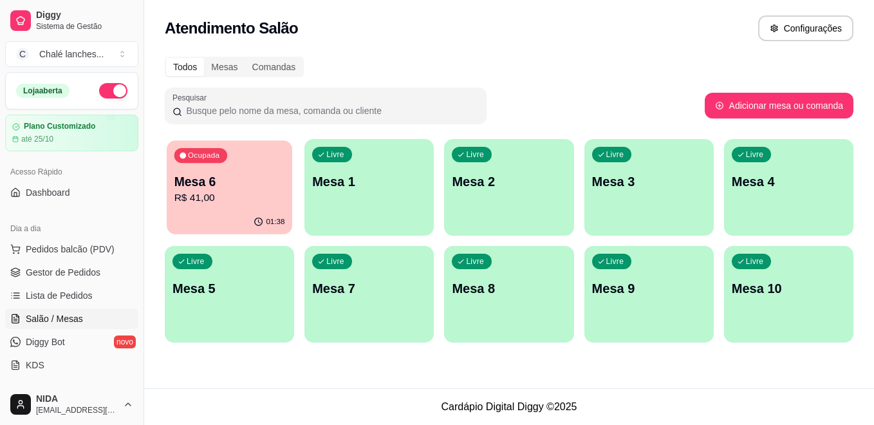
click at [250, 173] on p "Mesa 6" at bounding box center [229, 181] width 111 height 17
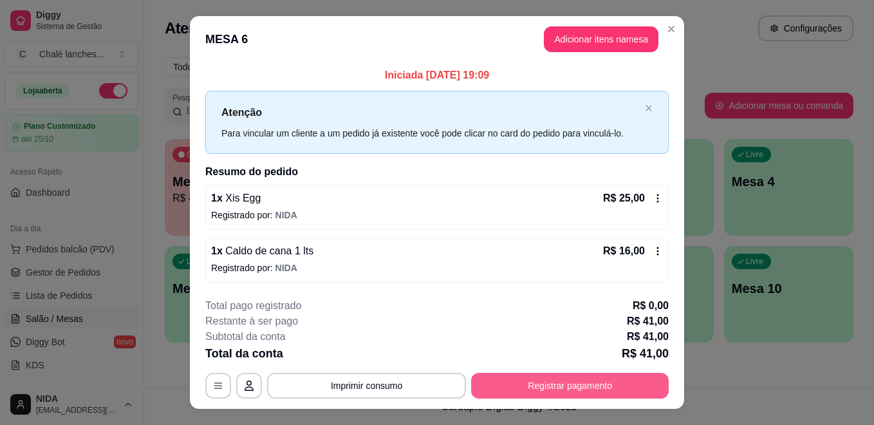
click at [547, 387] on button "Registrar pagamento" at bounding box center [569, 385] width 197 height 26
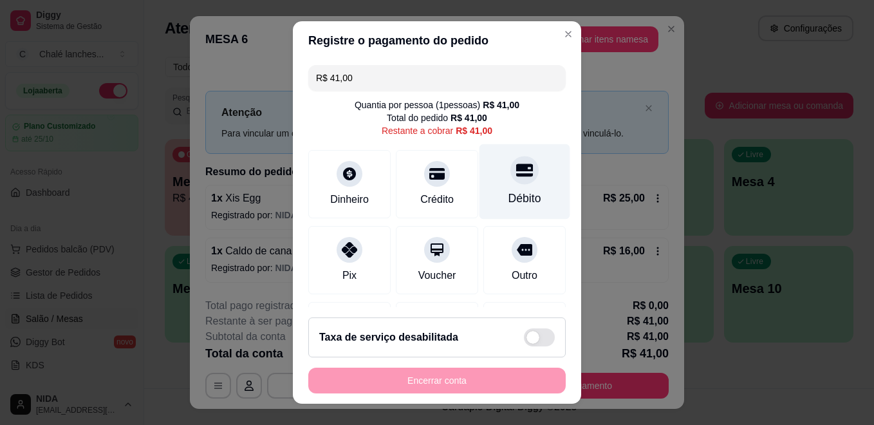
click at [516, 164] on icon at bounding box center [524, 170] width 17 height 13
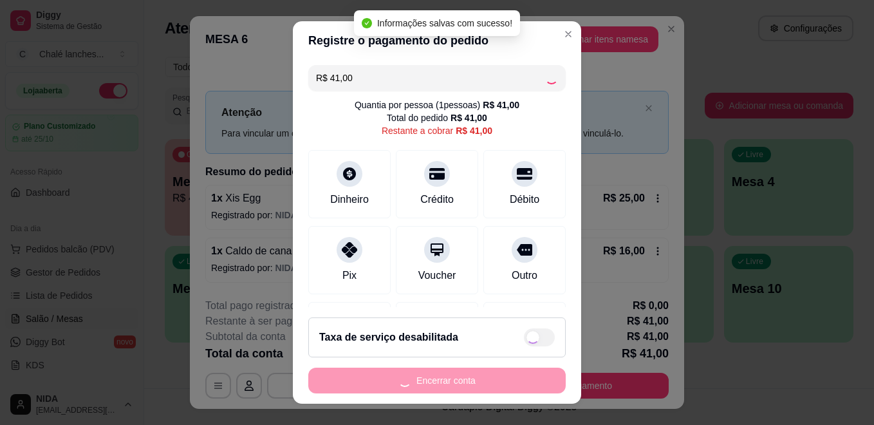
type input "R$ 0,00"
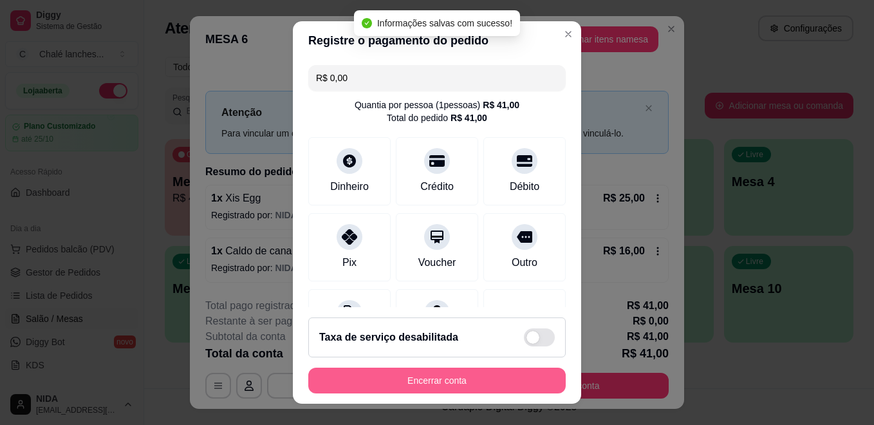
click at [473, 378] on button "Encerrar conta" at bounding box center [436, 380] width 257 height 26
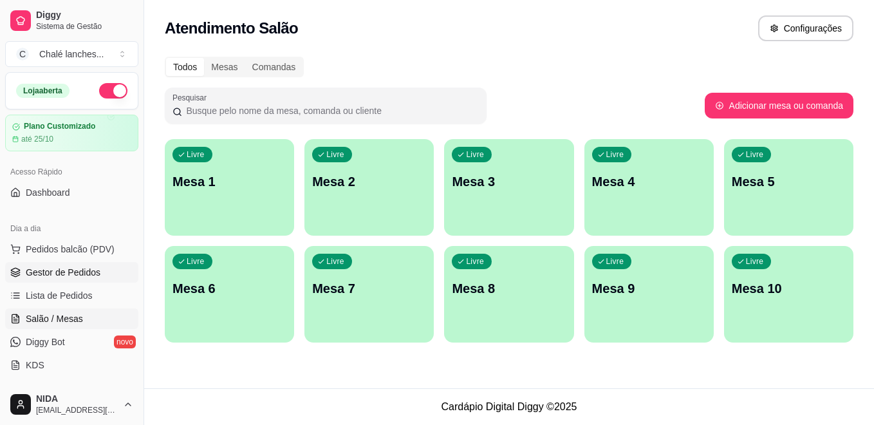
click at [77, 272] on span "Gestor de Pedidos" at bounding box center [63, 272] width 75 height 13
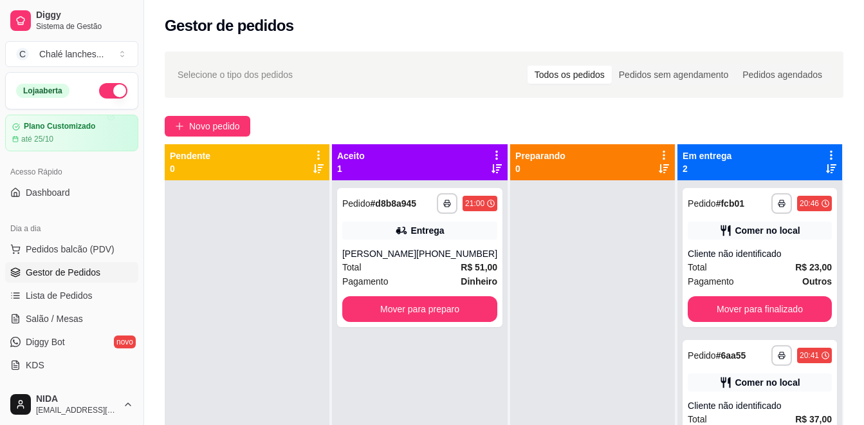
click at [77, 272] on span "Gestor de Pedidos" at bounding box center [63, 272] width 75 height 13
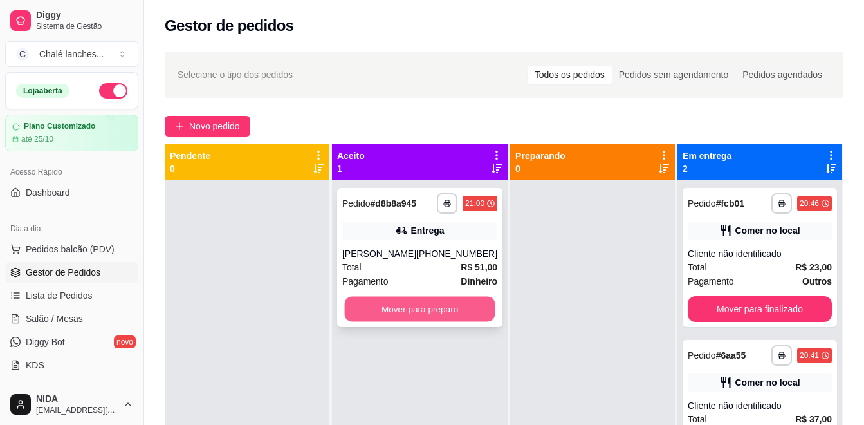
click at [440, 316] on button "Mover para preparo" at bounding box center [420, 309] width 151 height 25
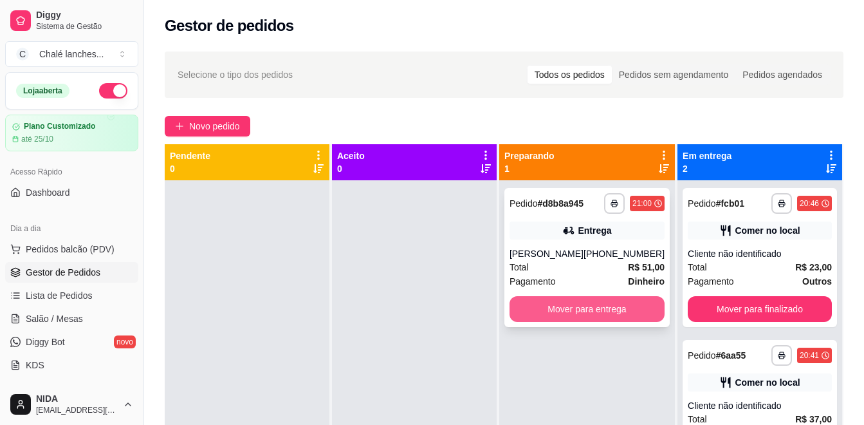
click at [548, 297] on button "Mover para entrega" at bounding box center [586, 309] width 155 height 26
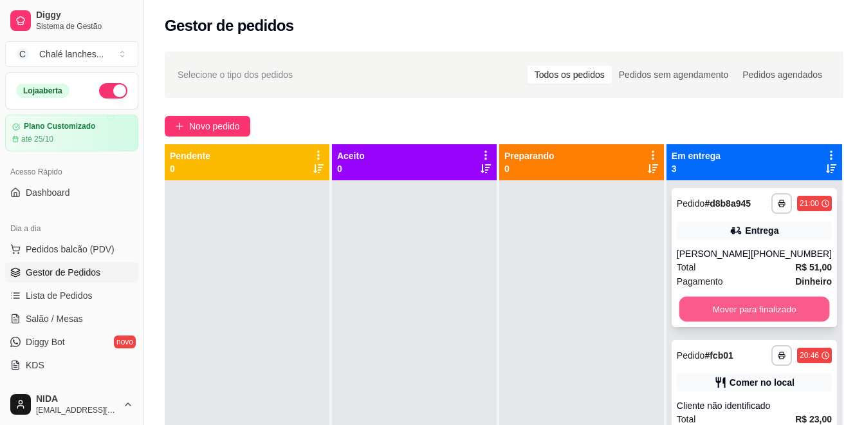
click at [759, 322] on button "Mover para finalizado" at bounding box center [754, 309] width 151 height 25
click at [768, 322] on button "Mover para finalizado" at bounding box center [754, 309] width 151 height 25
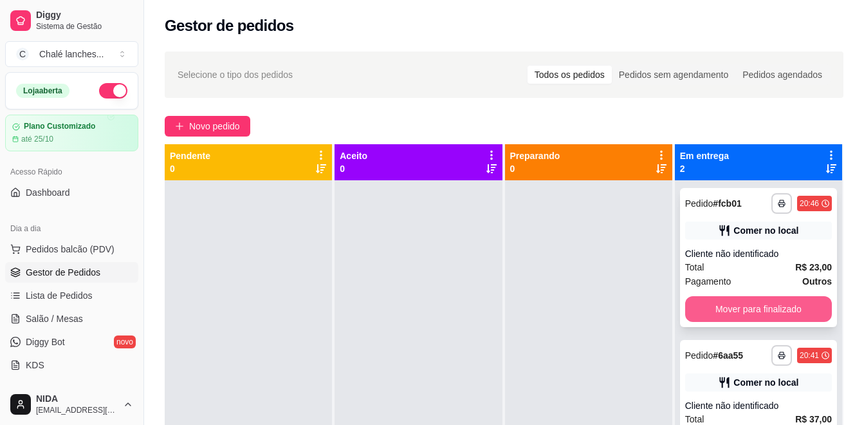
click at [759, 292] on div "**********" at bounding box center [758, 257] width 157 height 139
click at [736, 297] on button "Mover para finalizado" at bounding box center [758, 309] width 142 height 25
click at [744, 307] on button "Mover para finalizado" at bounding box center [758, 309] width 147 height 26
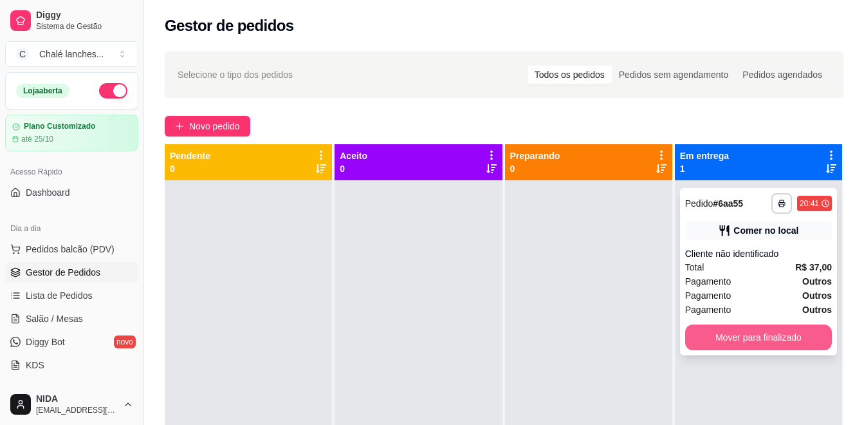
click at [746, 339] on button "Mover para finalizado" at bounding box center [758, 337] width 147 height 26
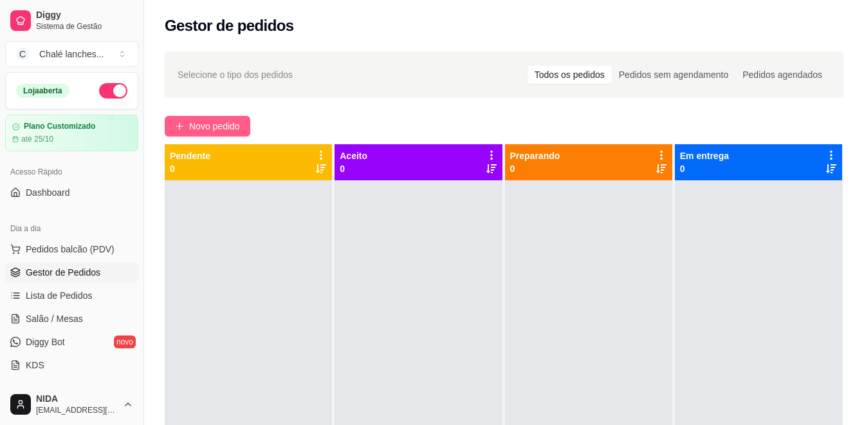
click at [224, 127] on span "Novo pedido" at bounding box center [214, 126] width 51 height 14
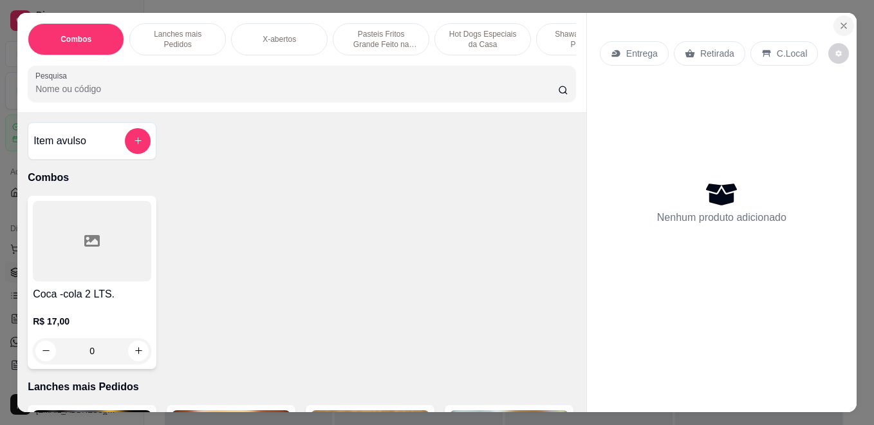
click at [838, 26] on icon "Close" at bounding box center [843, 26] width 10 height 10
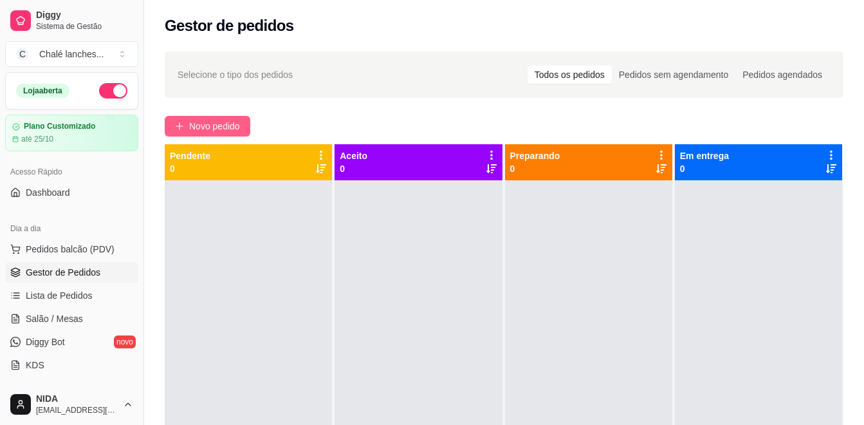
click at [224, 124] on span "Novo pedido" at bounding box center [214, 126] width 51 height 14
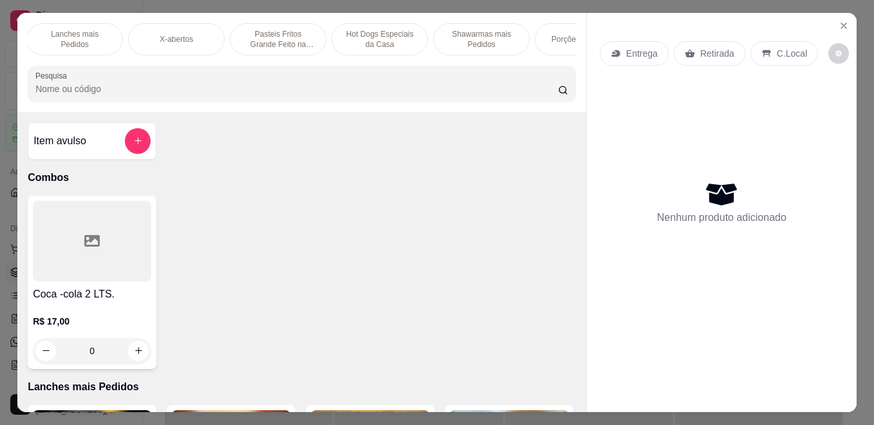
scroll to position [0, 129]
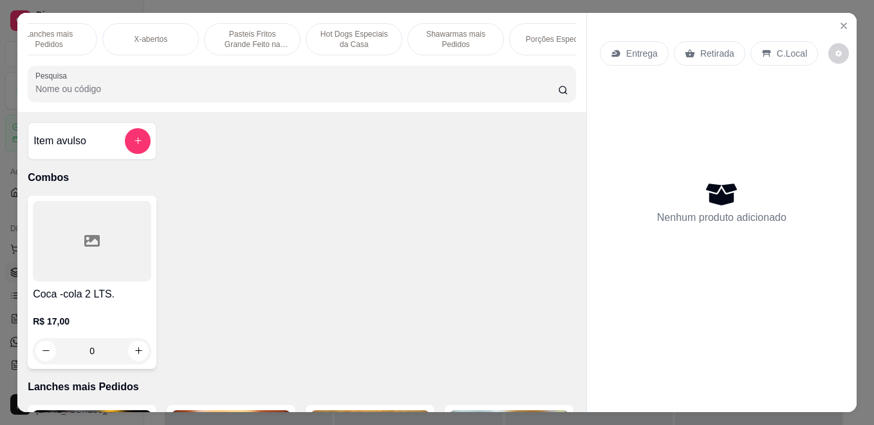
click at [545, 26] on div "Porções Especiais" at bounding box center [557, 39] width 96 height 32
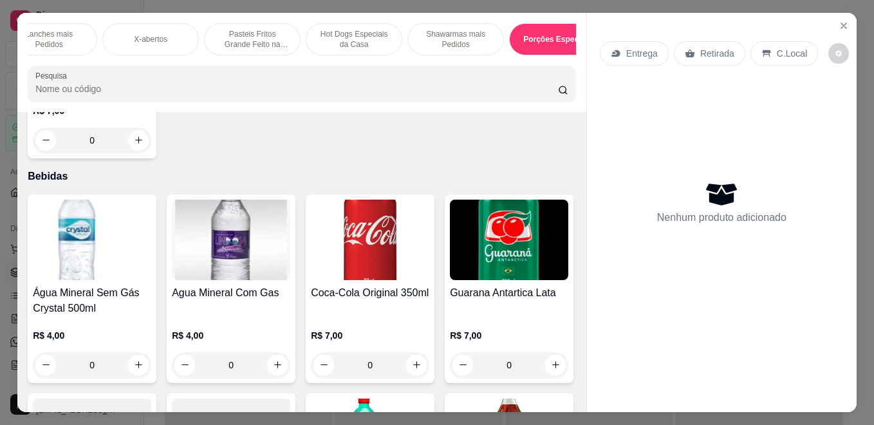
scroll to position [0, 154]
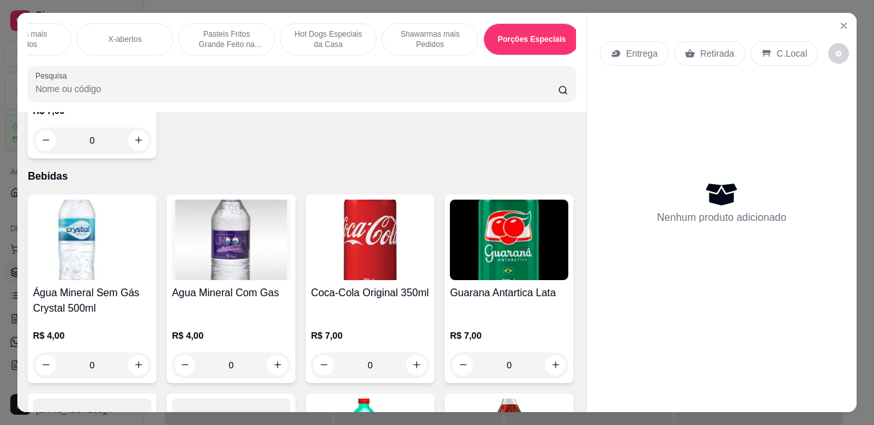
click at [547, 35] on p "Porções Especiais" at bounding box center [531, 39] width 68 height 10
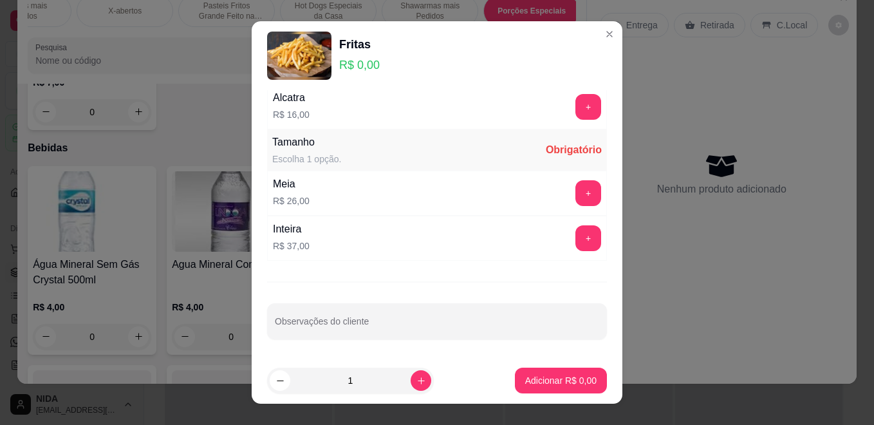
scroll to position [980, 0]
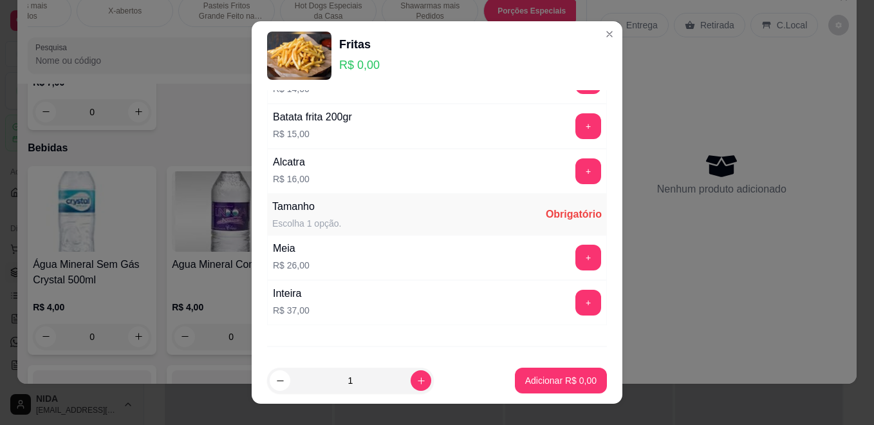
click at [432, 264] on div "Meia R$ 26,00 +" at bounding box center [437, 257] width 340 height 45
click at [575, 251] on button "+" at bounding box center [588, 257] width 26 height 26
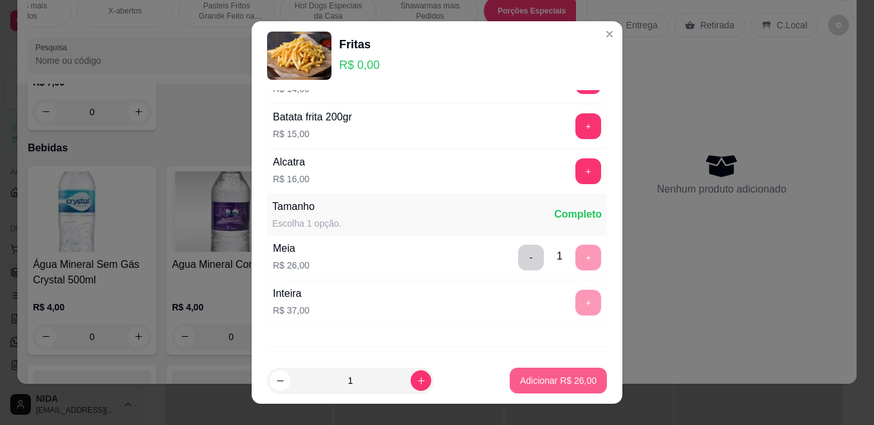
click at [553, 382] on p "Adicionar R$ 26,00" at bounding box center [558, 380] width 77 height 13
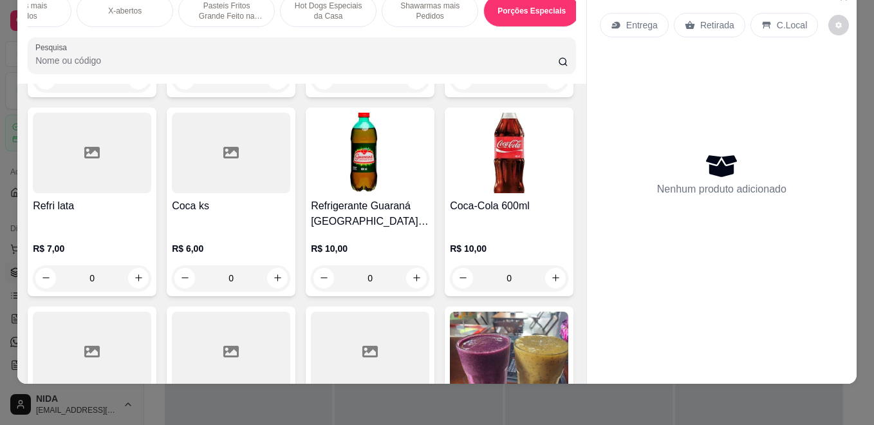
scroll to position [4100, 0]
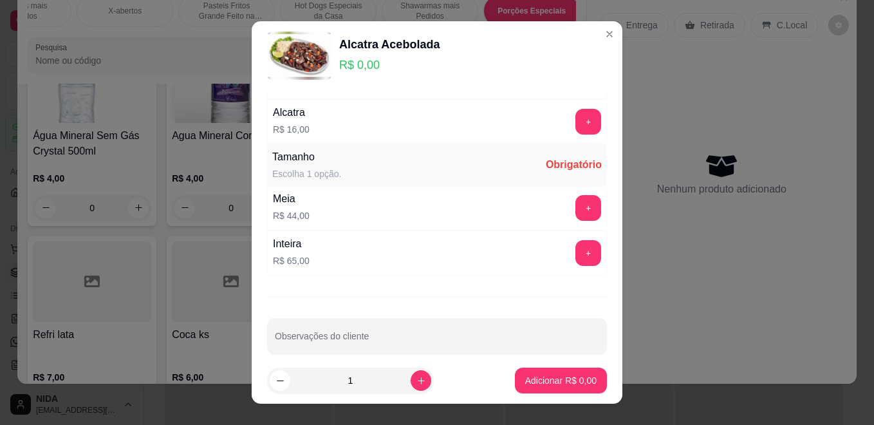
scroll to position [1044, 0]
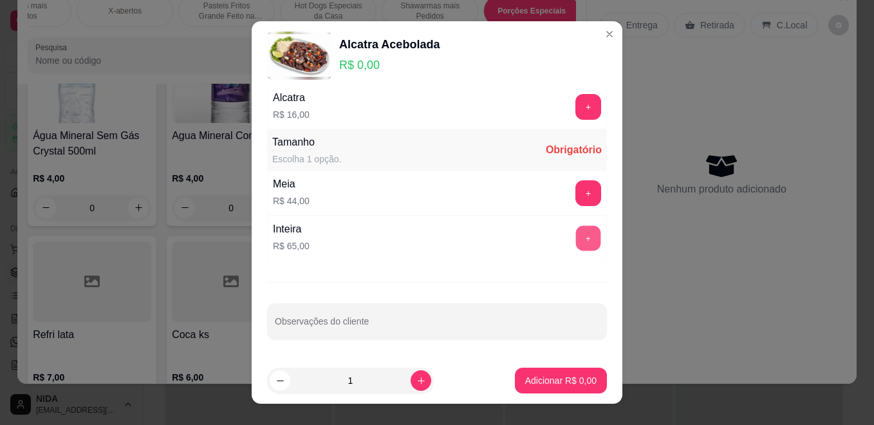
click at [576, 237] on button "+" at bounding box center [588, 238] width 25 height 25
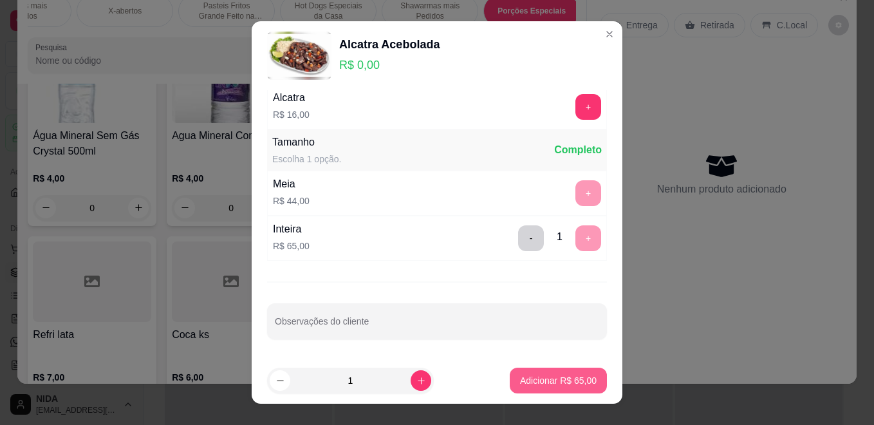
click at [576, 373] on button "Adicionar R$ 65,00" at bounding box center [557, 380] width 97 height 26
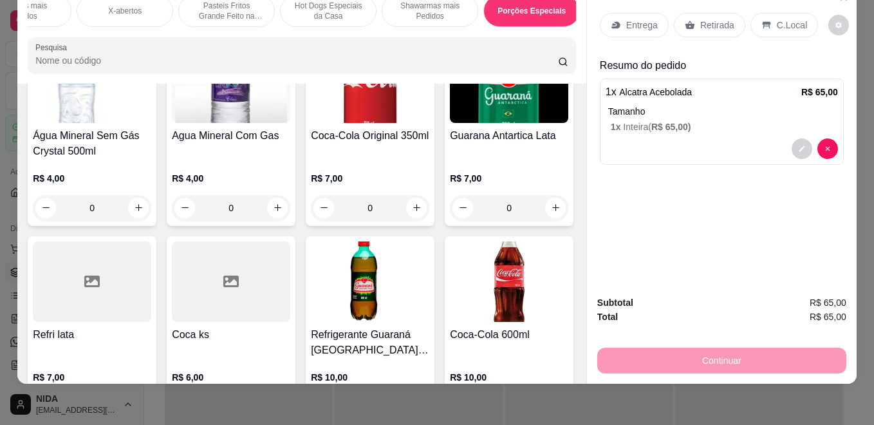
click at [716, 19] on p "Retirada" at bounding box center [717, 25] width 34 height 13
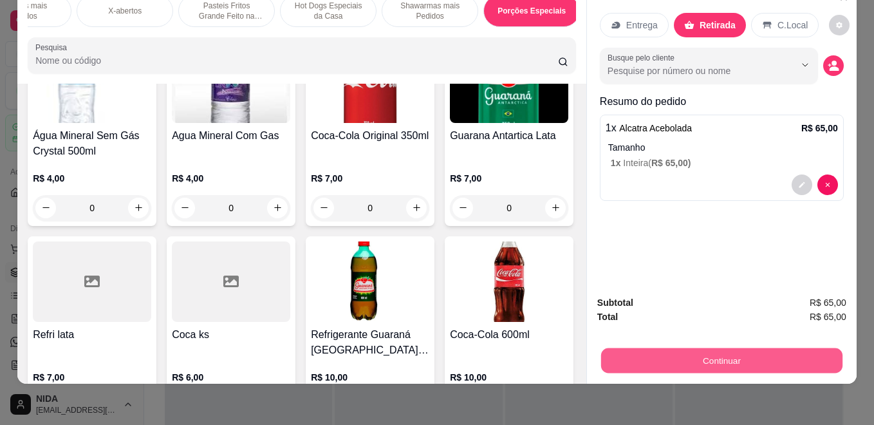
click at [725, 356] on button "Continuar" at bounding box center [721, 360] width 241 height 25
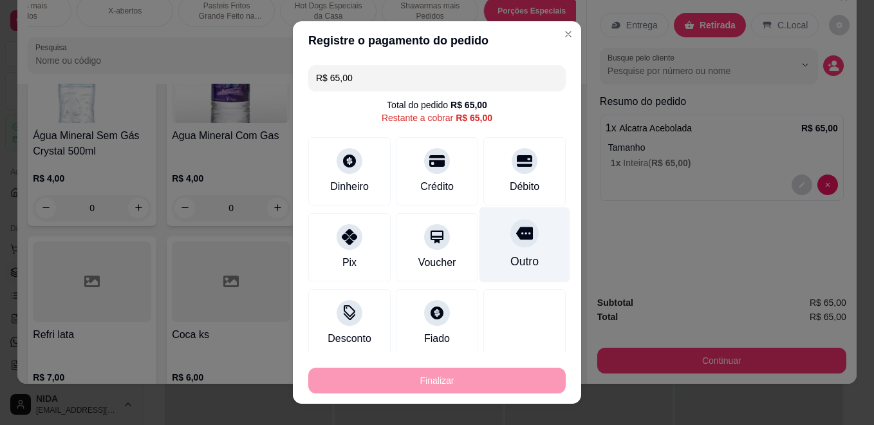
click at [516, 235] on icon at bounding box center [524, 233] width 17 height 13
type input "R$ 0,00"
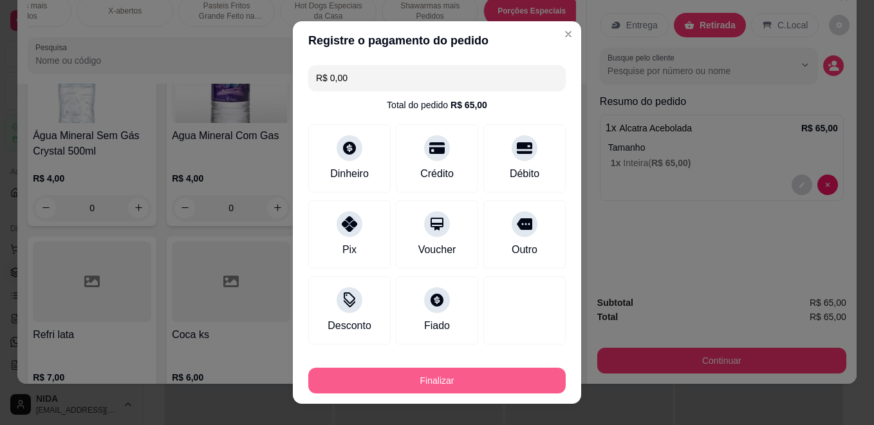
click at [486, 382] on button "Finalizar" at bounding box center [436, 380] width 257 height 26
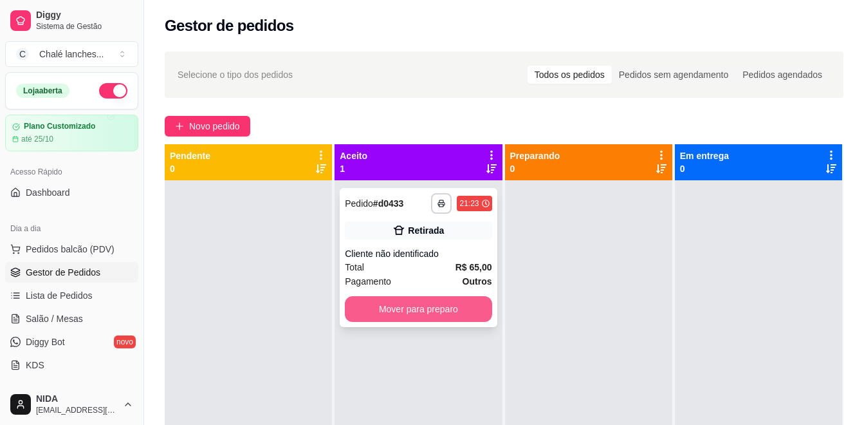
click at [403, 309] on button "Mover para preparo" at bounding box center [418, 309] width 147 height 26
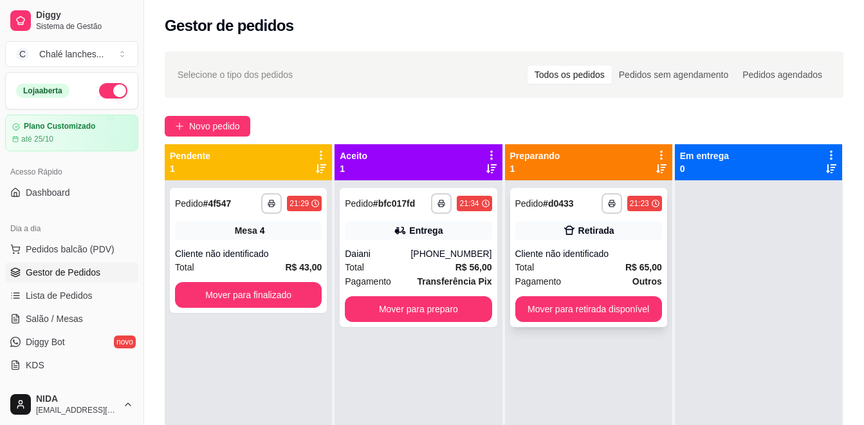
click at [598, 244] on div "**********" at bounding box center [588, 257] width 157 height 139
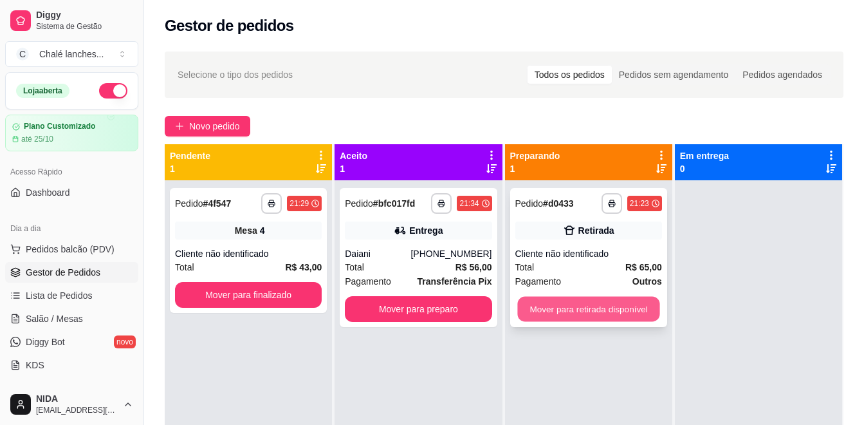
click at [571, 311] on button "Mover para retirada disponível" at bounding box center [588, 309] width 142 height 25
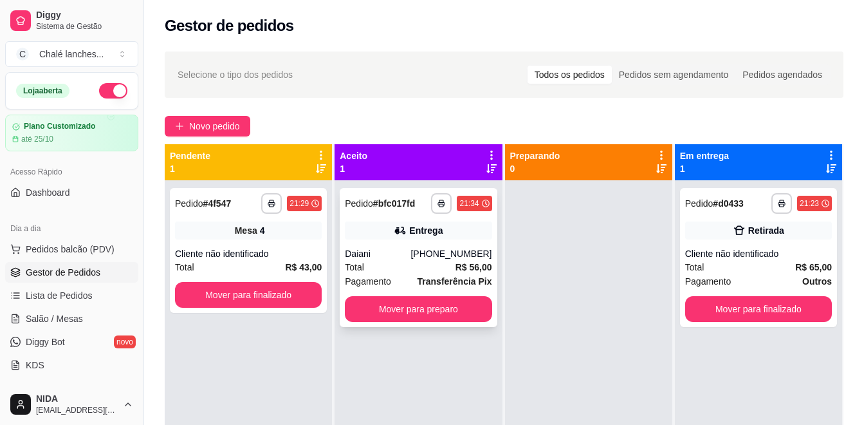
click at [432, 239] on div "**********" at bounding box center [418, 257] width 157 height 139
click at [434, 257] on div "[PHONE_NUMBER]" at bounding box center [450, 253] width 81 height 13
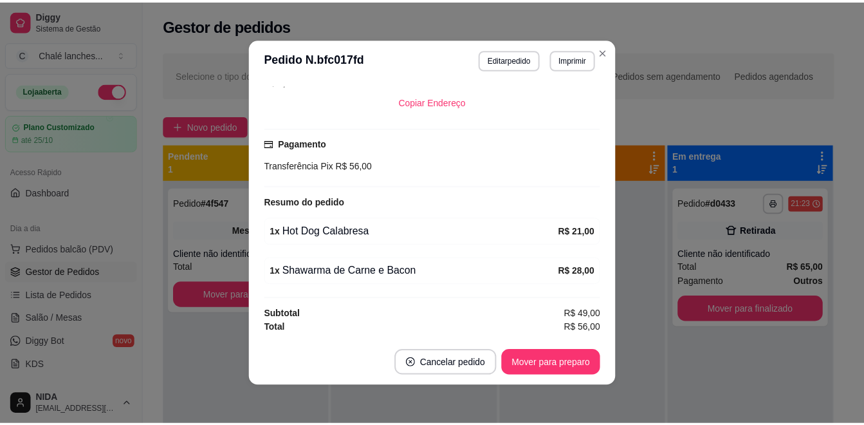
scroll to position [3, 0]
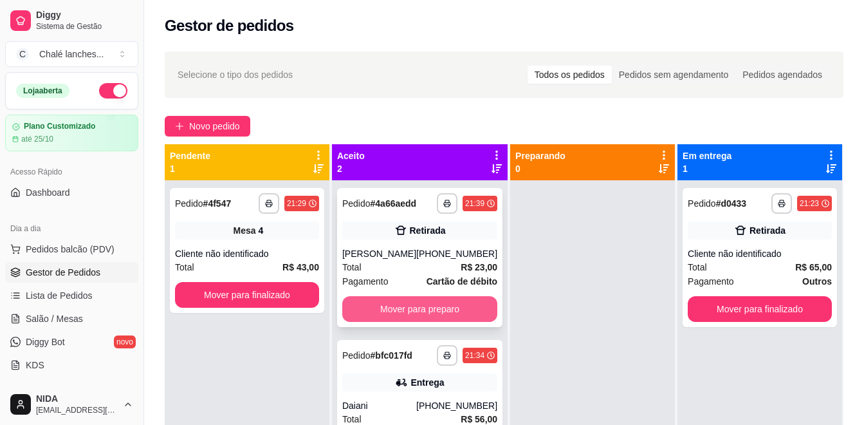
click at [423, 306] on button "Mover para preparo" at bounding box center [419, 309] width 155 height 26
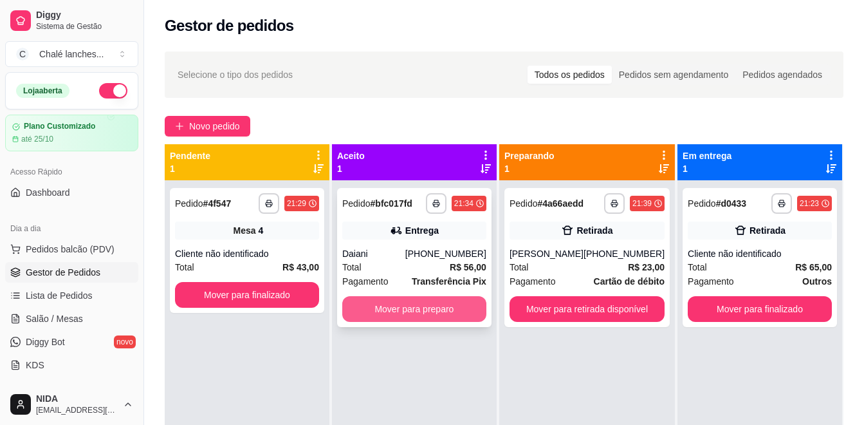
click at [438, 303] on button "Mover para preparo" at bounding box center [414, 309] width 144 height 26
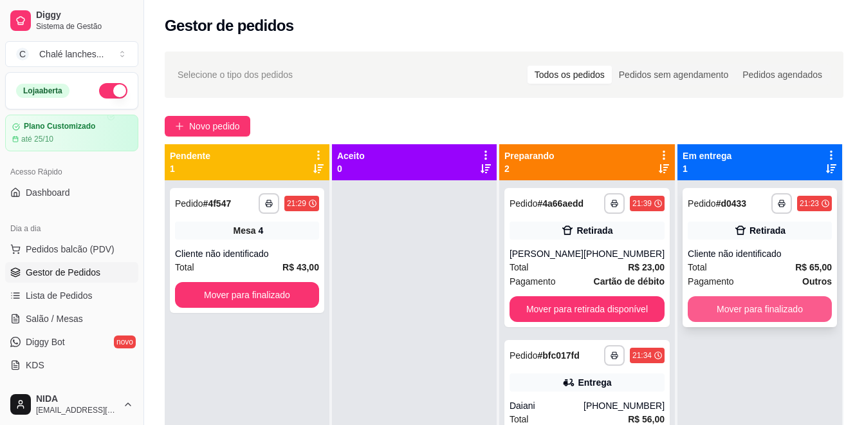
click at [760, 300] on button "Mover para finalizado" at bounding box center [760, 309] width 144 height 26
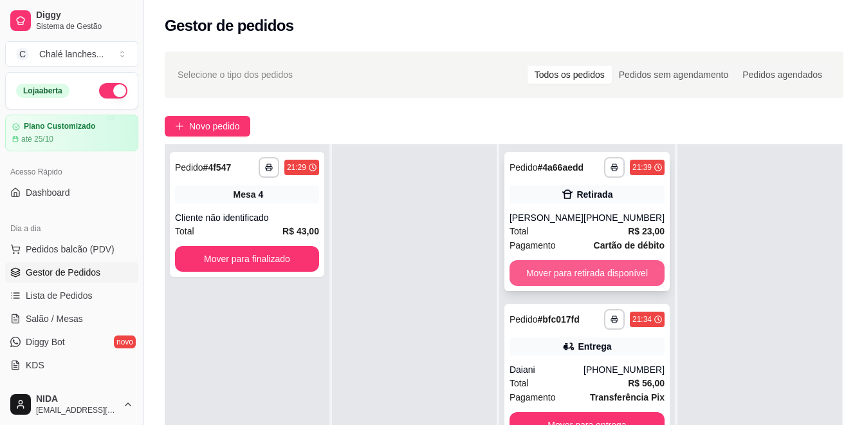
scroll to position [64, 0]
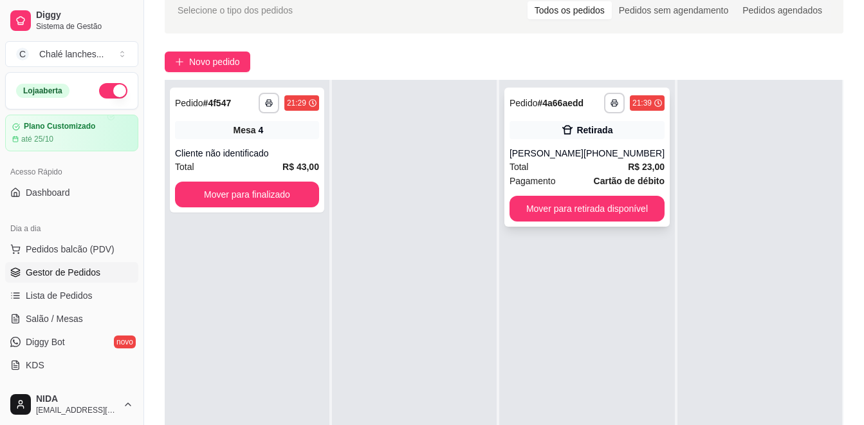
click at [580, 269] on div "**********" at bounding box center [587, 292] width 176 height 425
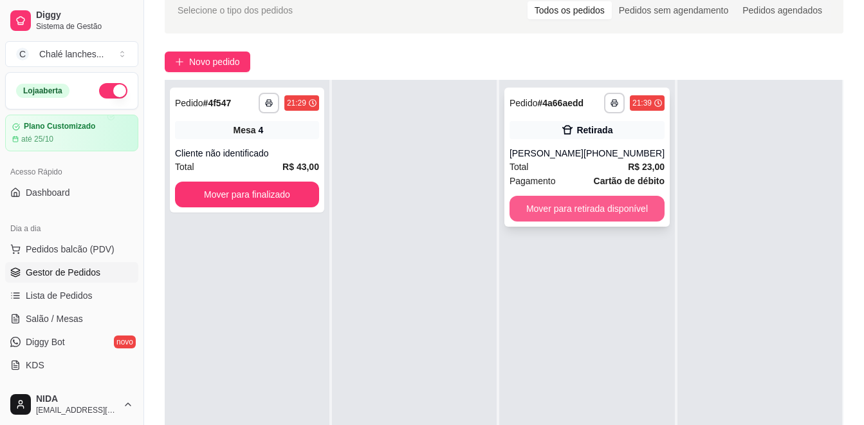
click at [598, 215] on button "Mover para retirada disponível" at bounding box center [586, 209] width 155 height 26
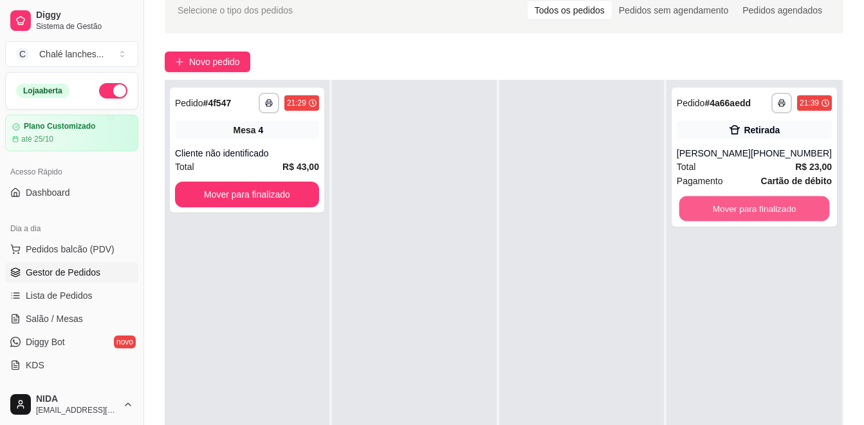
click at [759, 207] on button "Mover para finalizado" at bounding box center [754, 208] width 151 height 25
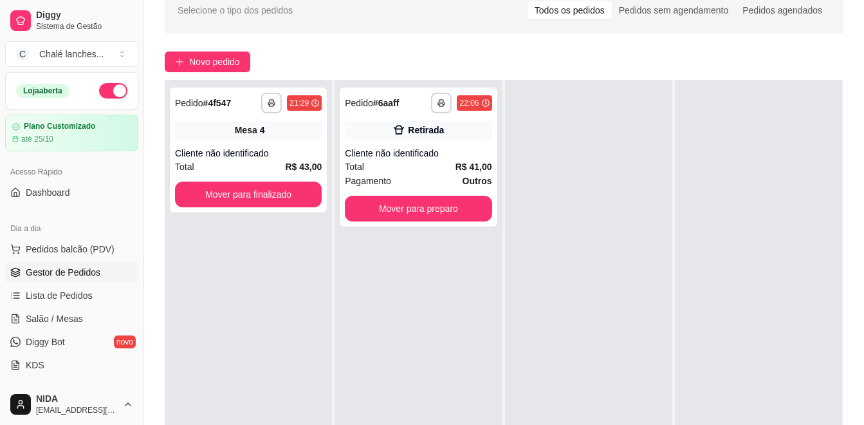
click at [756, 208] on div at bounding box center [758, 292] width 167 height 425
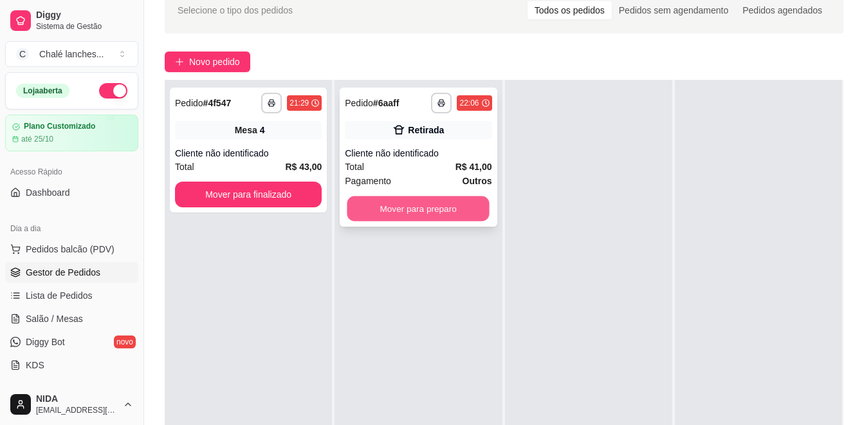
click at [429, 208] on button "Mover para preparo" at bounding box center [418, 208] width 142 height 25
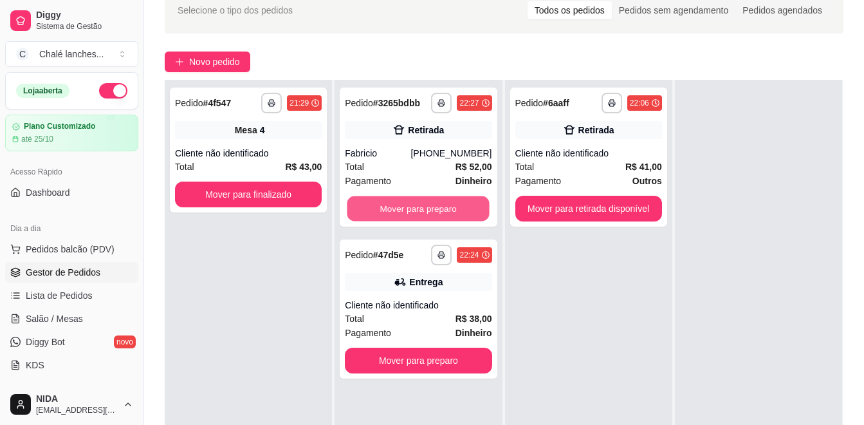
click at [423, 218] on button "Mover para preparo" at bounding box center [418, 208] width 142 height 25
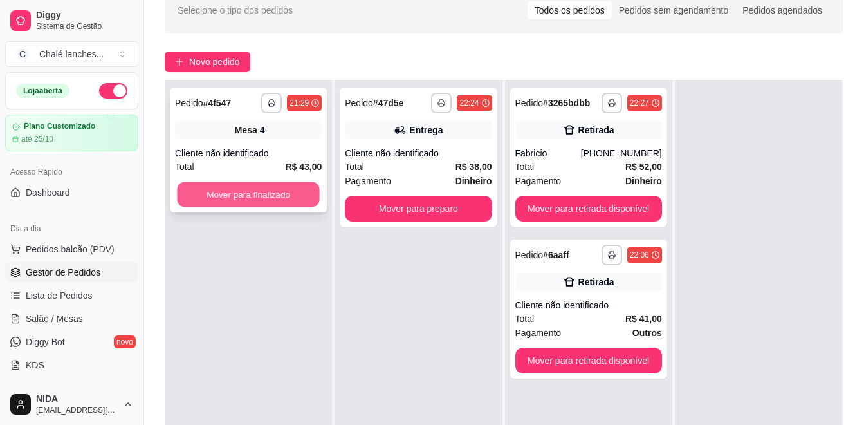
click at [279, 192] on button "Mover para finalizado" at bounding box center [248, 194] width 142 height 25
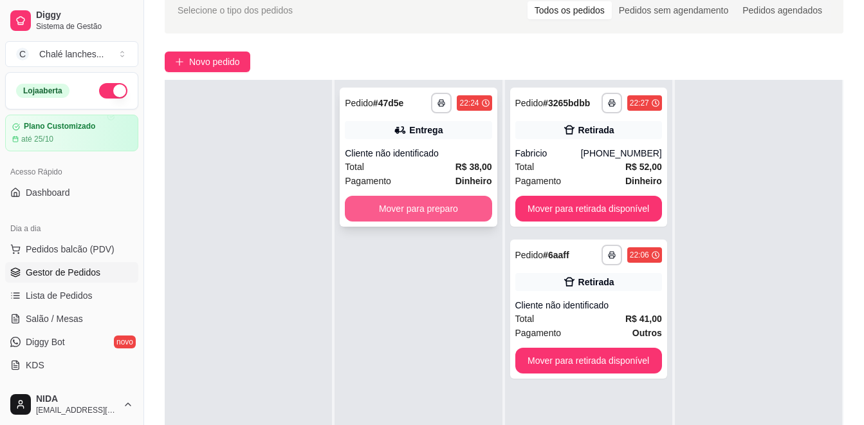
click at [415, 208] on button "Mover para preparo" at bounding box center [418, 209] width 147 height 26
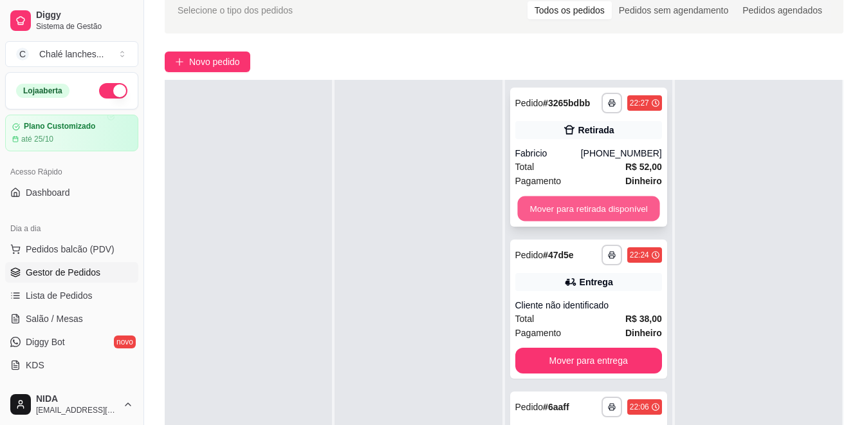
click at [612, 208] on button "Mover para retirada disponível" at bounding box center [588, 208] width 142 height 25
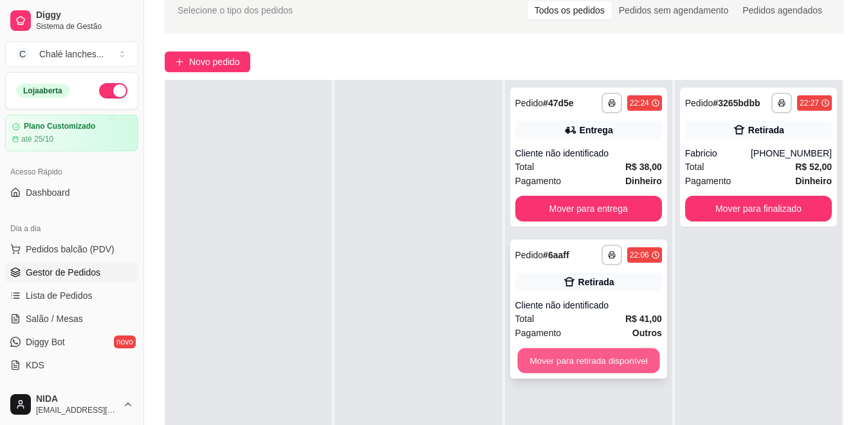
click at [601, 366] on button "Mover para retirada disponível" at bounding box center [588, 360] width 142 height 25
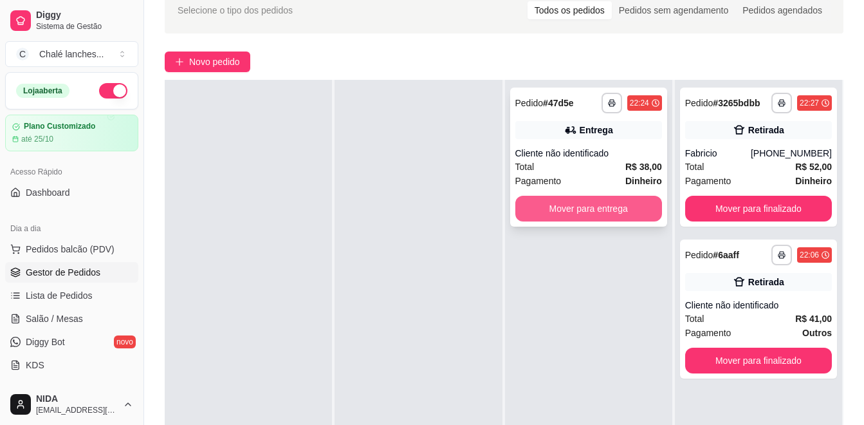
click at [608, 215] on button "Mover para entrega" at bounding box center [588, 209] width 147 height 26
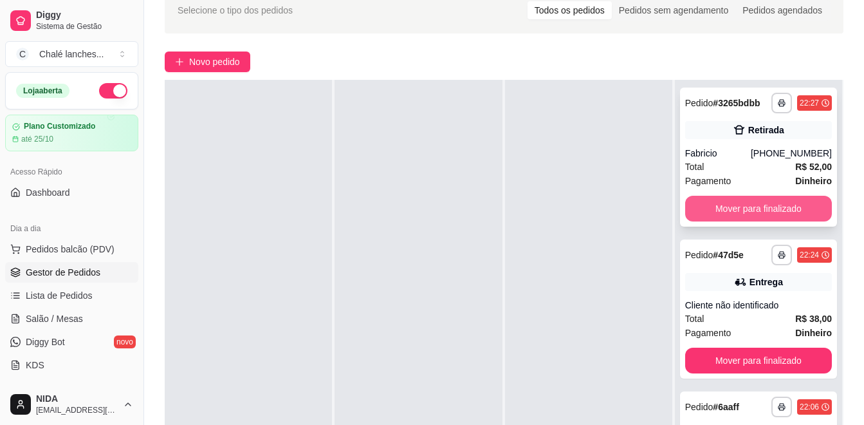
click at [767, 221] on button "Mover para finalizado" at bounding box center [758, 209] width 147 height 26
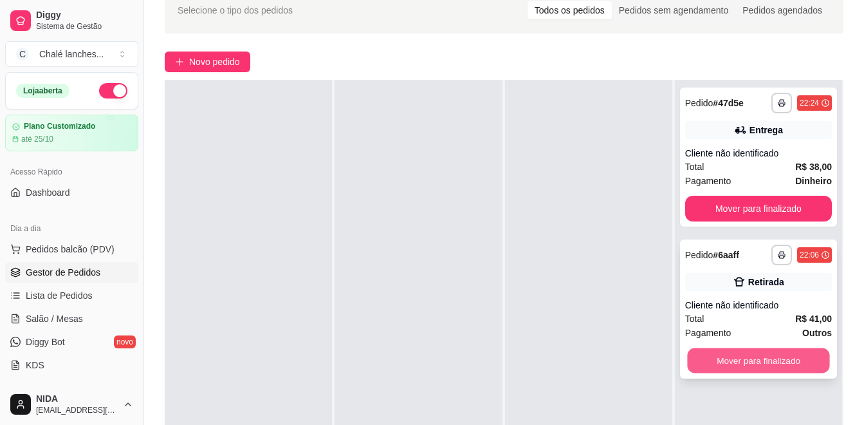
click at [794, 361] on button "Mover para finalizado" at bounding box center [758, 360] width 142 height 25
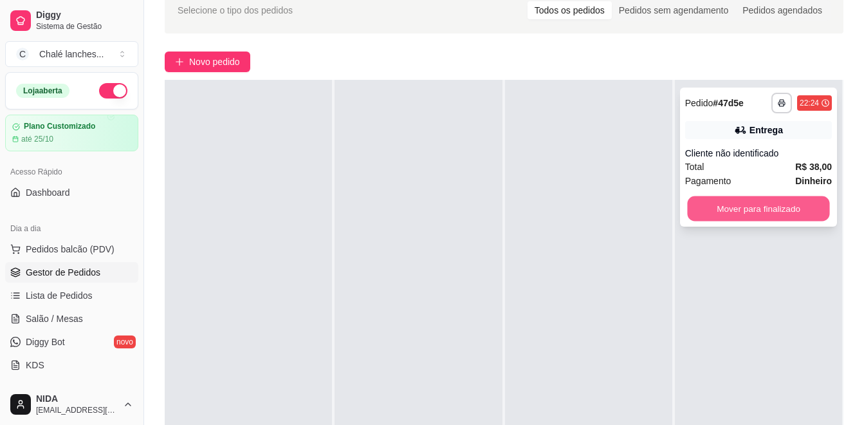
click at [786, 210] on button "Mover para finalizado" at bounding box center [758, 208] width 142 height 25
